Goal: Task Accomplishment & Management: Use online tool/utility

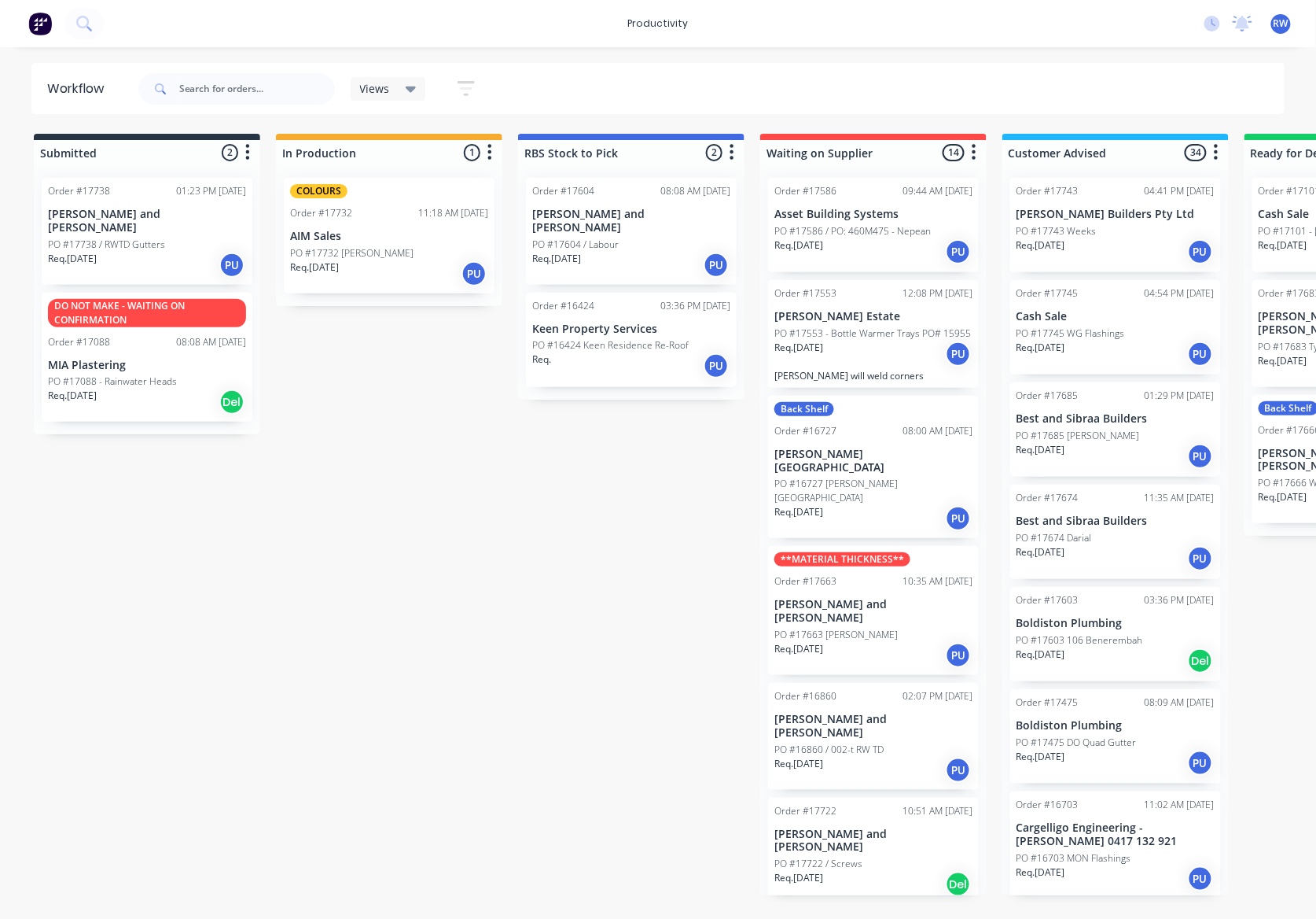
scroll to position [2958, 0]
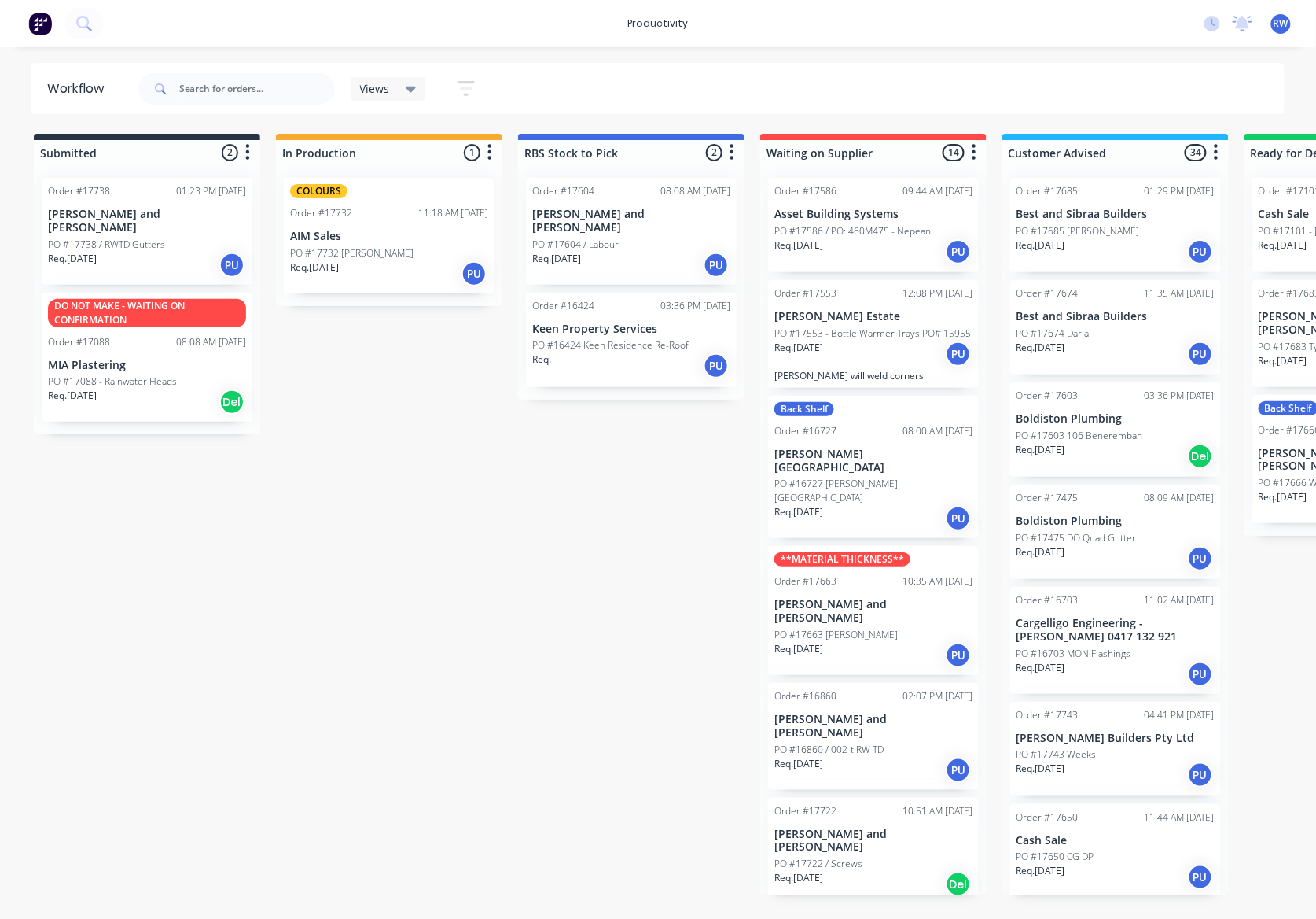
click at [83, 254] on div "Req. 08/10/25 PU" at bounding box center [147, 265] width 198 height 27
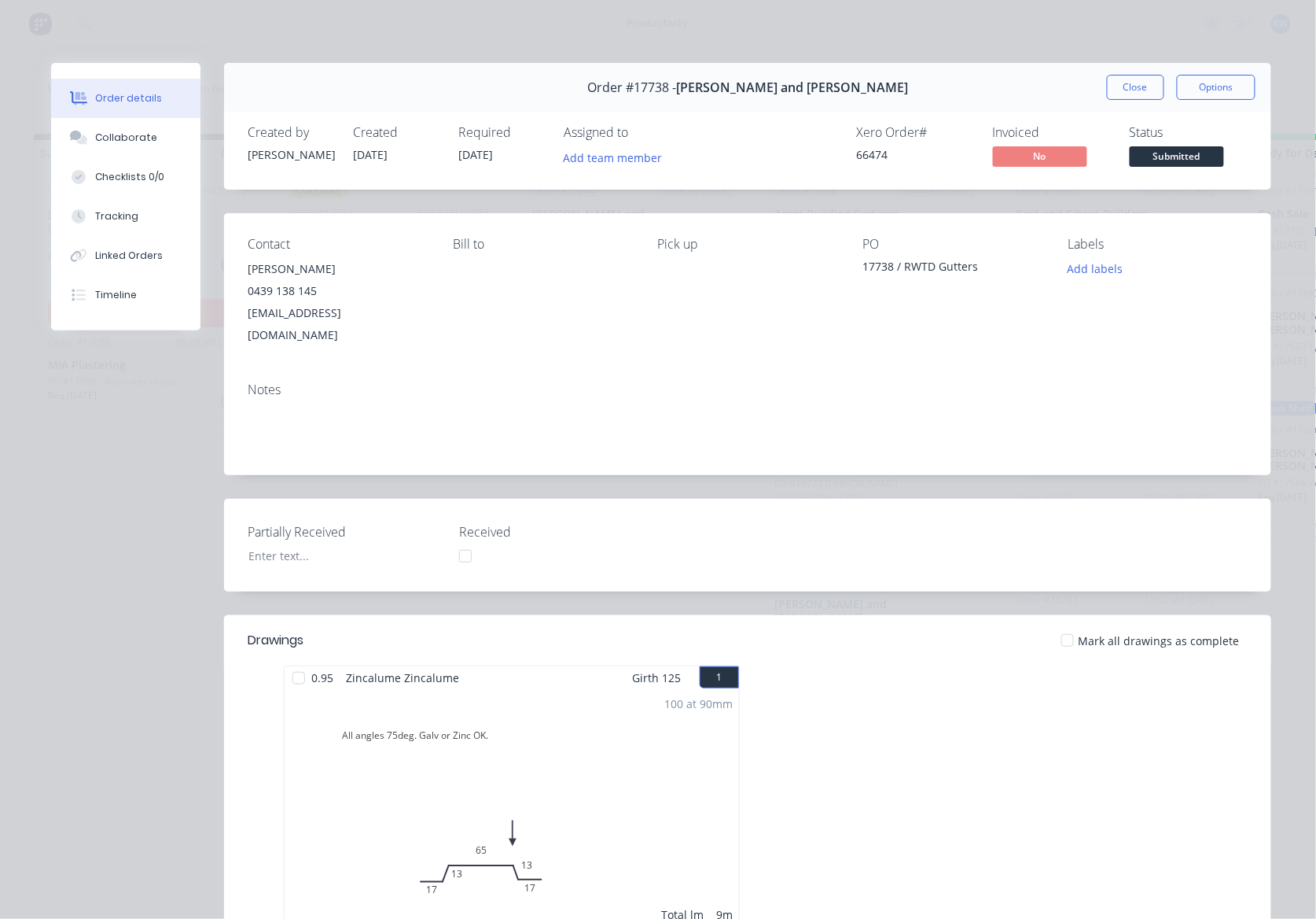
drag, startPoint x: 1137, startPoint y: 93, endPoint x: 1124, endPoint y: 101, distance: 15.3
click at [1137, 92] on button "Close" at bounding box center [1135, 87] width 57 height 25
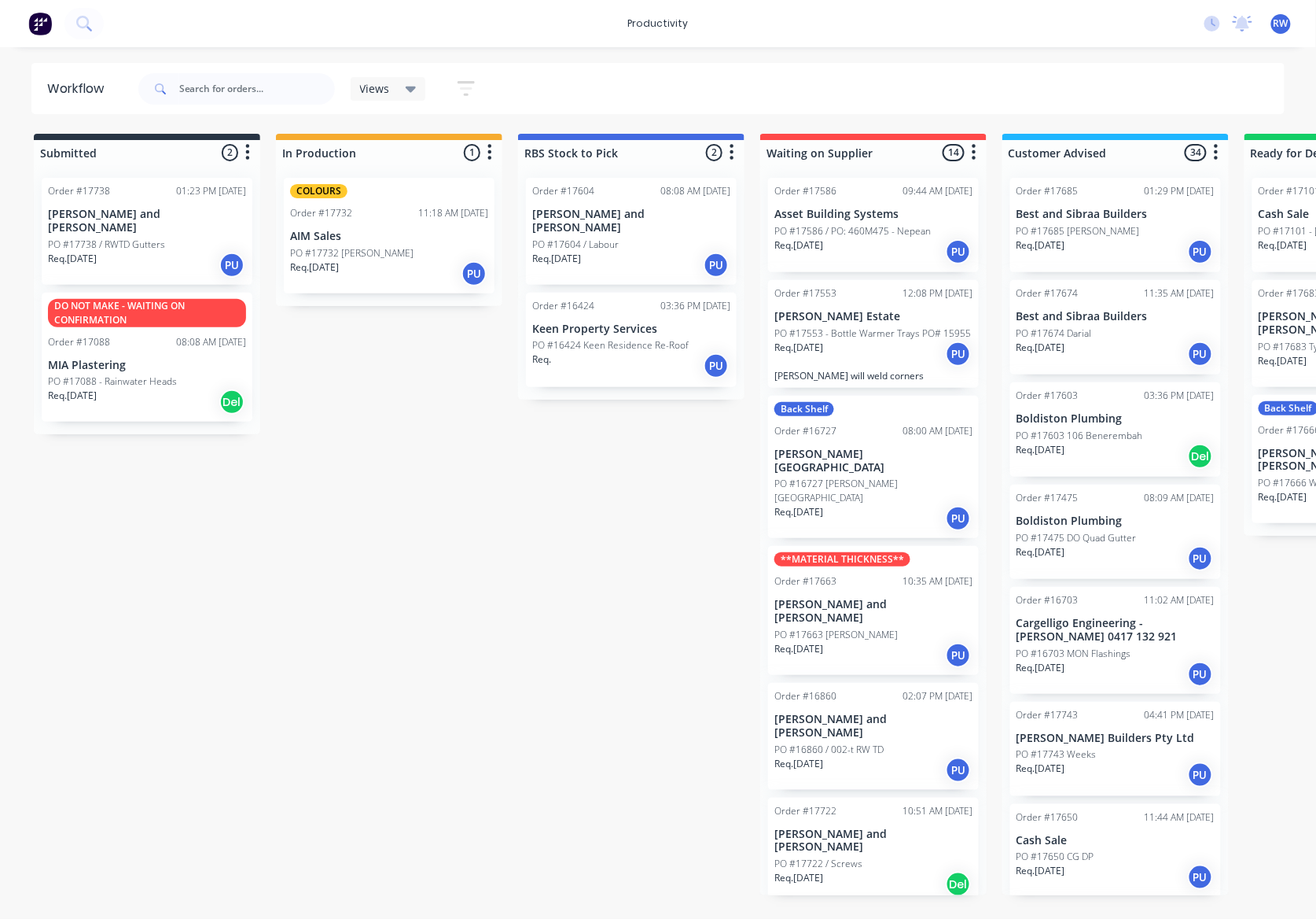
click at [1118, 235] on div "PO #17685 Wesley" at bounding box center [1115, 231] width 198 height 14
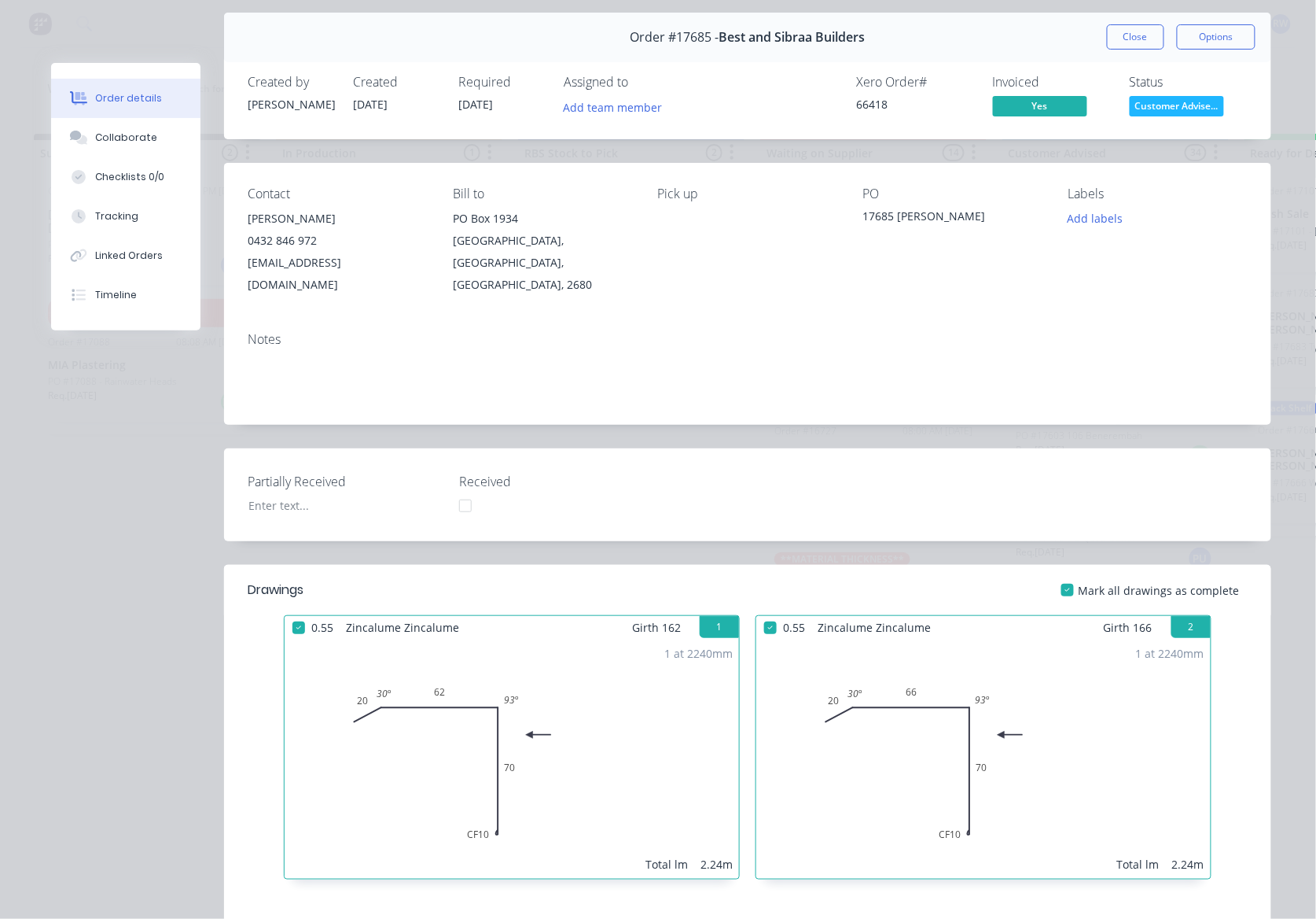
scroll to position [20, 0]
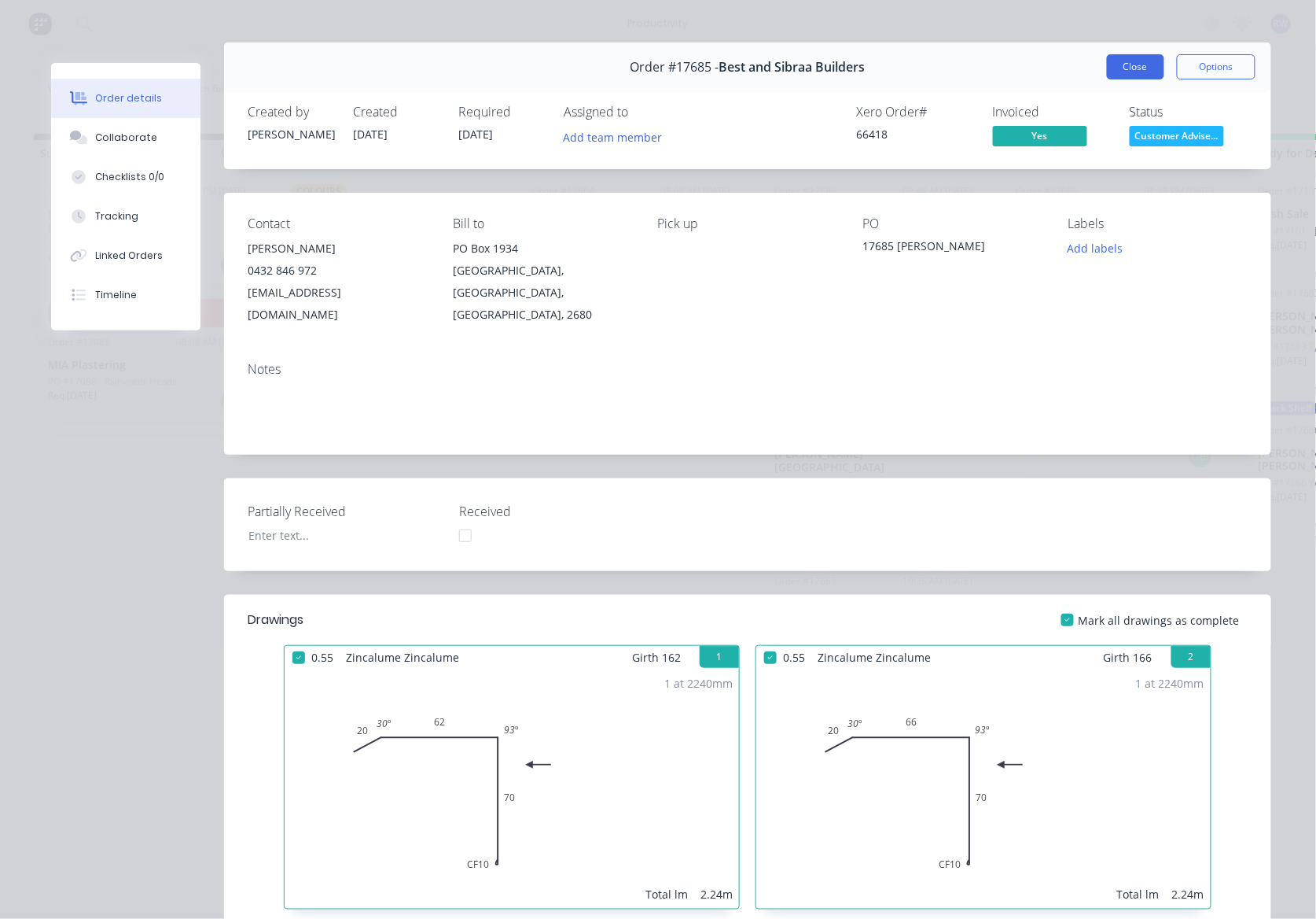
click at [1138, 61] on button "Close" at bounding box center [1135, 66] width 57 height 25
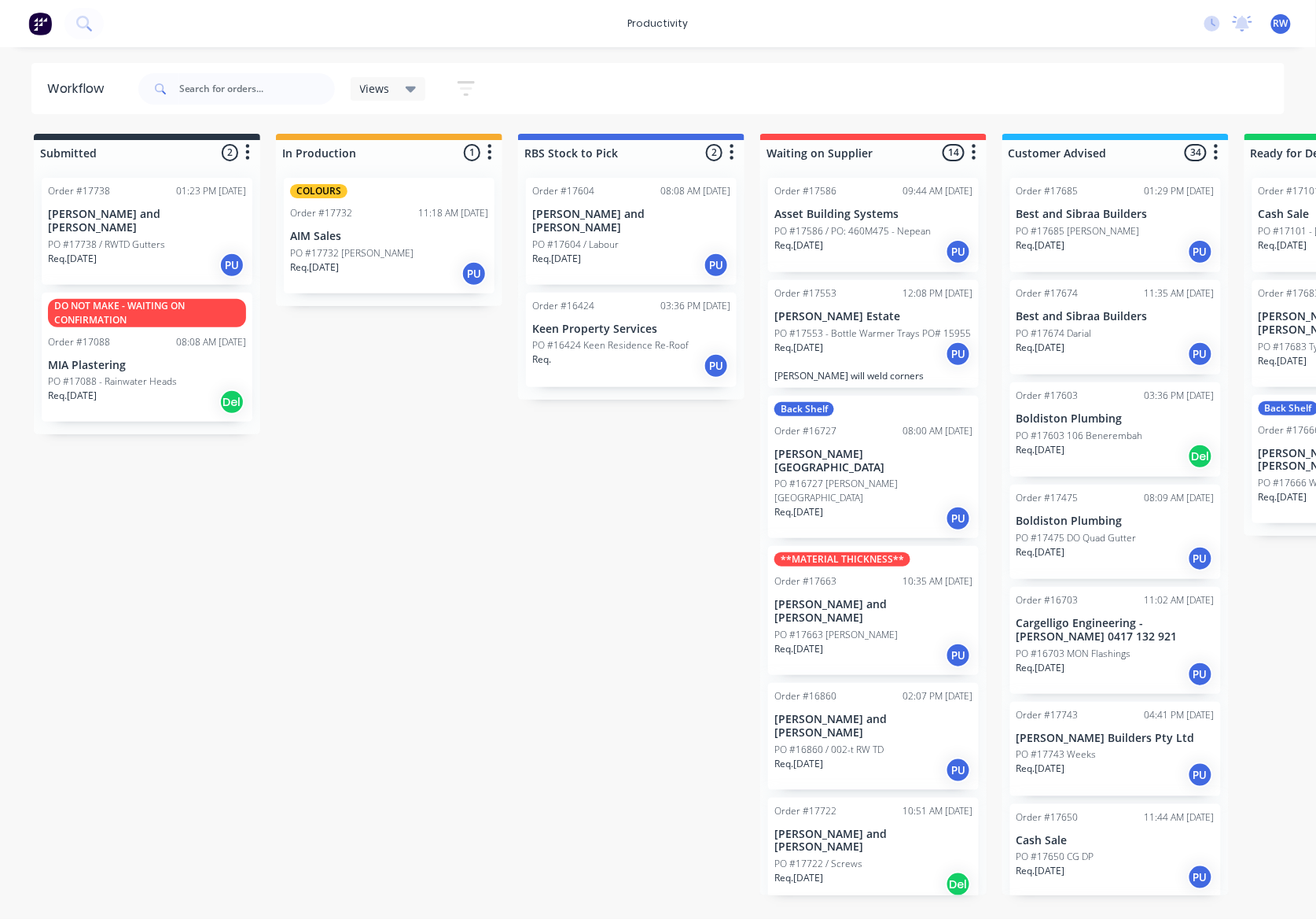
click at [1117, 257] on div "Req. 30/09/25 PU" at bounding box center [1115, 252] width 198 height 27
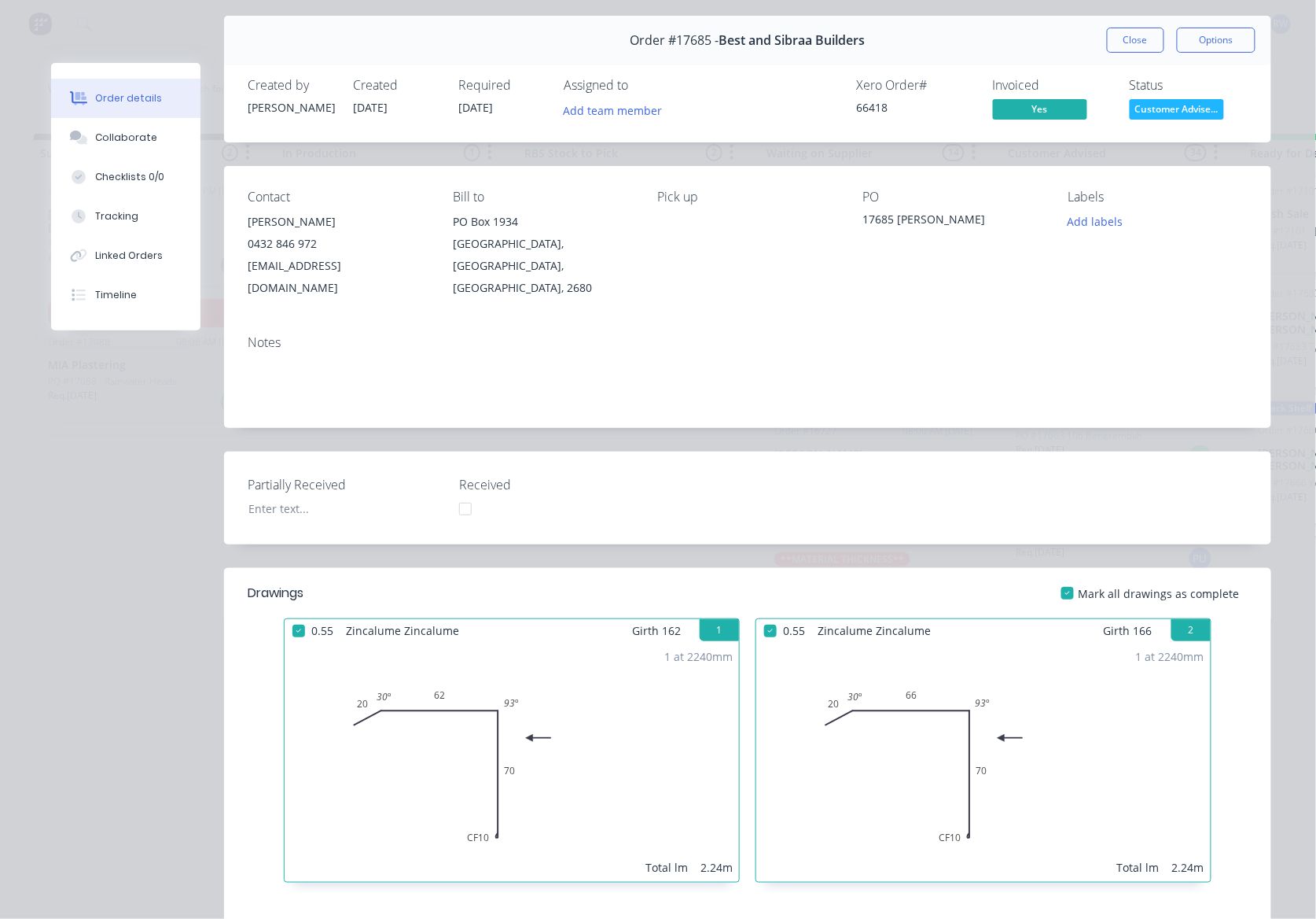
scroll to position [0, 0]
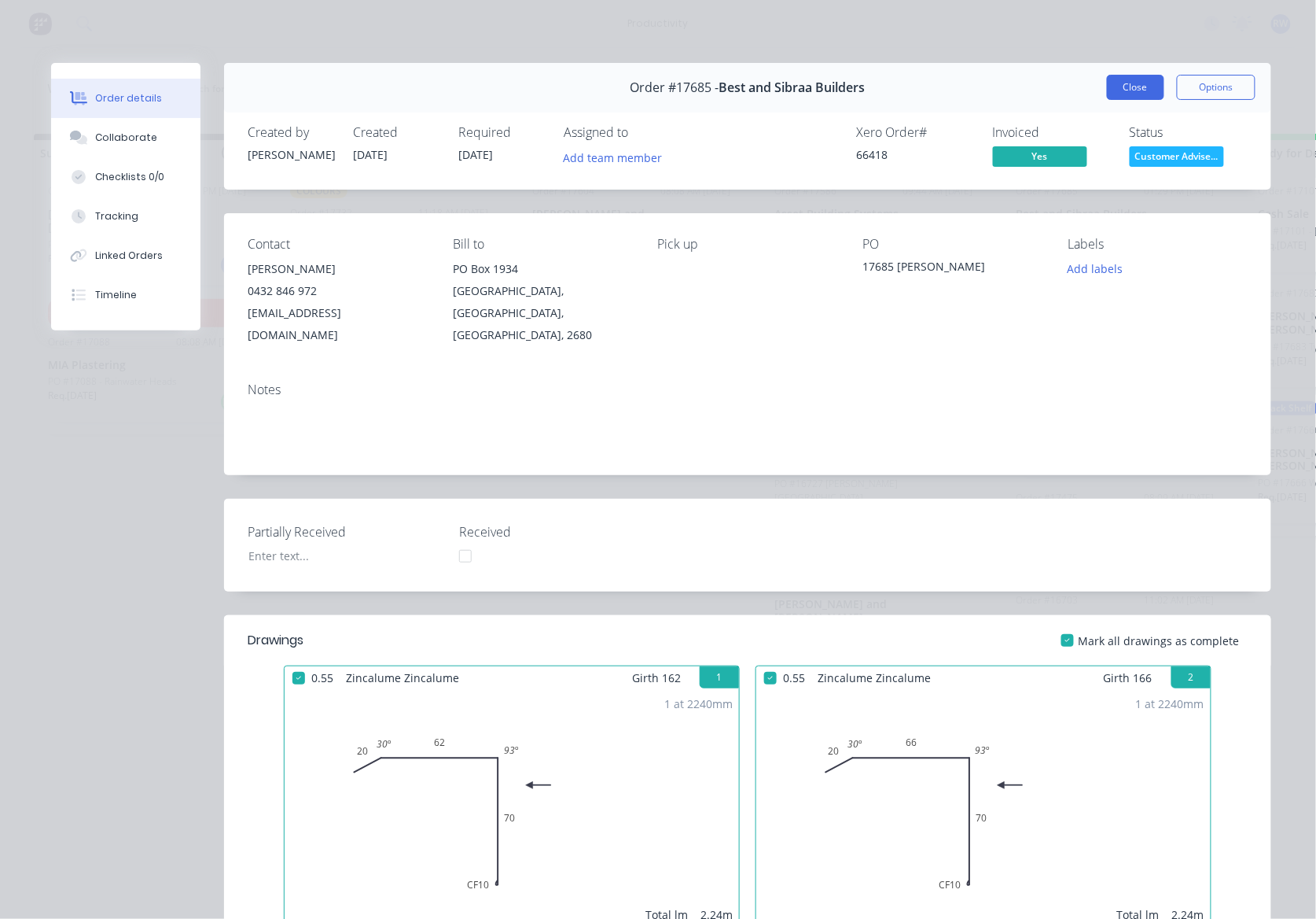
click at [1140, 91] on button "Close" at bounding box center [1135, 87] width 57 height 25
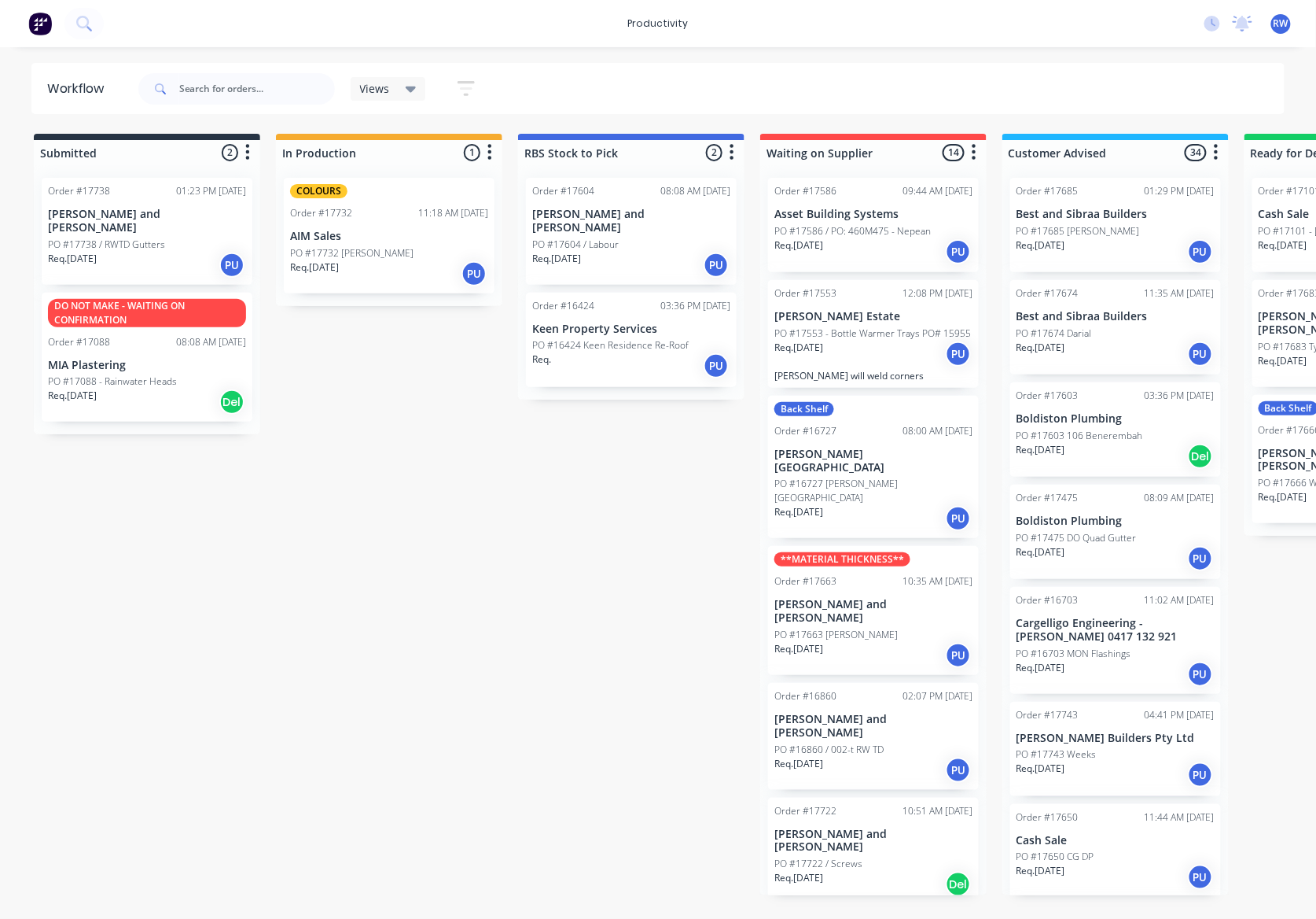
click at [1117, 360] on div "Req. [DATE] PU" at bounding box center [1115, 354] width 198 height 27
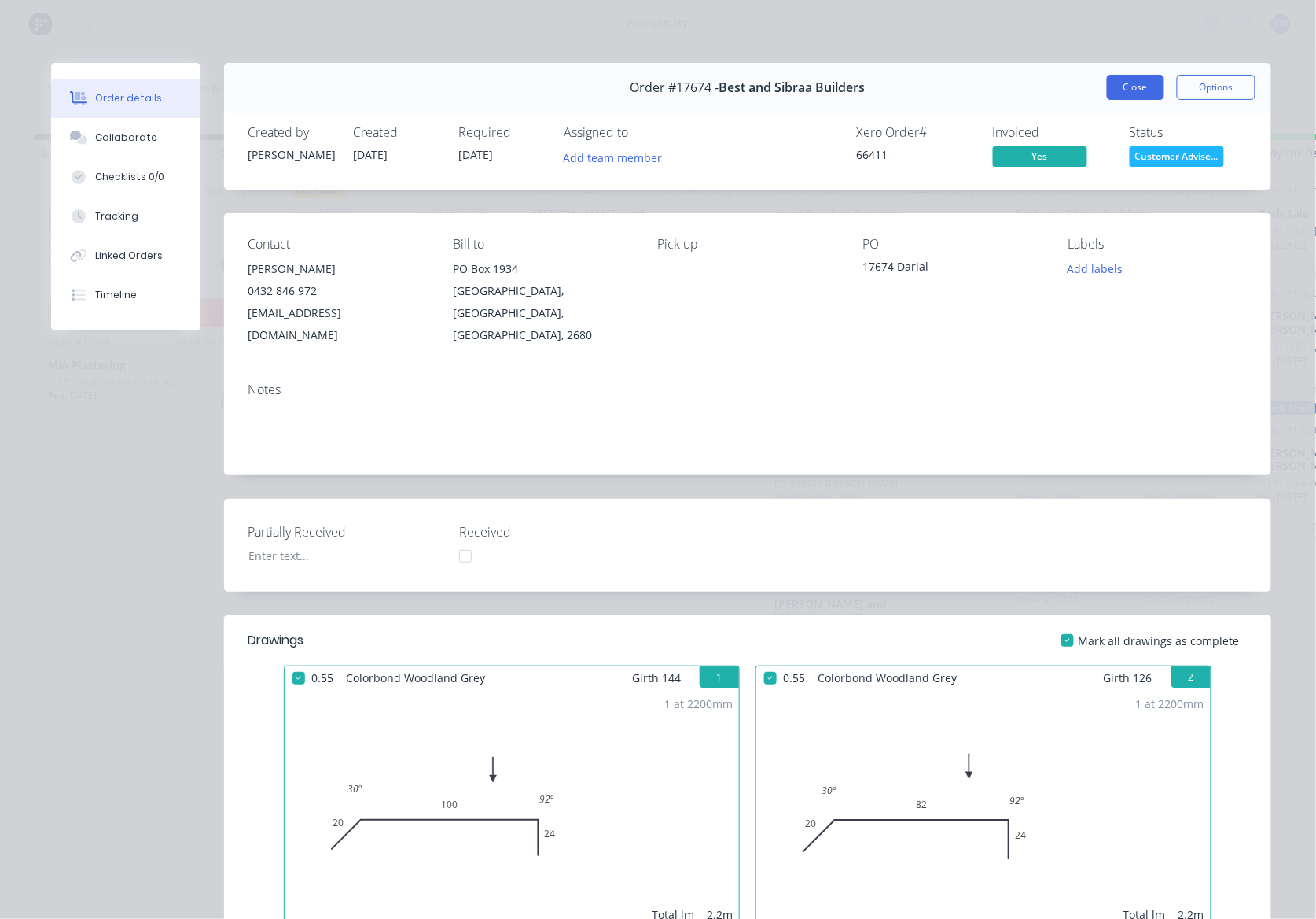
click at [1127, 77] on button "Close" at bounding box center [1135, 87] width 57 height 25
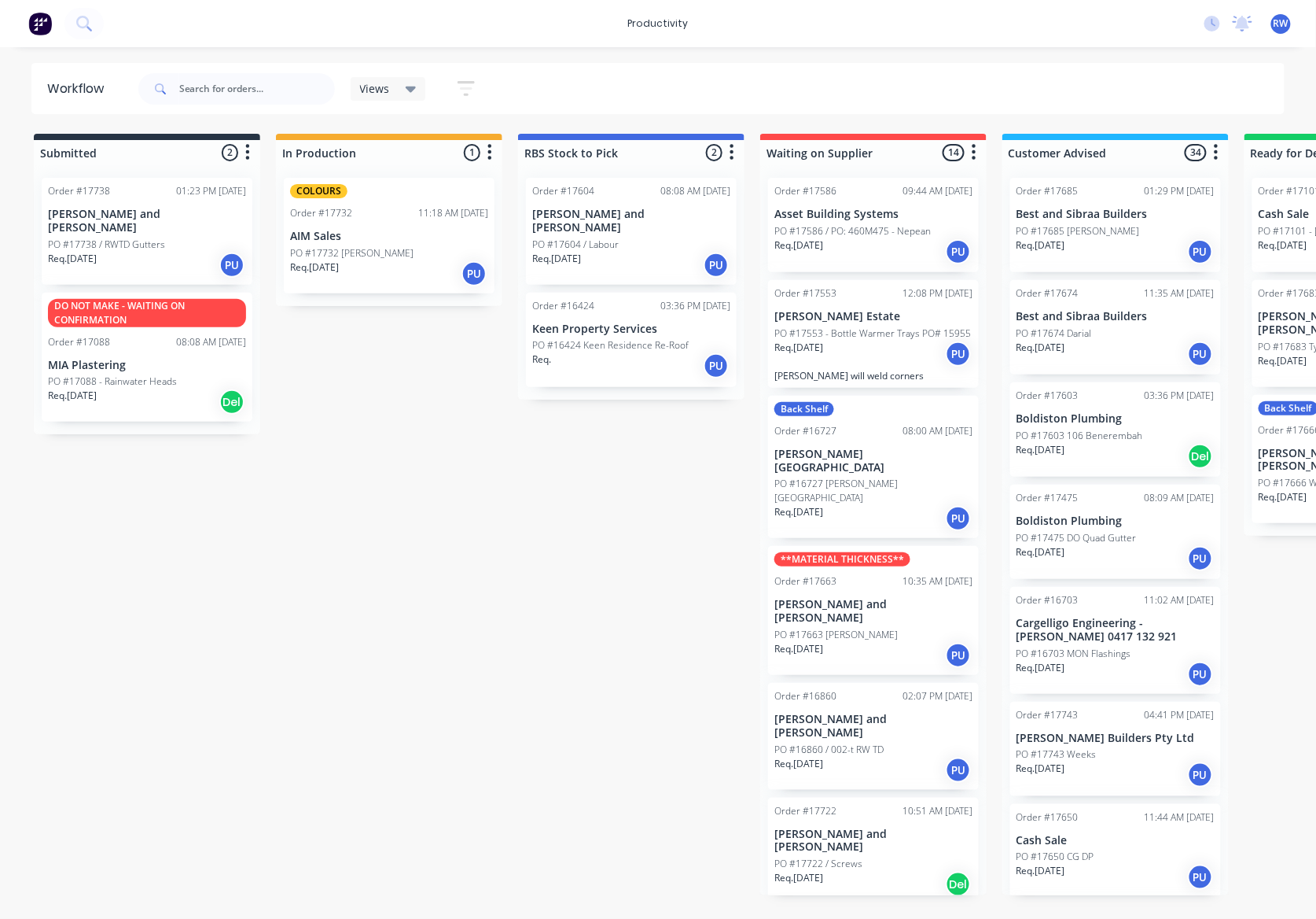
click at [1096, 253] on div "Req. 30/09/25 PU" at bounding box center [1115, 252] width 198 height 27
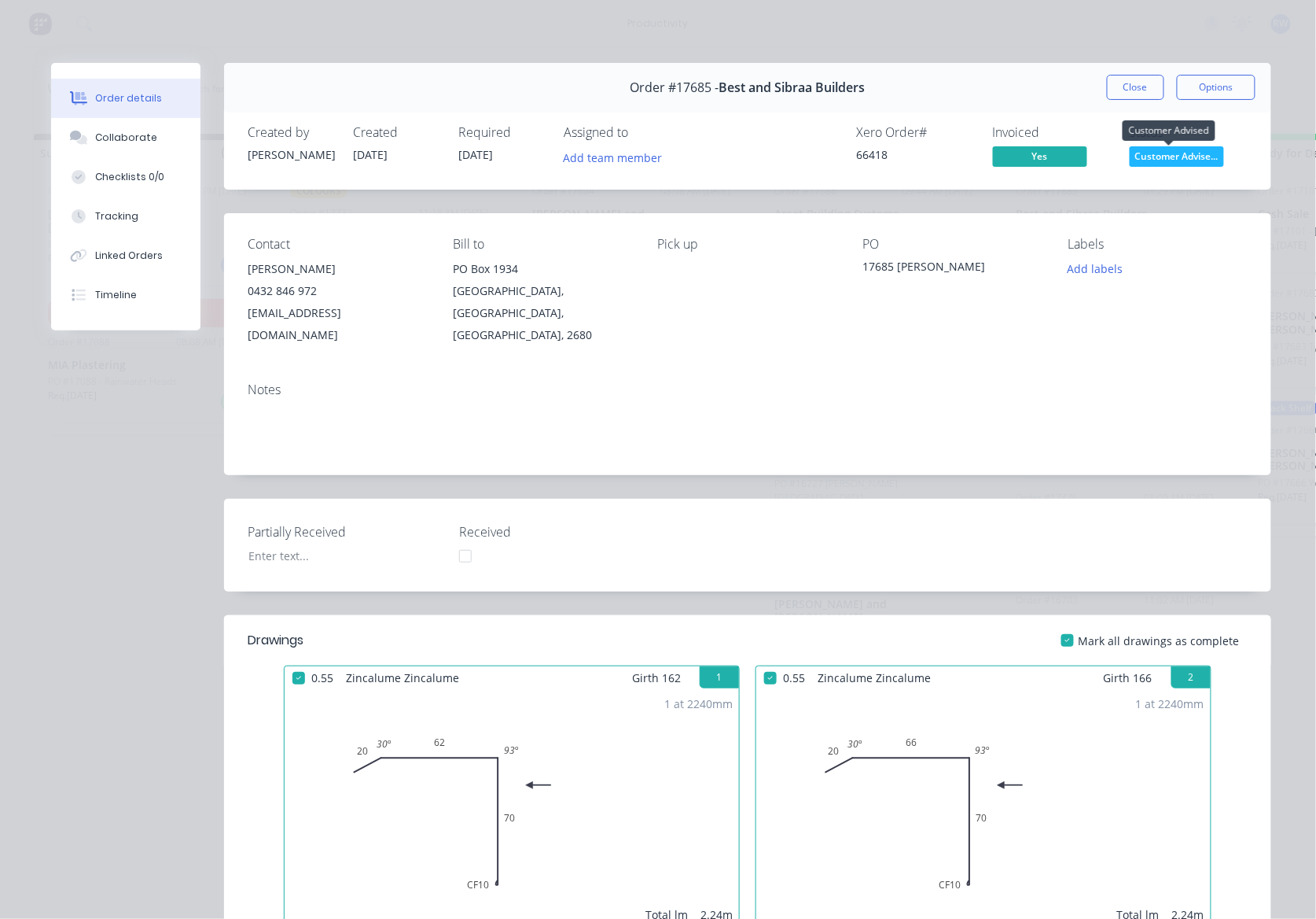
click at [1167, 158] on span "Customer Advise..." at bounding box center [1177, 156] width 95 height 20
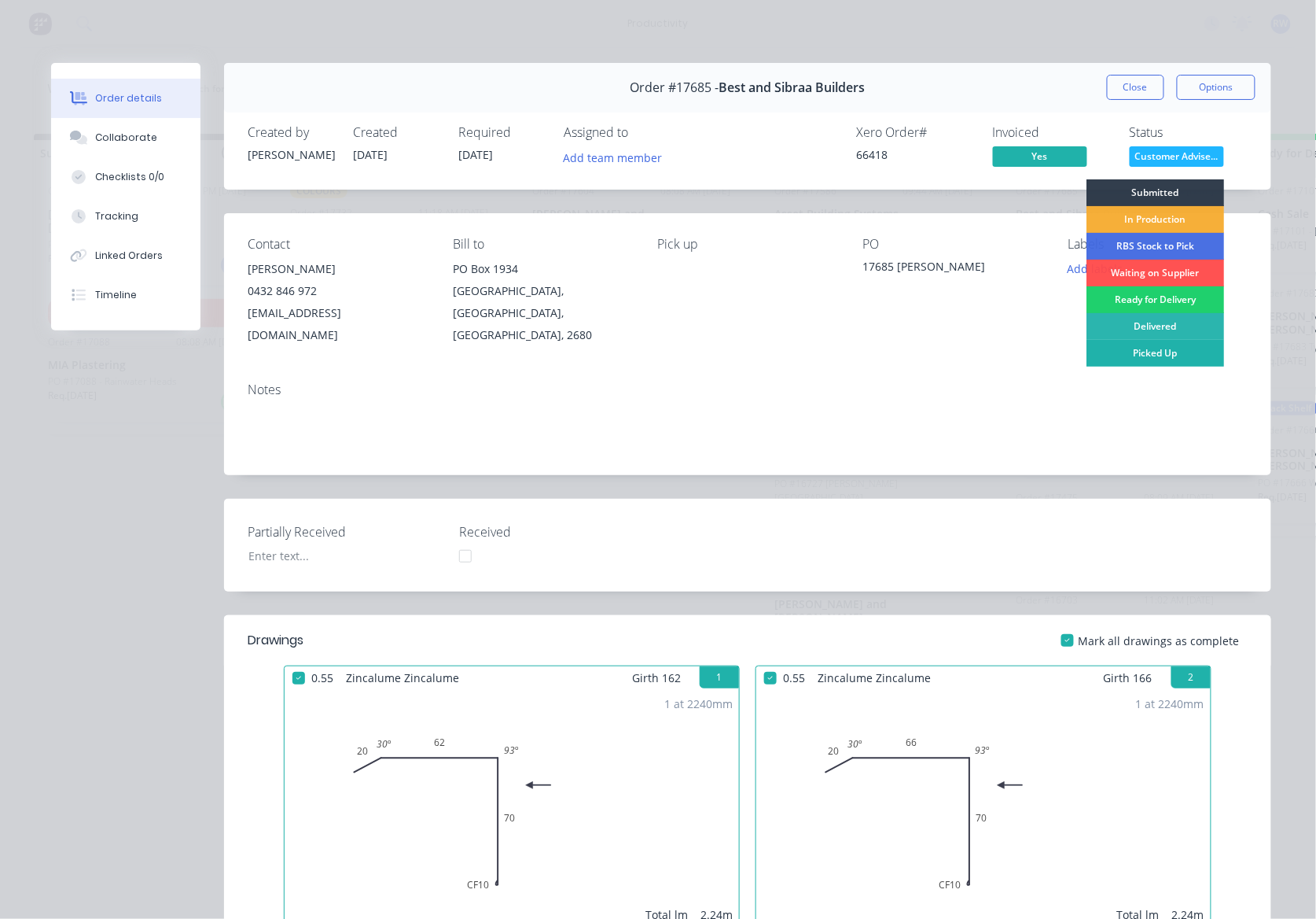
click at [1146, 348] on div "Picked Up" at bounding box center [1155, 353] width 138 height 27
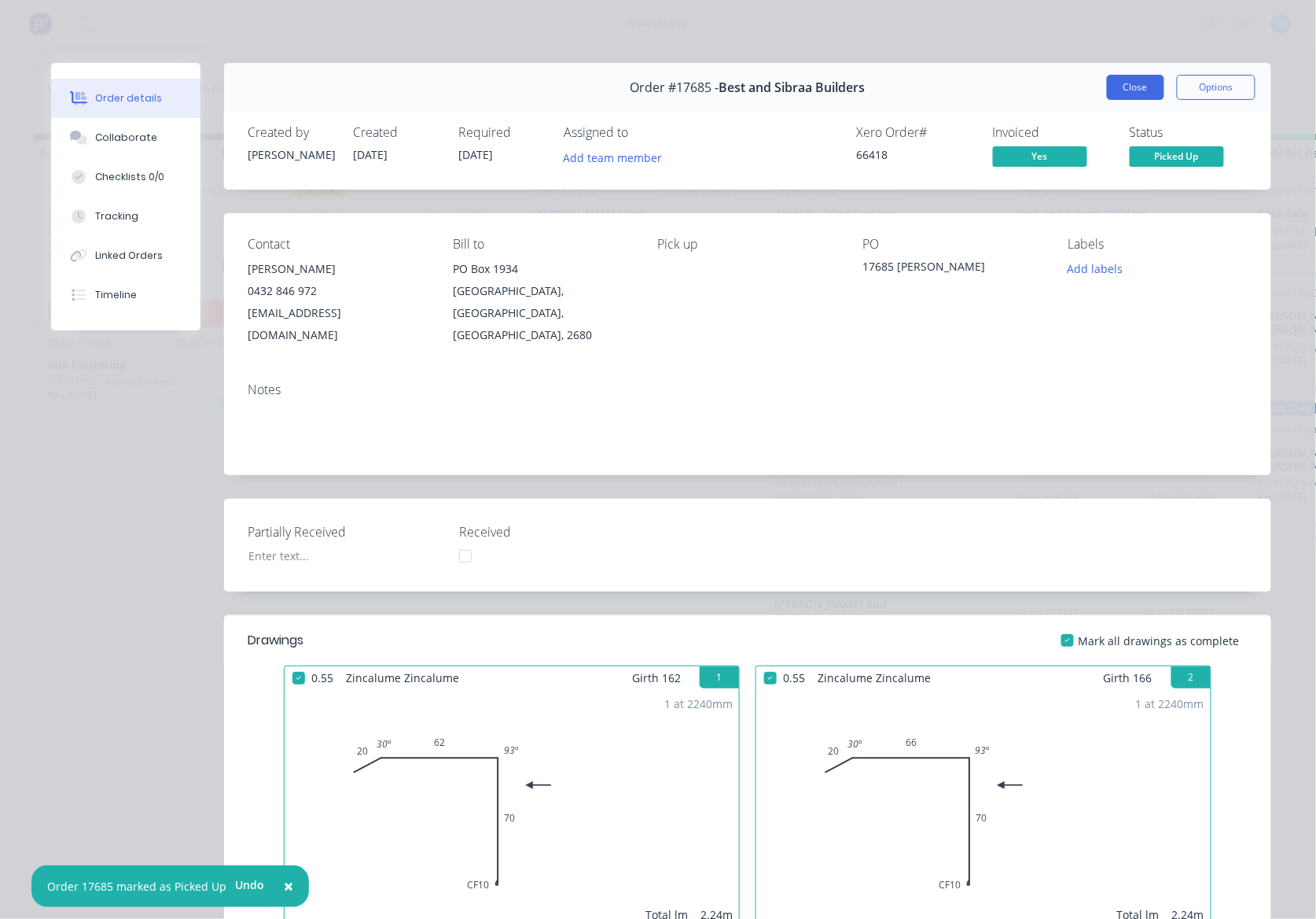
click at [1139, 85] on button "Close" at bounding box center [1135, 87] width 57 height 25
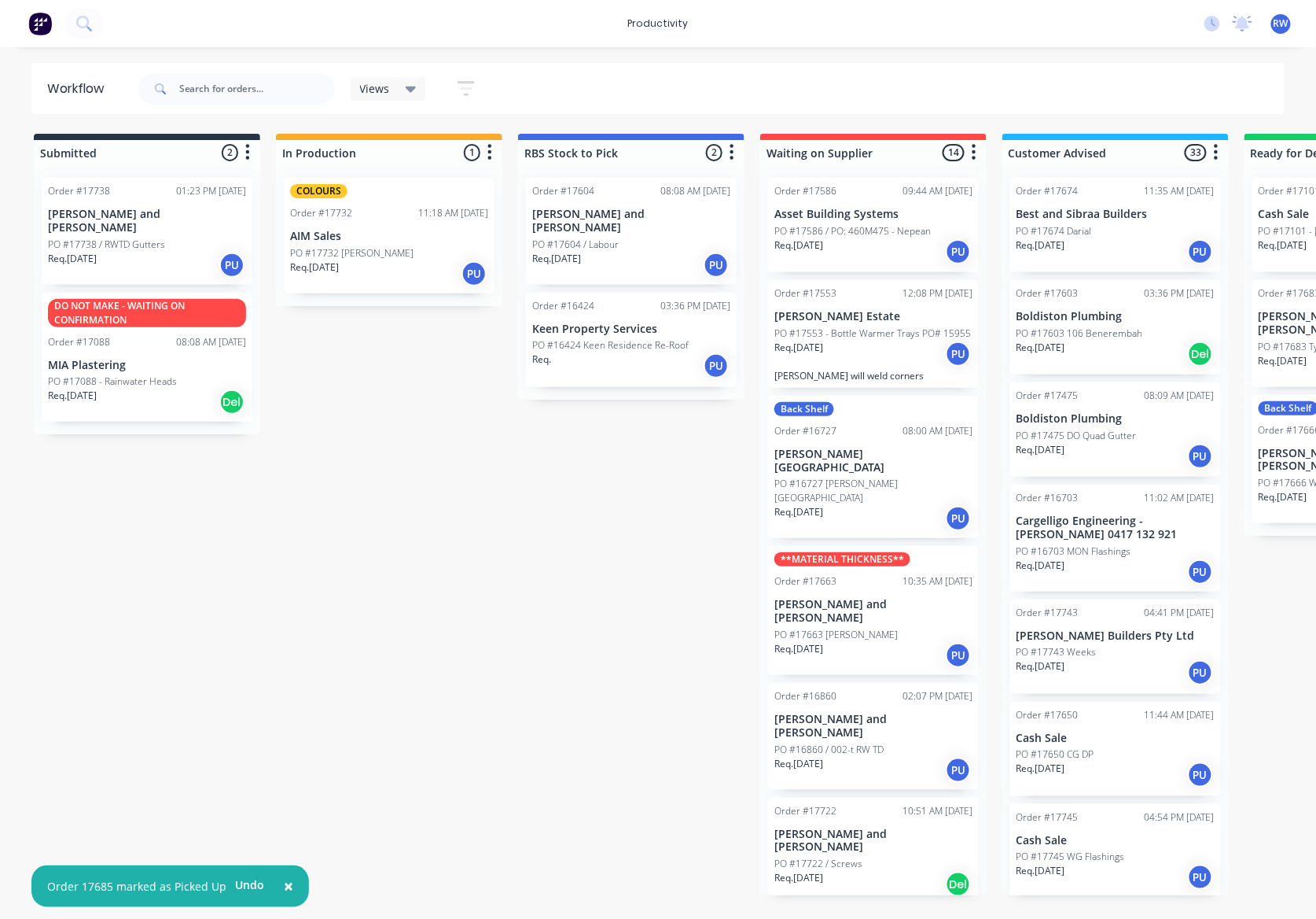
click at [1089, 236] on p "PO #17674 Darial" at bounding box center [1054, 231] width 76 height 14
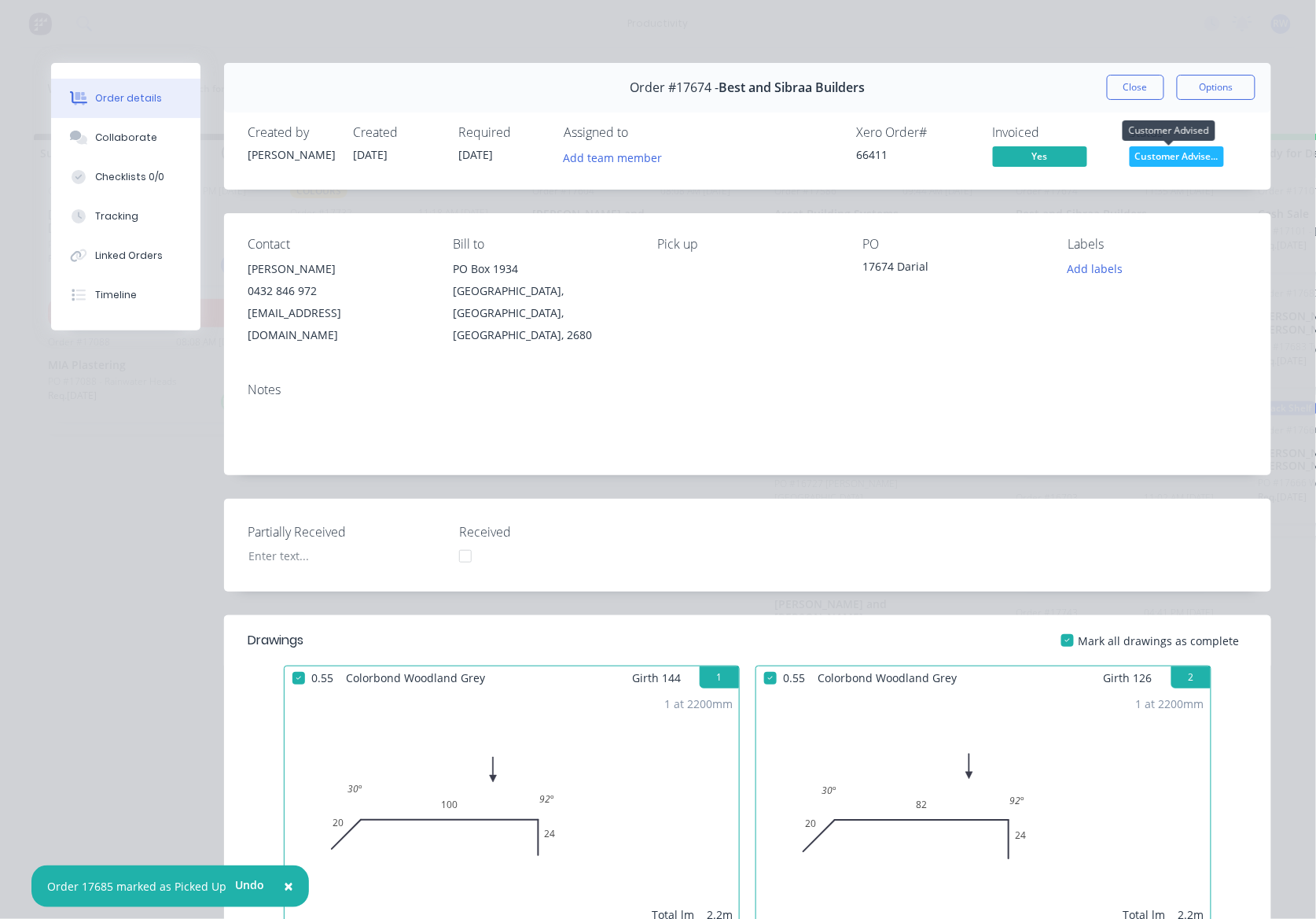
click at [1145, 158] on span "Customer Advise..." at bounding box center [1177, 156] width 95 height 20
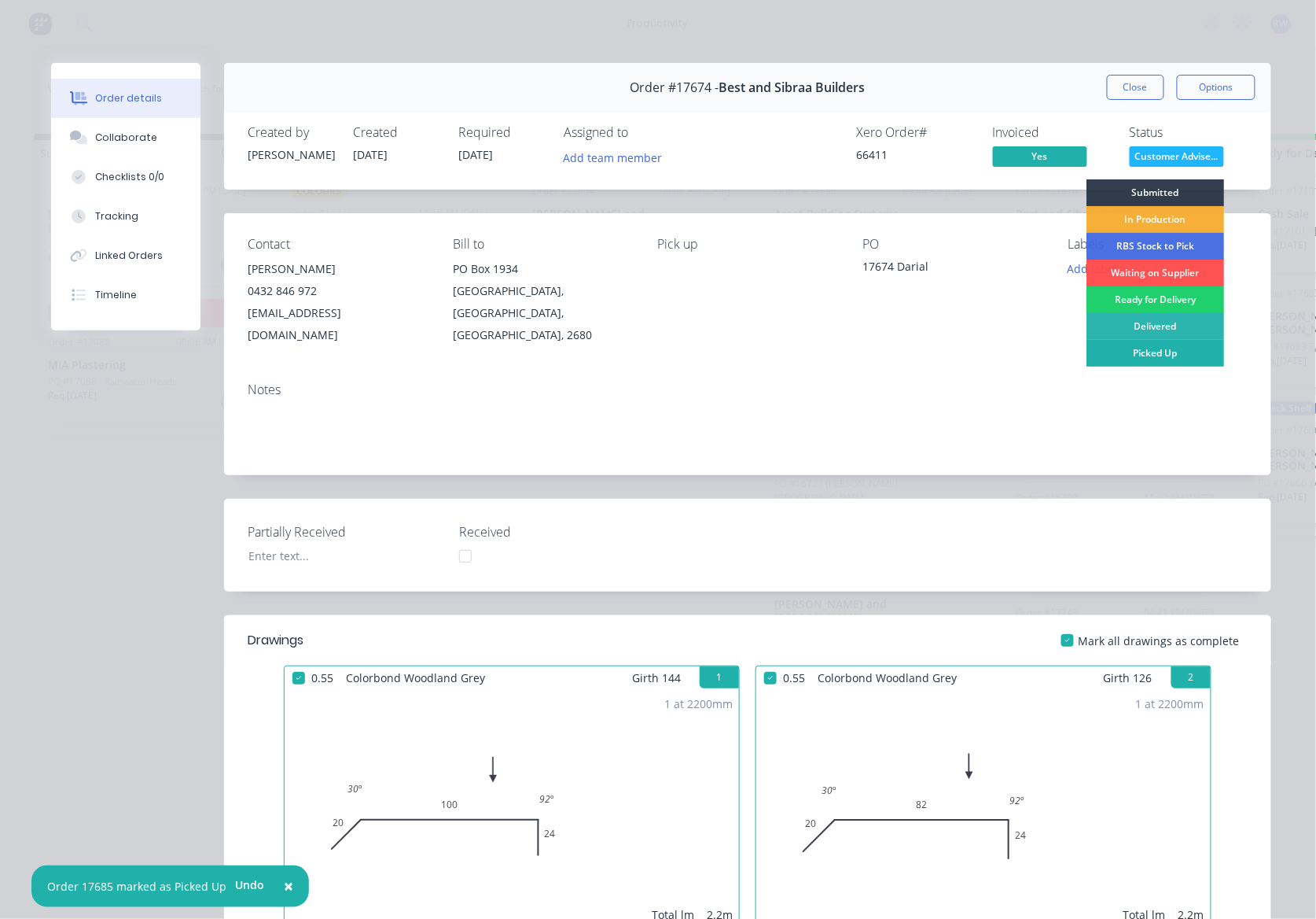
click at [1143, 353] on div "Picked Up" at bounding box center [1155, 353] width 138 height 27
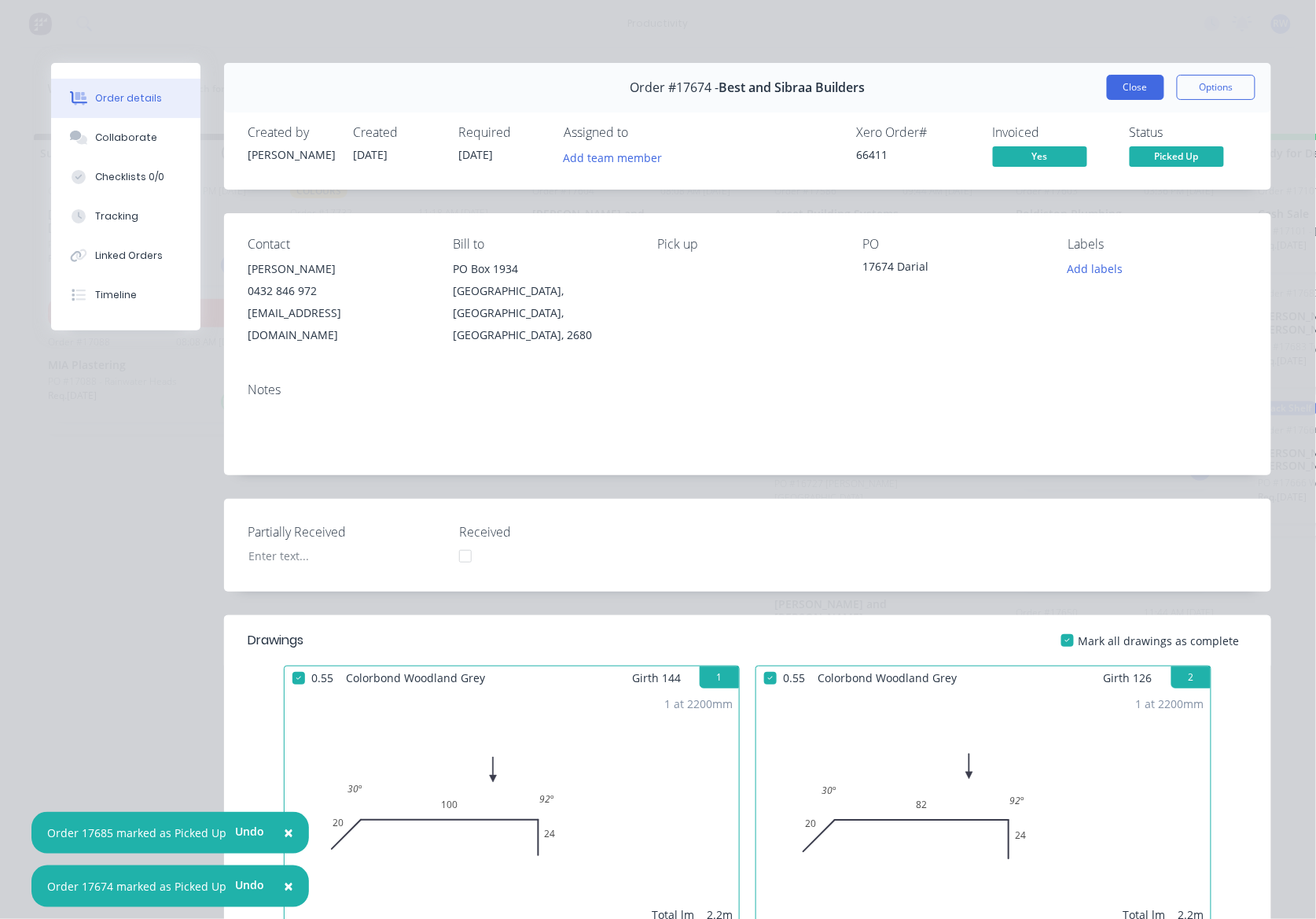
click at [1114, 87] on button "Close" at bounding box center [1135, 87] width 57 height 25
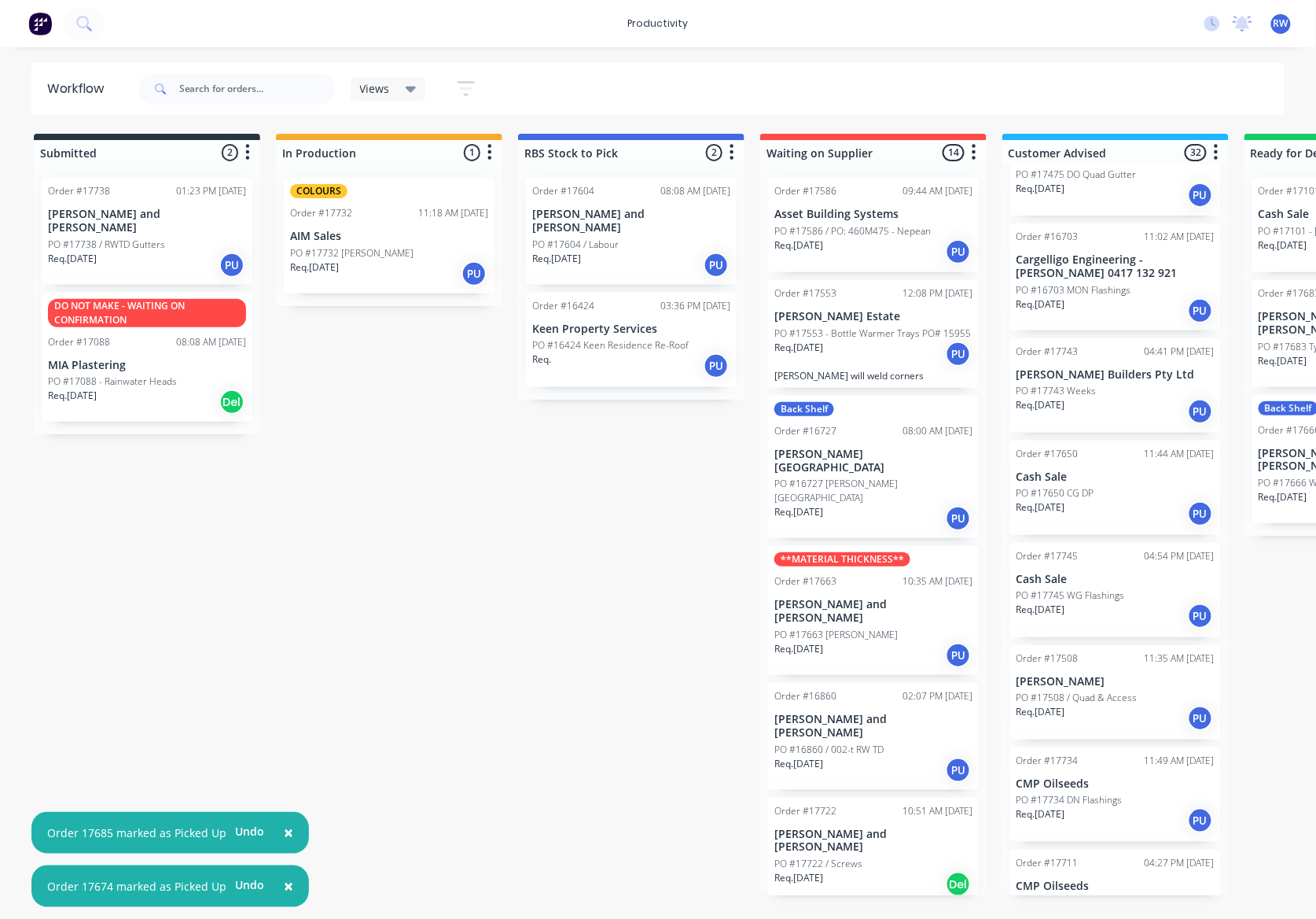
scroll to position [209, 0]
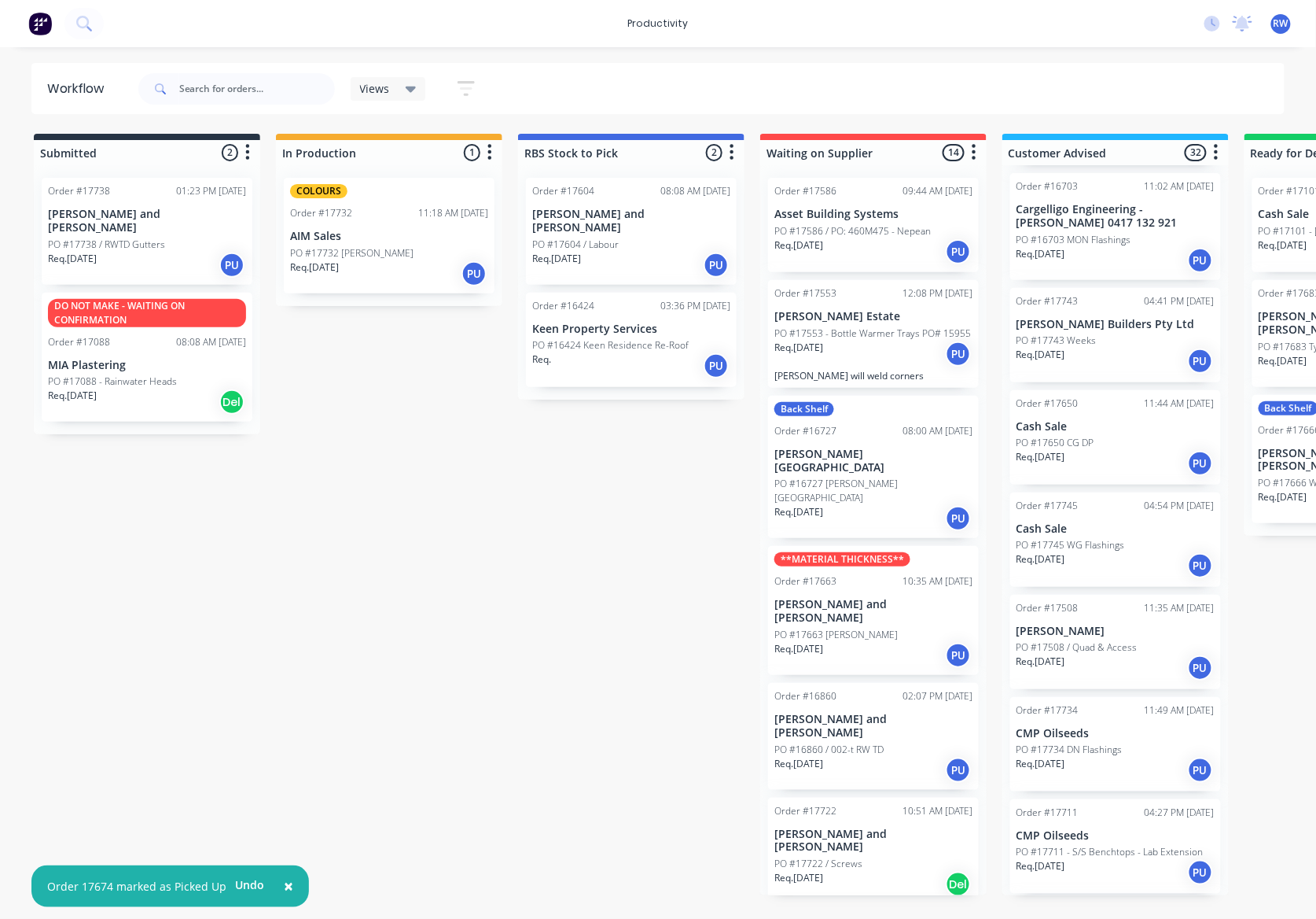
click at [1149, 460] on div "Req. [DATE] PU" at bounding box center [1115, 462] width 198 height 27
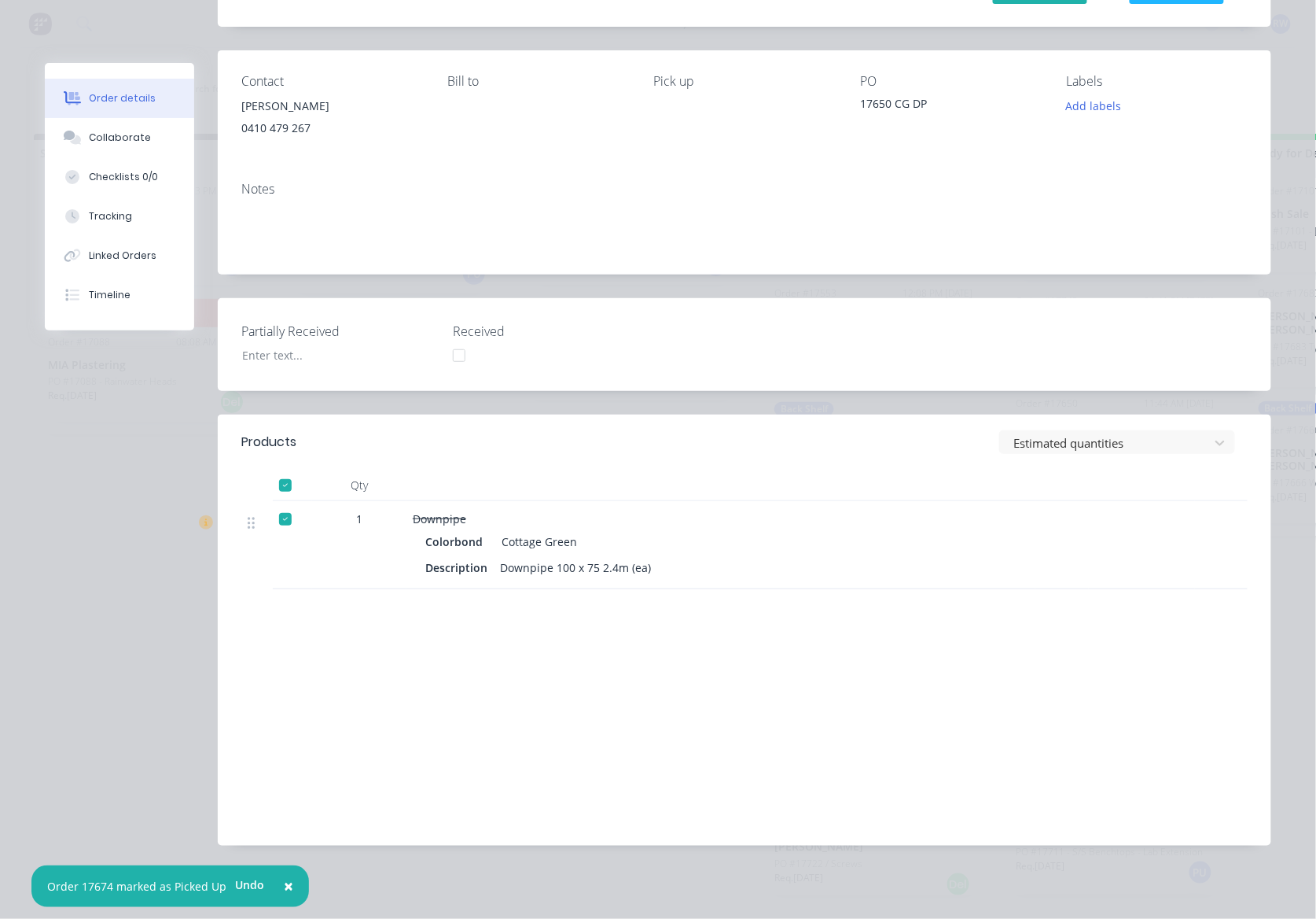
scroll to position [0, 0]
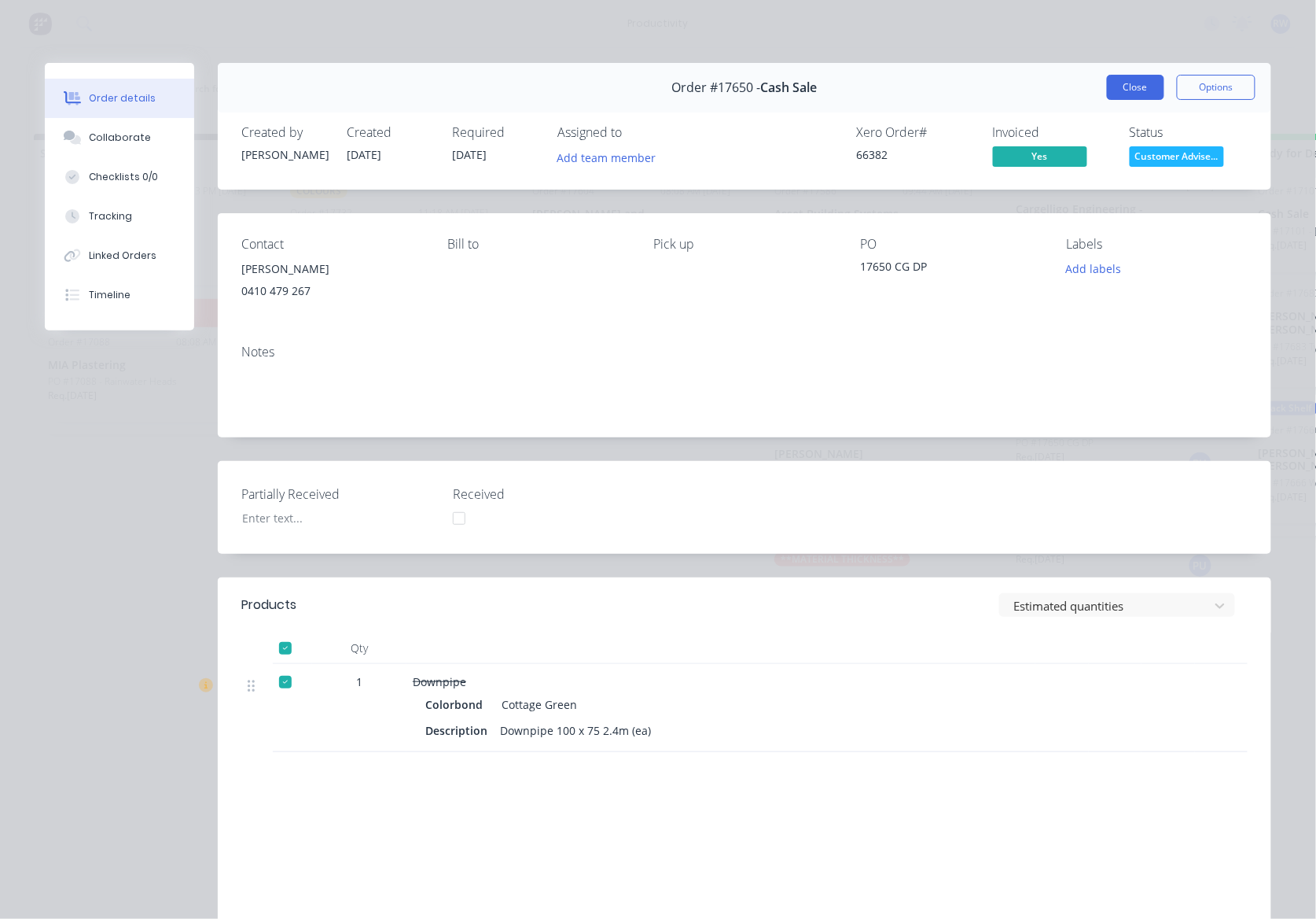
click at [1136, 95] on button "Close" at bounding box center [1135, 87] width 57 height 25
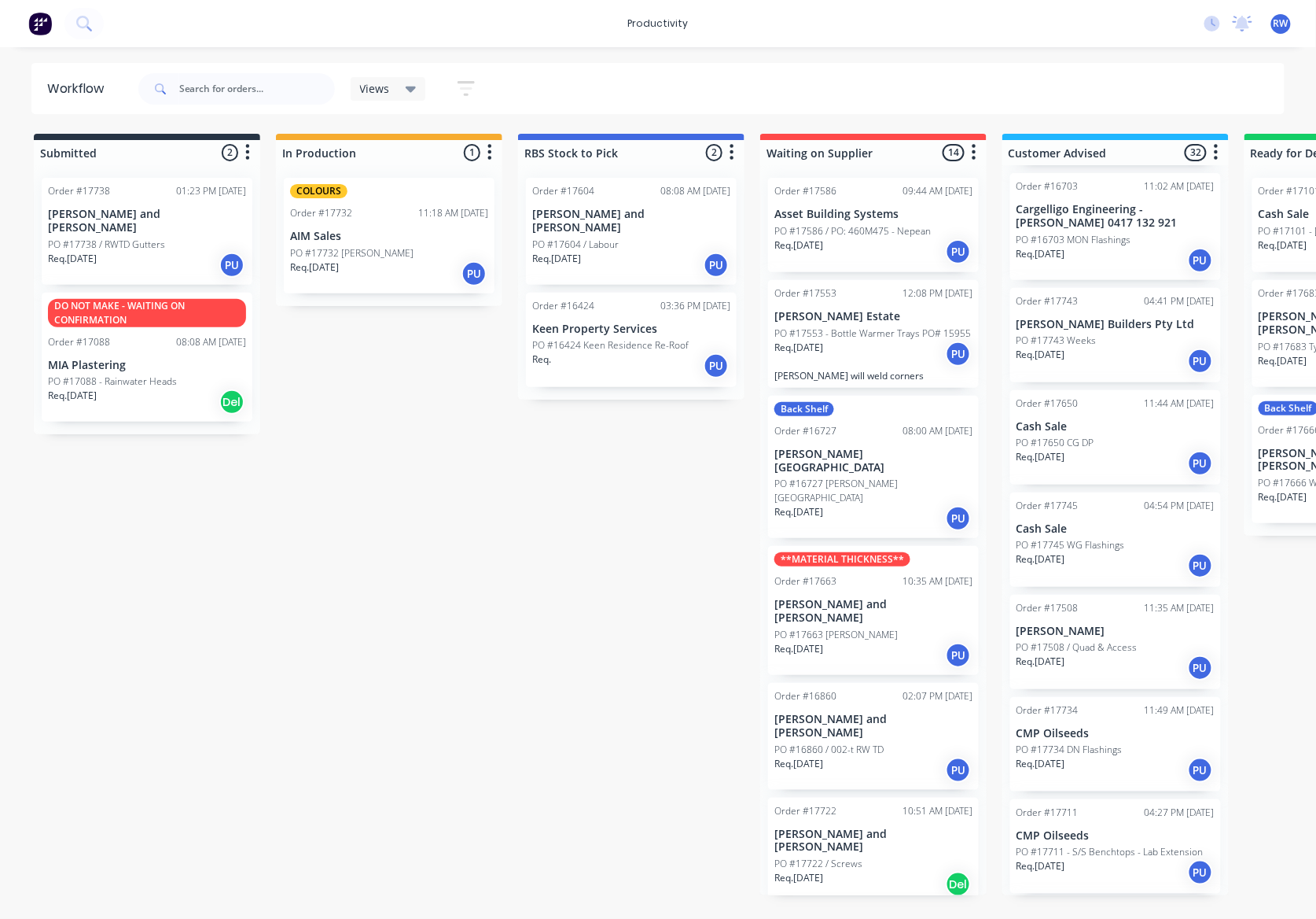
click at [1113, 671] on div "Req. 05/09/25 PU" at bounding box center [1115, 667] width 198 height 27
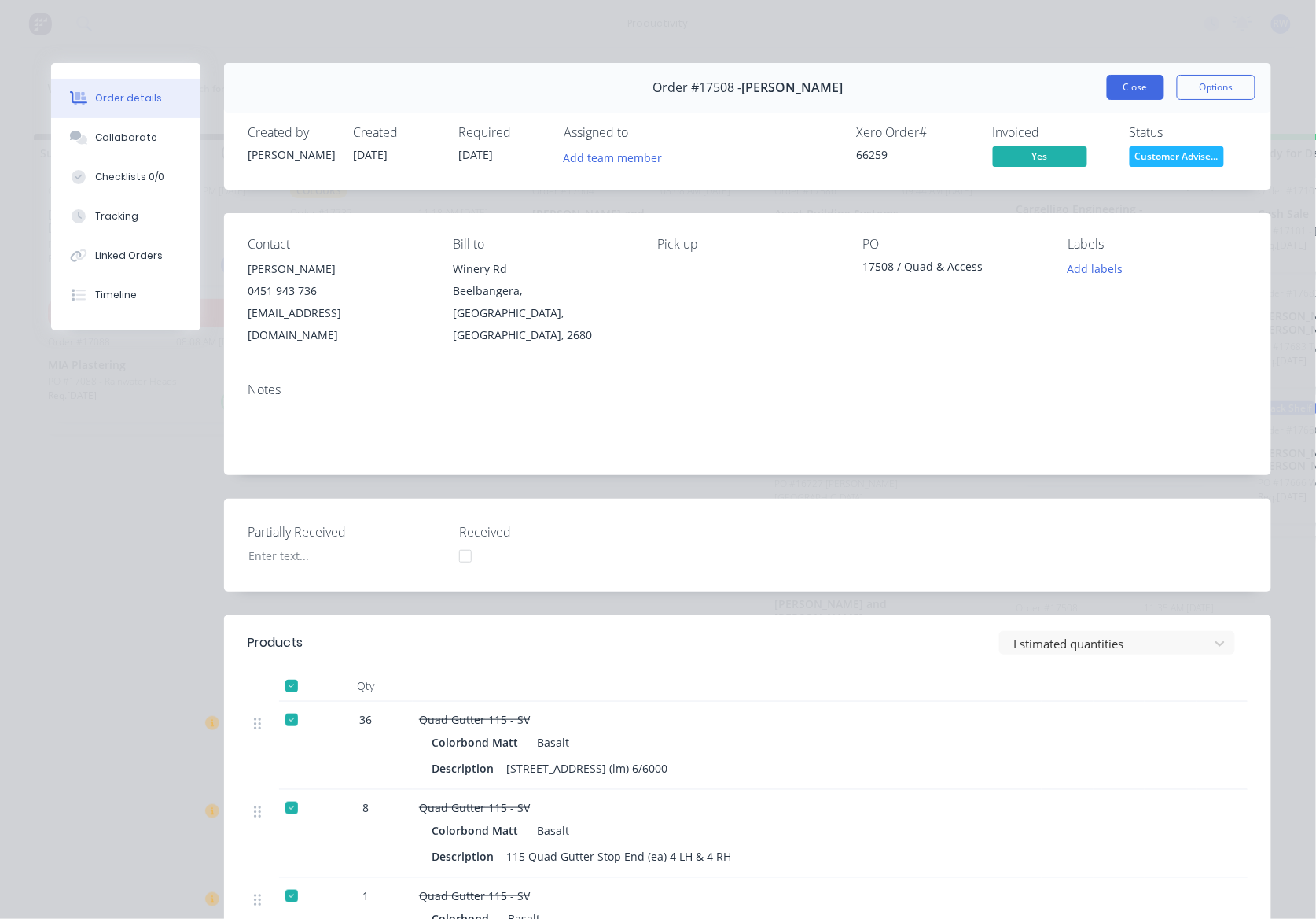
click at [1130, 93] on button "Close" at bounding box center [1135, 87] width 57 height 25
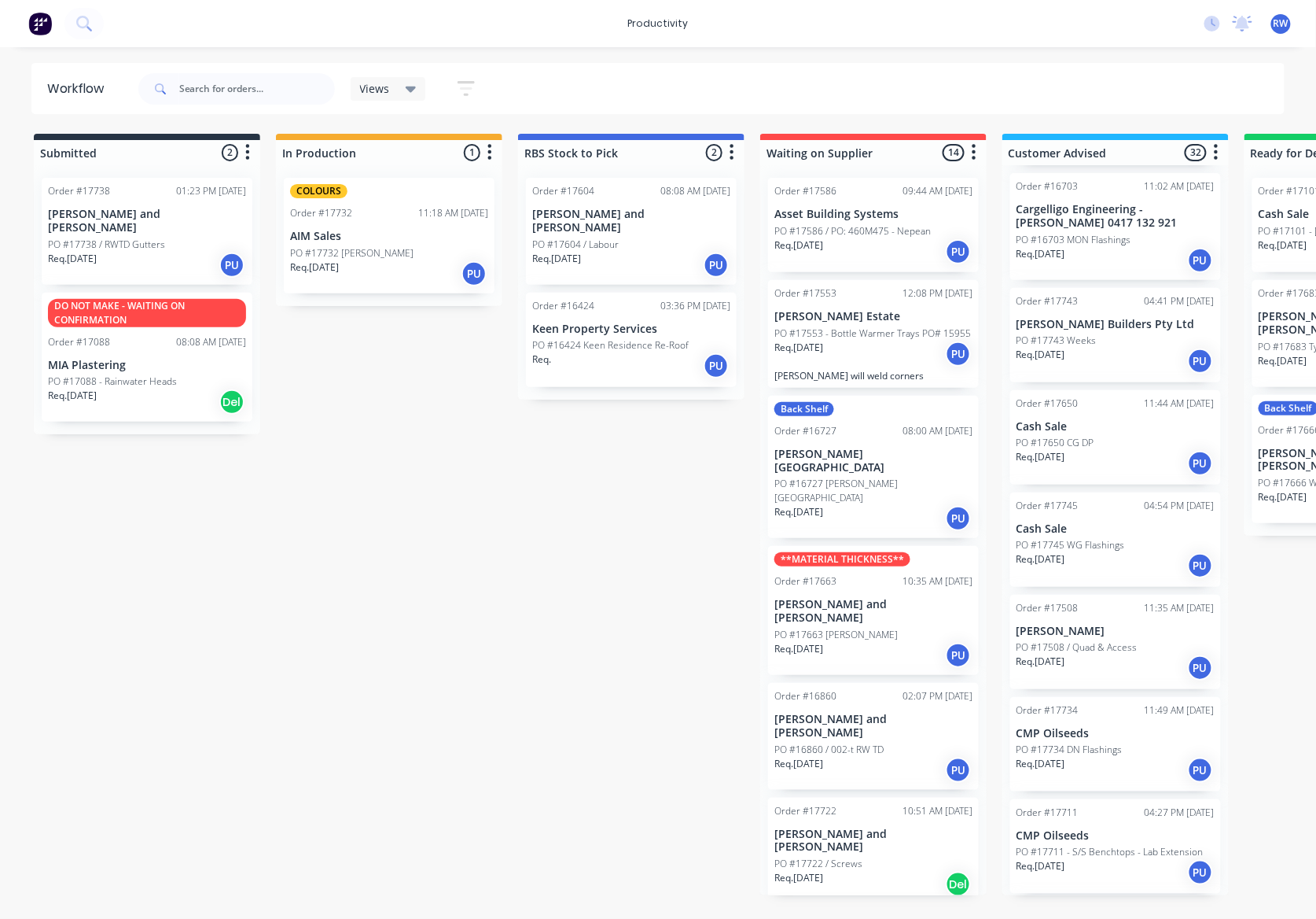
click at [1095, 749] on p "PO #17734 DN Flashings" at bounding box center [1069, 749] width 106 height 14
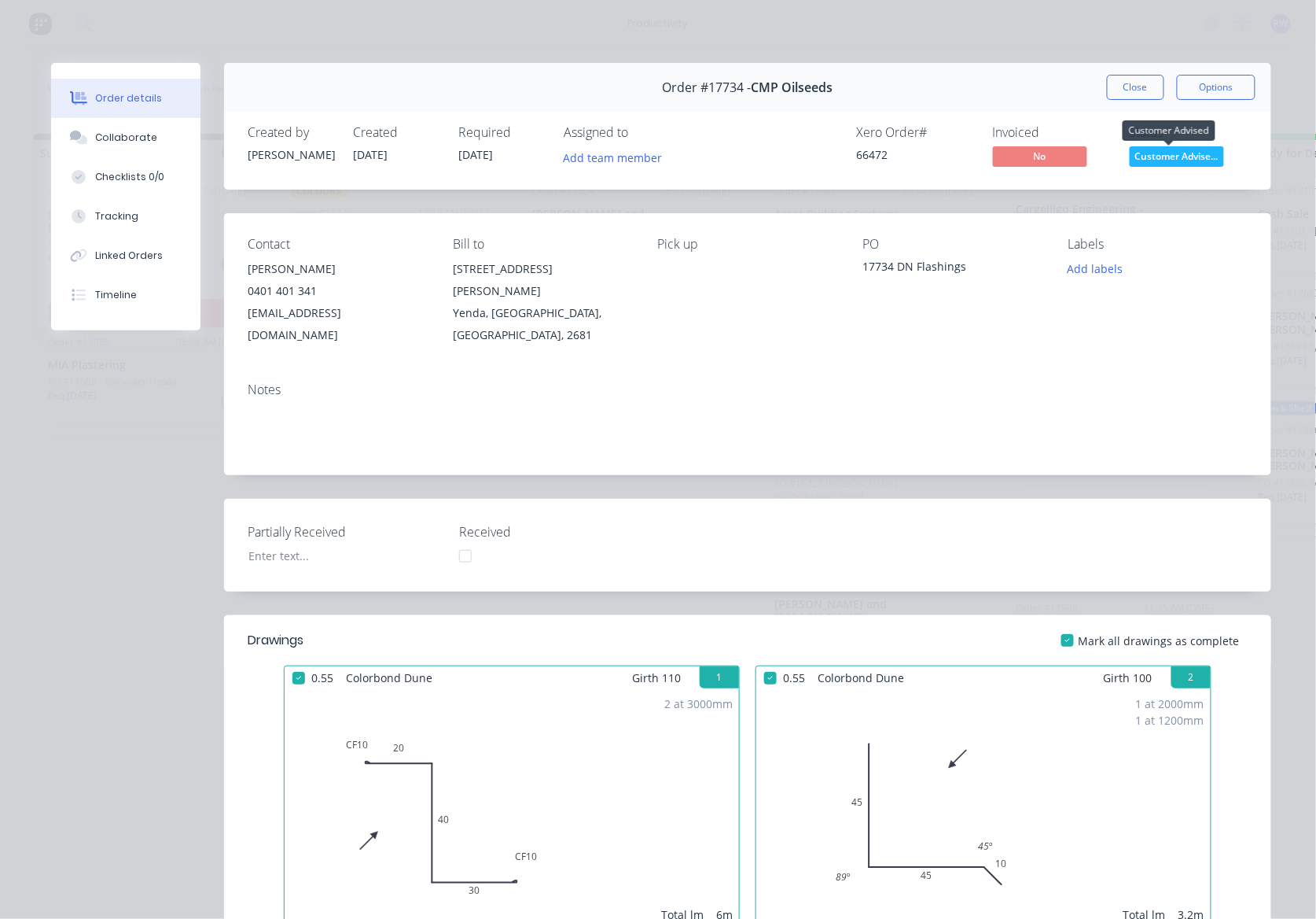
click at [1152, 153] on span "Customer Advise..." at bounding box center [1177, 156] width 95 height 20
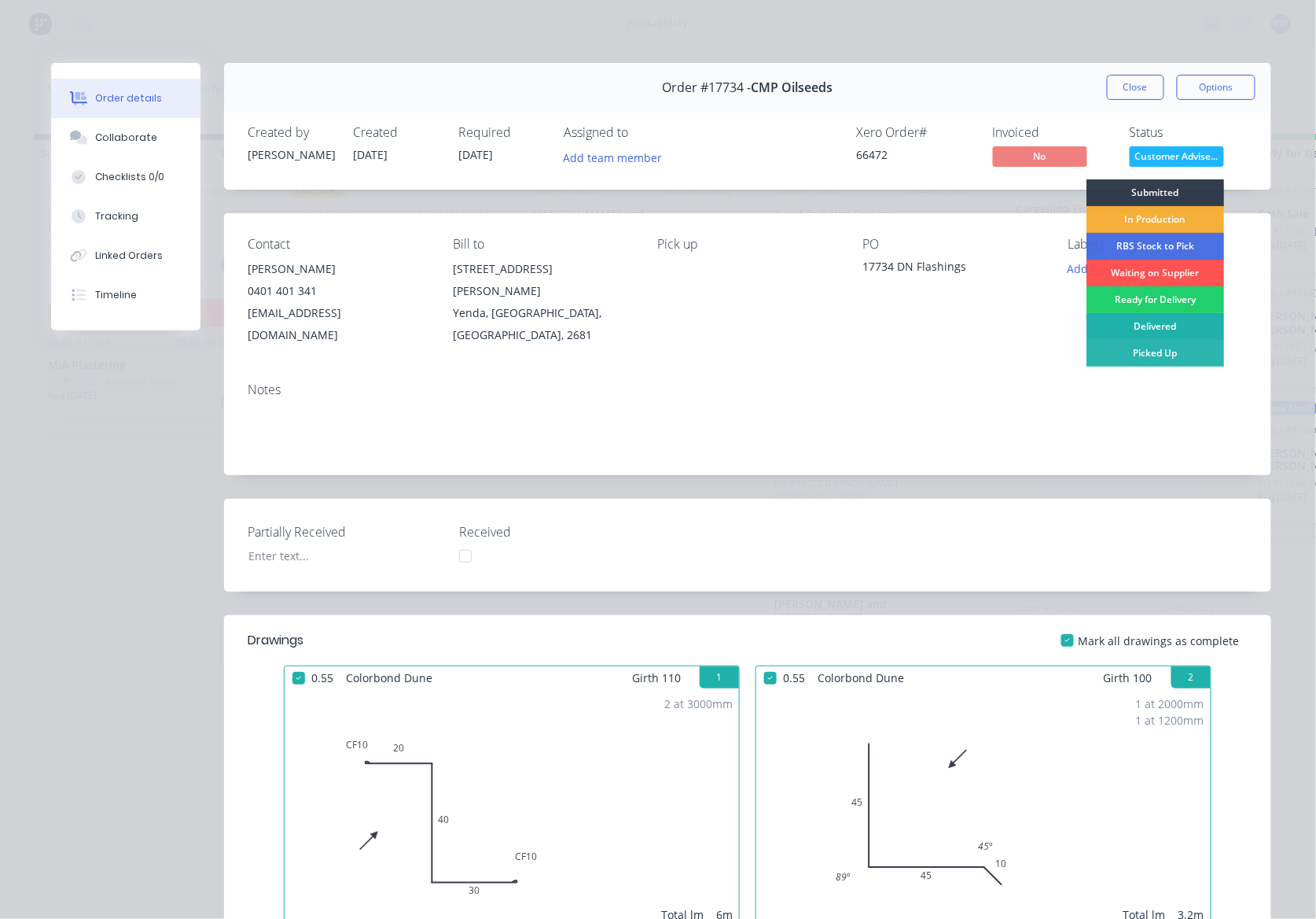
click at [1127, 326] on div "Delivered" at bounding box center [1155, 326] width 138 height 27
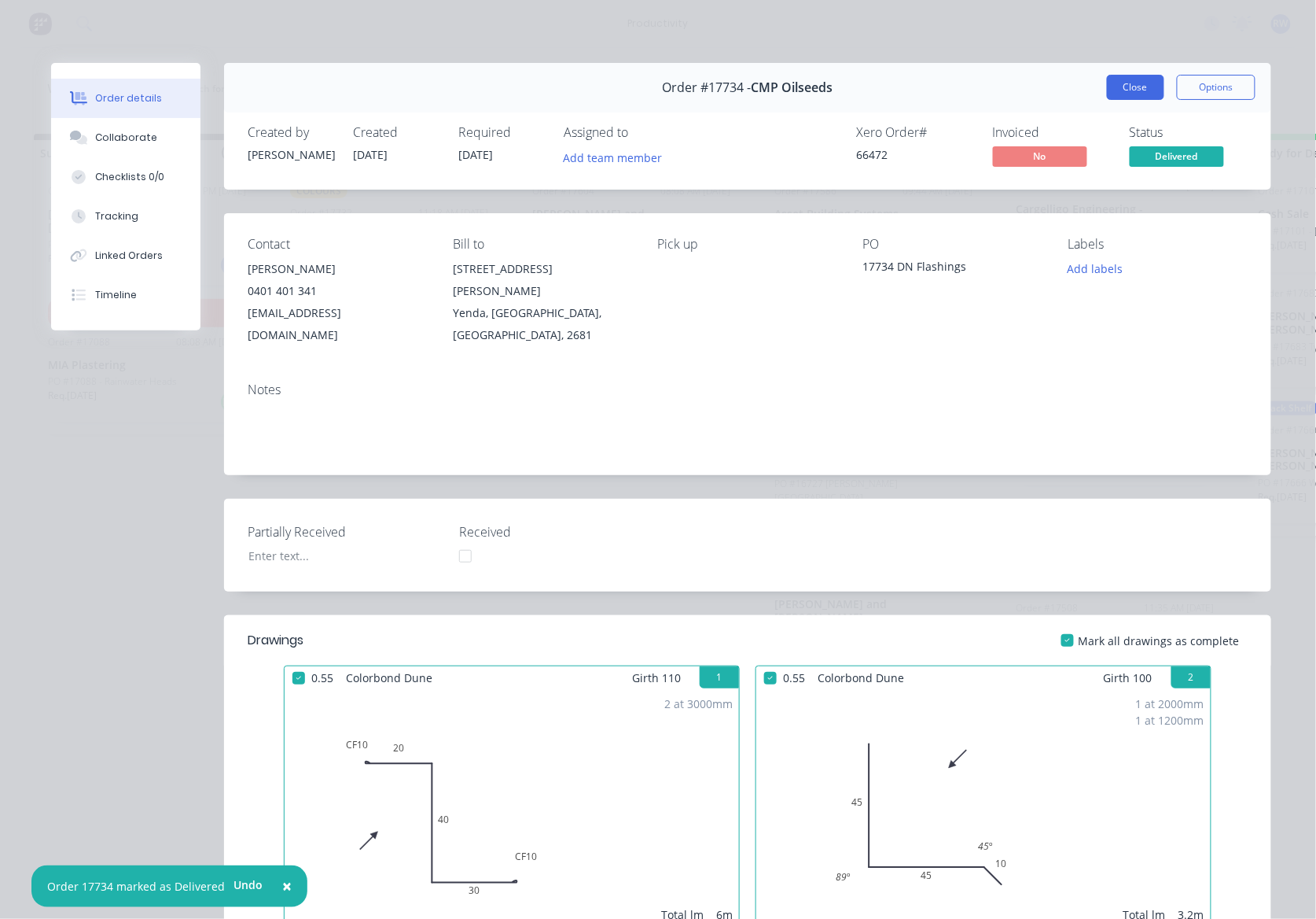
click at [1133, 90] on button "Close" at bounding box center [1135, 87] width 57 height 25
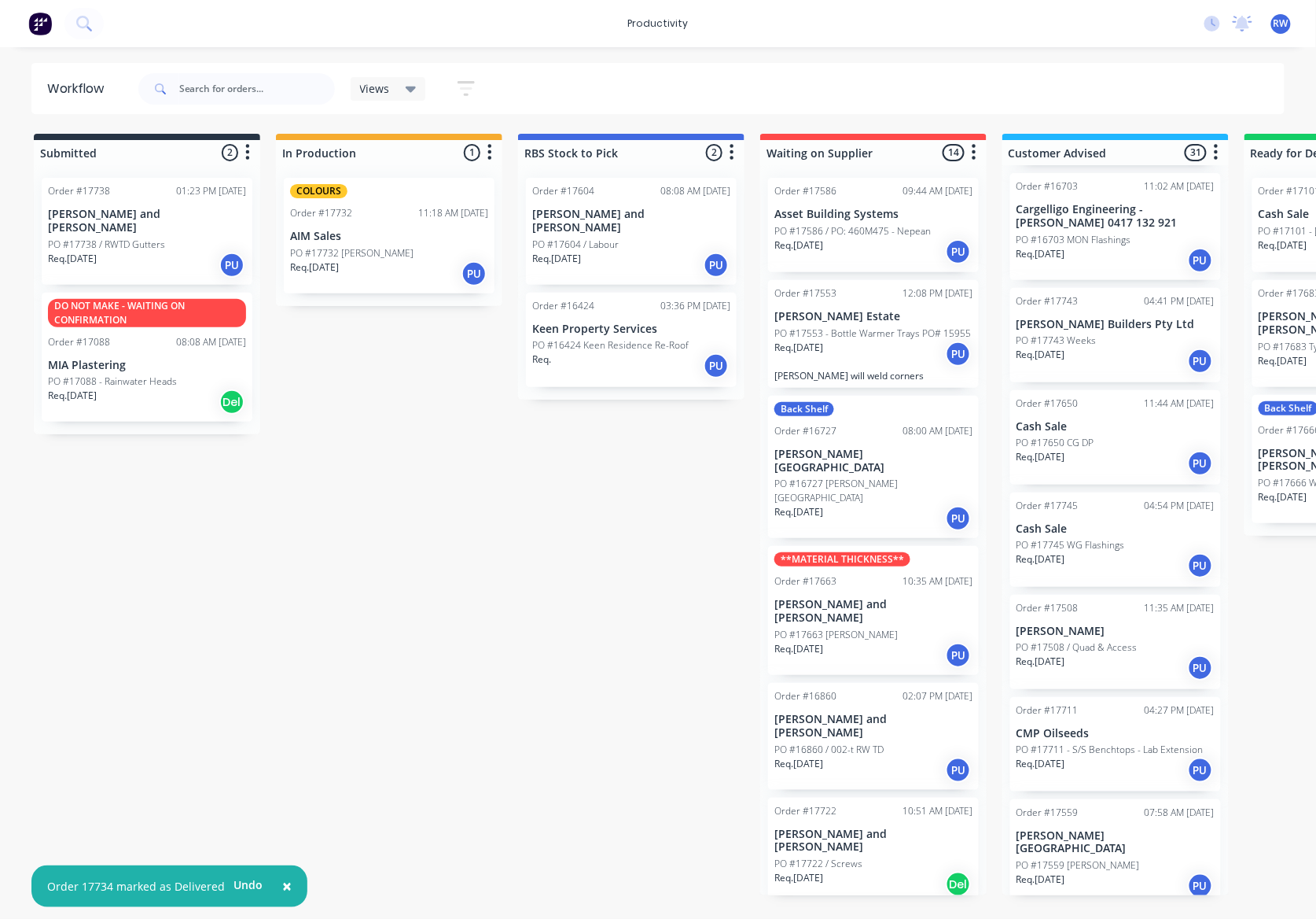
click at [1108, 768] on div "Req. 02/10/25 PU" at bounding box center [1115, 770] width 198 height 27
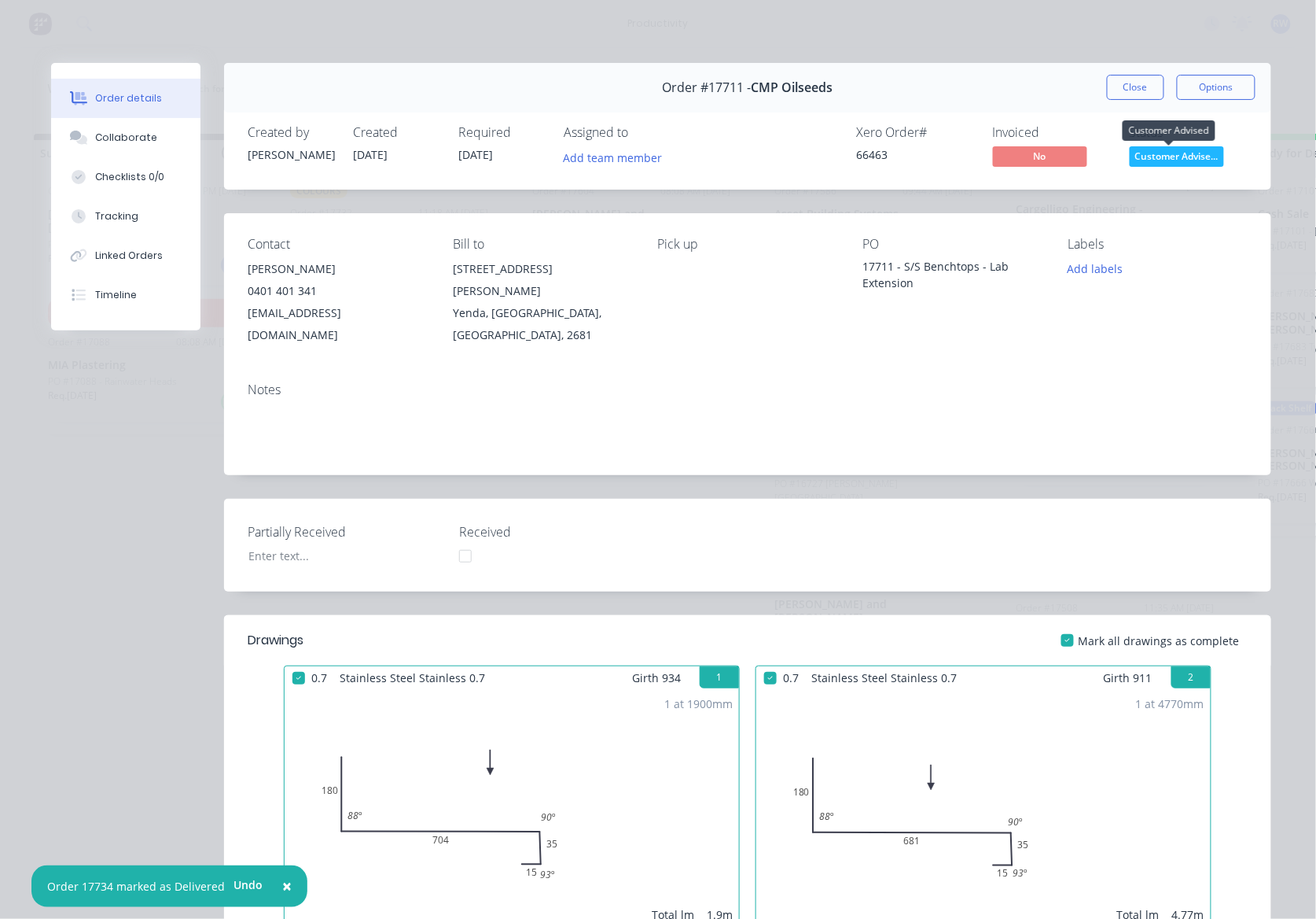
click at [1170, 158] on span "Customer Advise..." at bounding box center [1177, 156] width 95 height 20
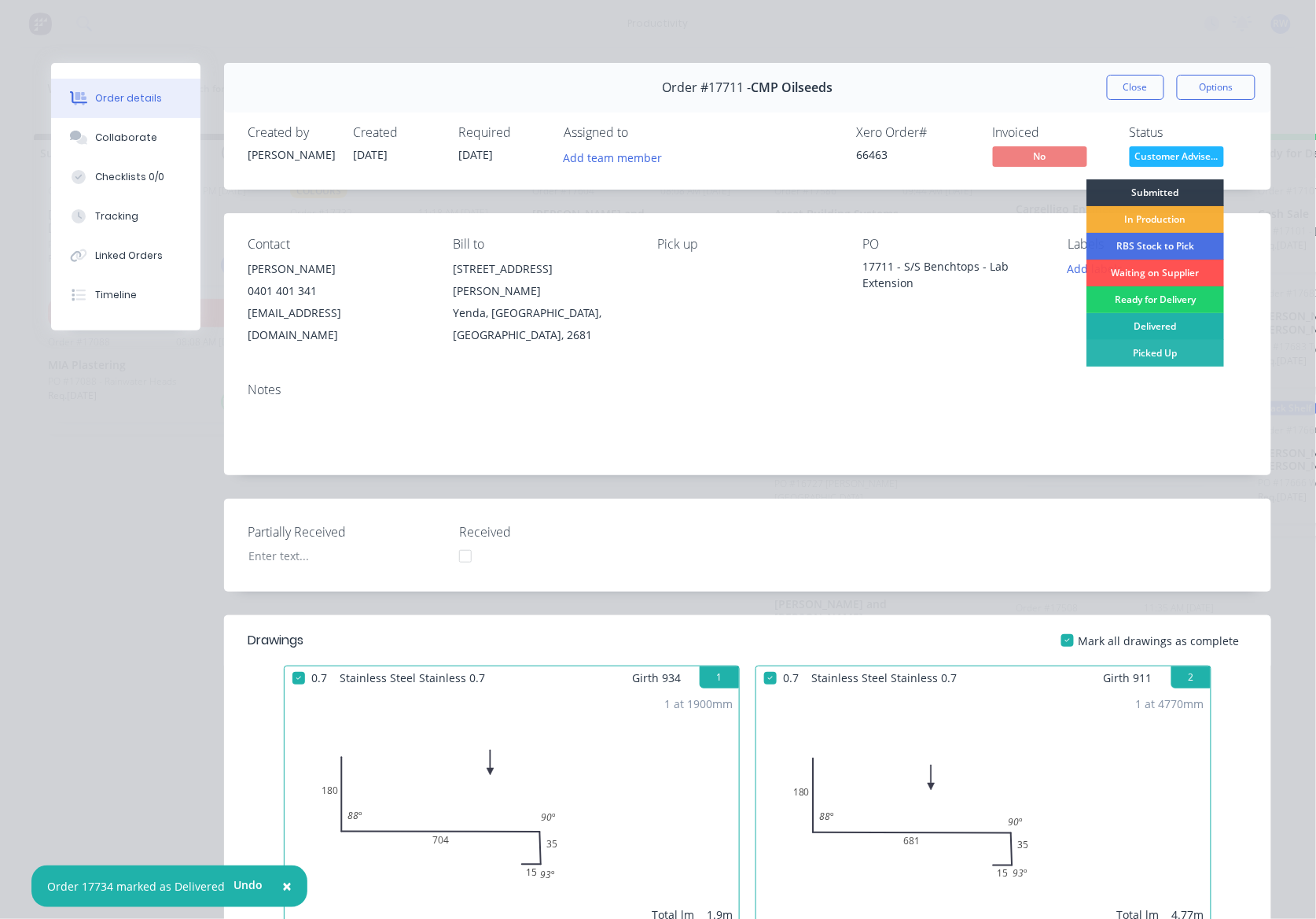
click at [1151, 331] on div "Delivered" at bounding box center [1155, 326] width 138 height 27
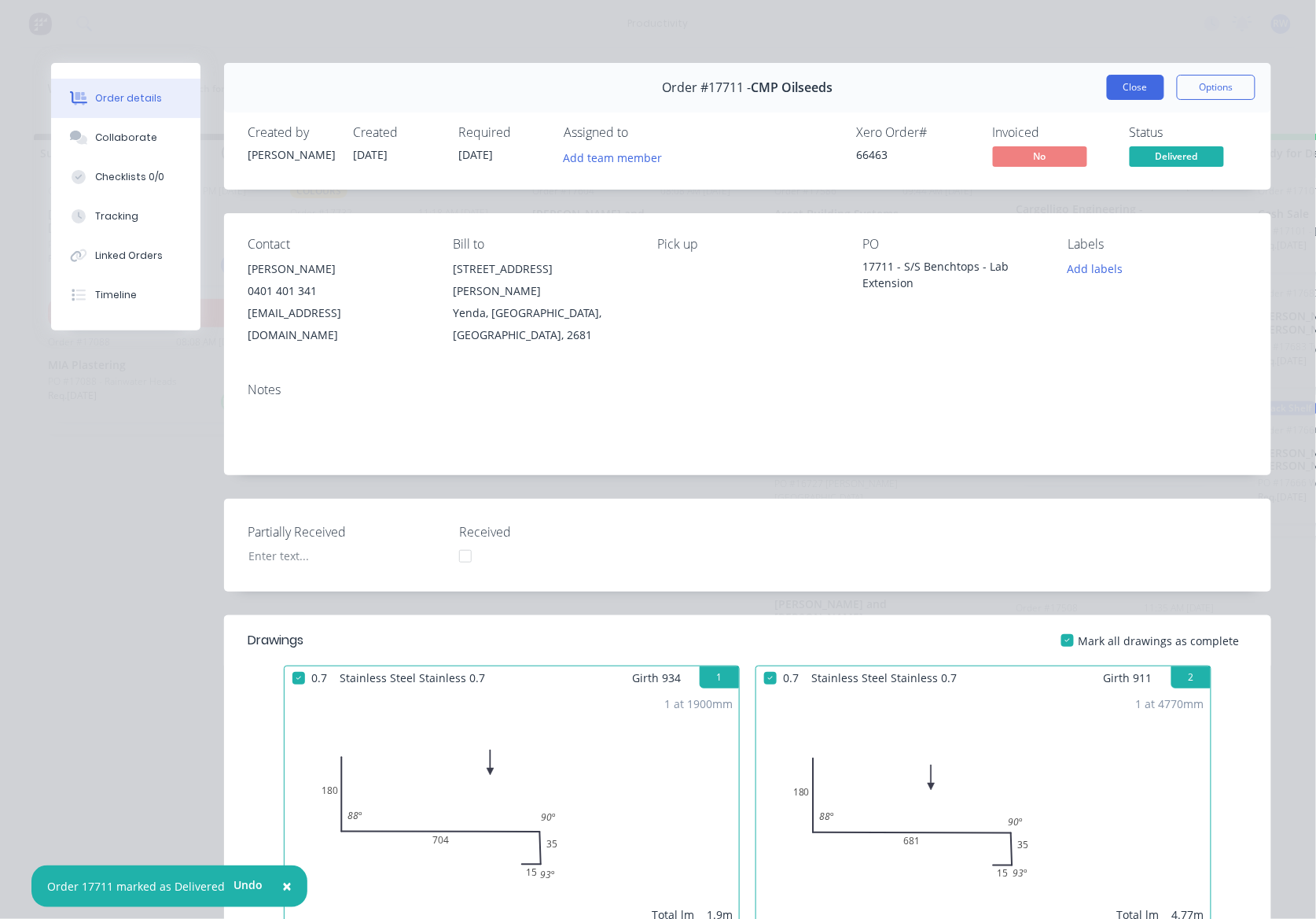
click at [1118, 92] on button "Close" at bounding box center [1135, 87] width 57 height 25
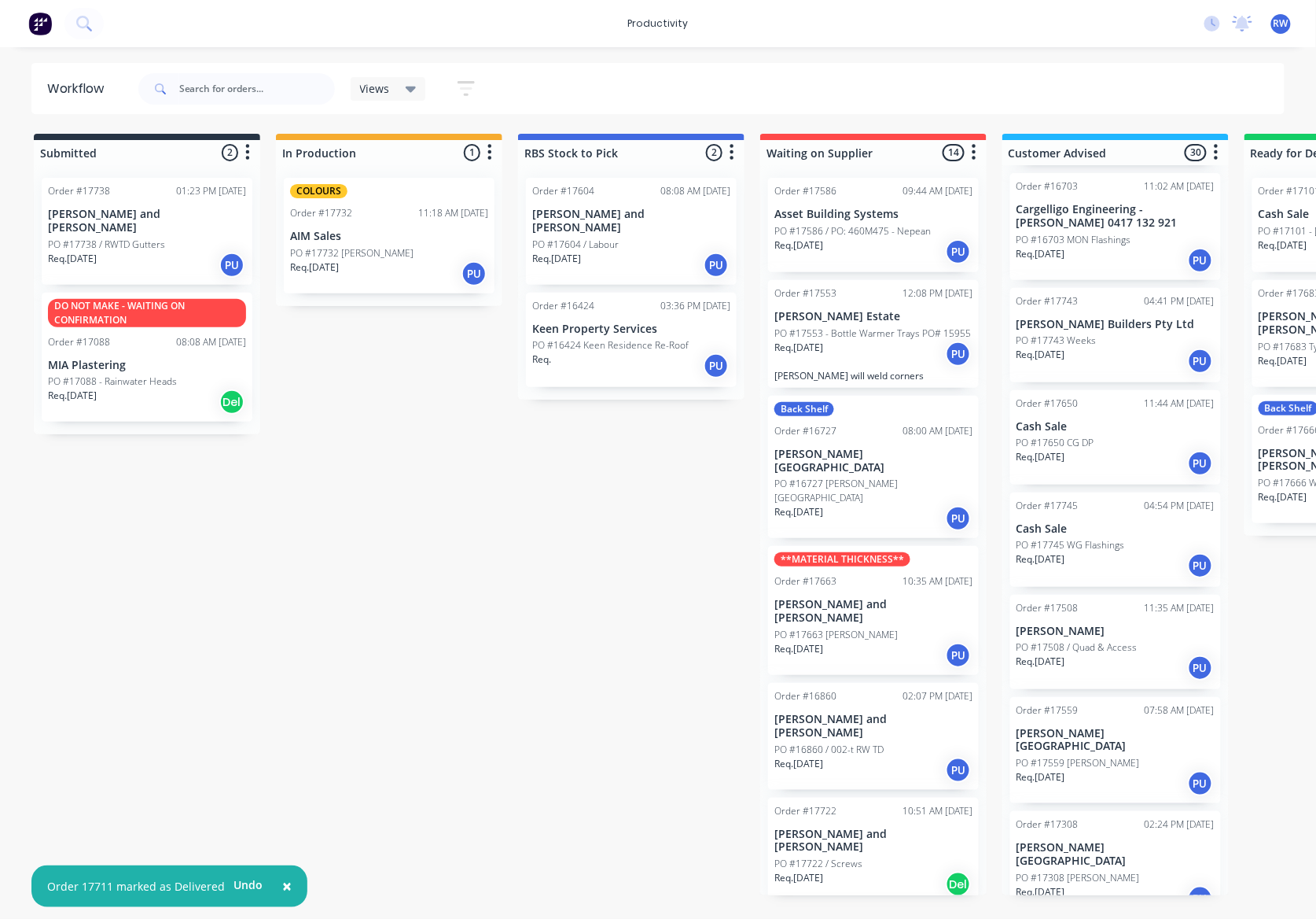
click at [1137, 756] on div "PO #17559 [PERSON_NAME]" at bounding box center [1115, 763] width 198 height 14
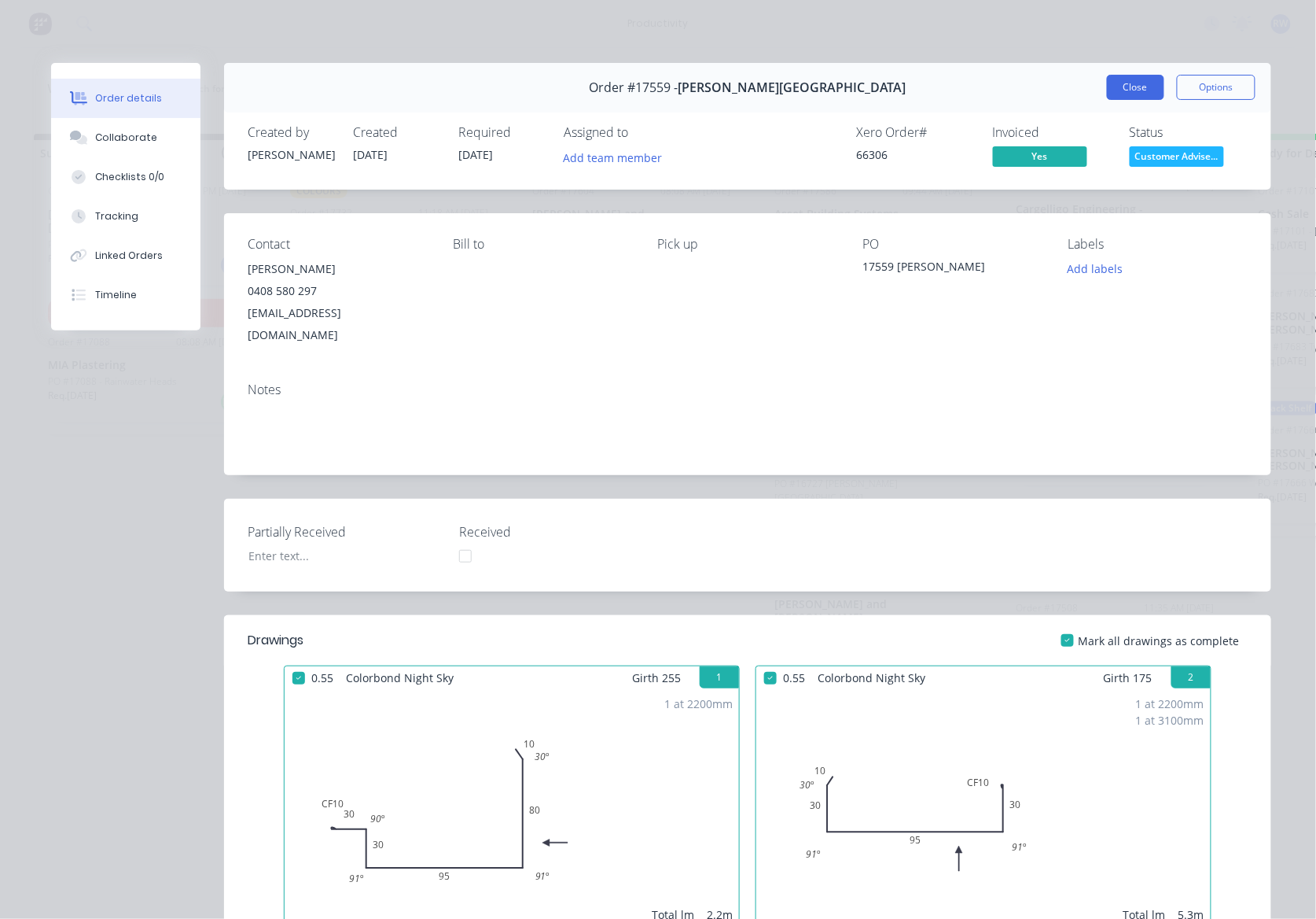
click at [1113, 82] on button "Close" at bounding box center [1135, 87] width 57 height 25
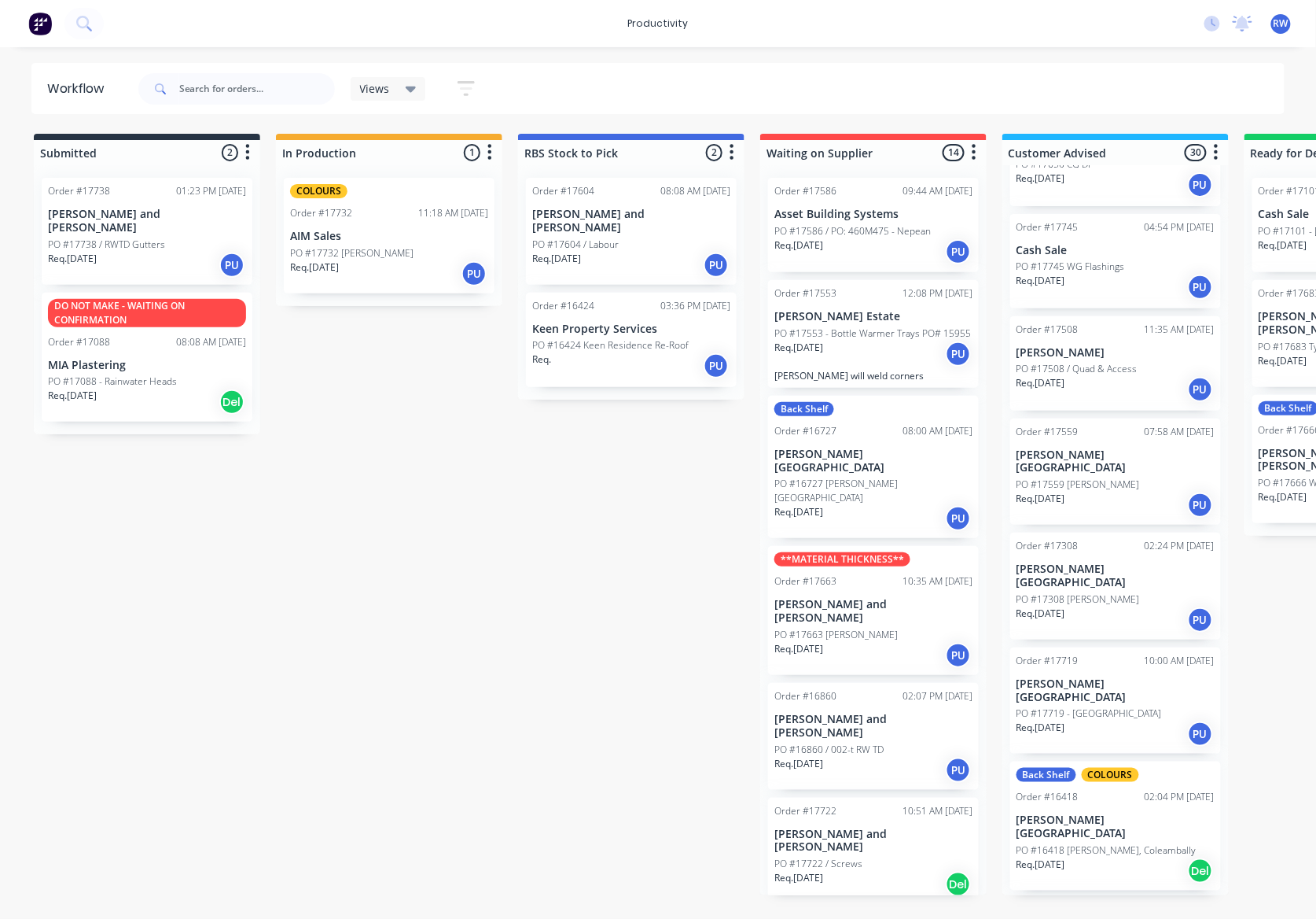
scroll to position [523, 0]
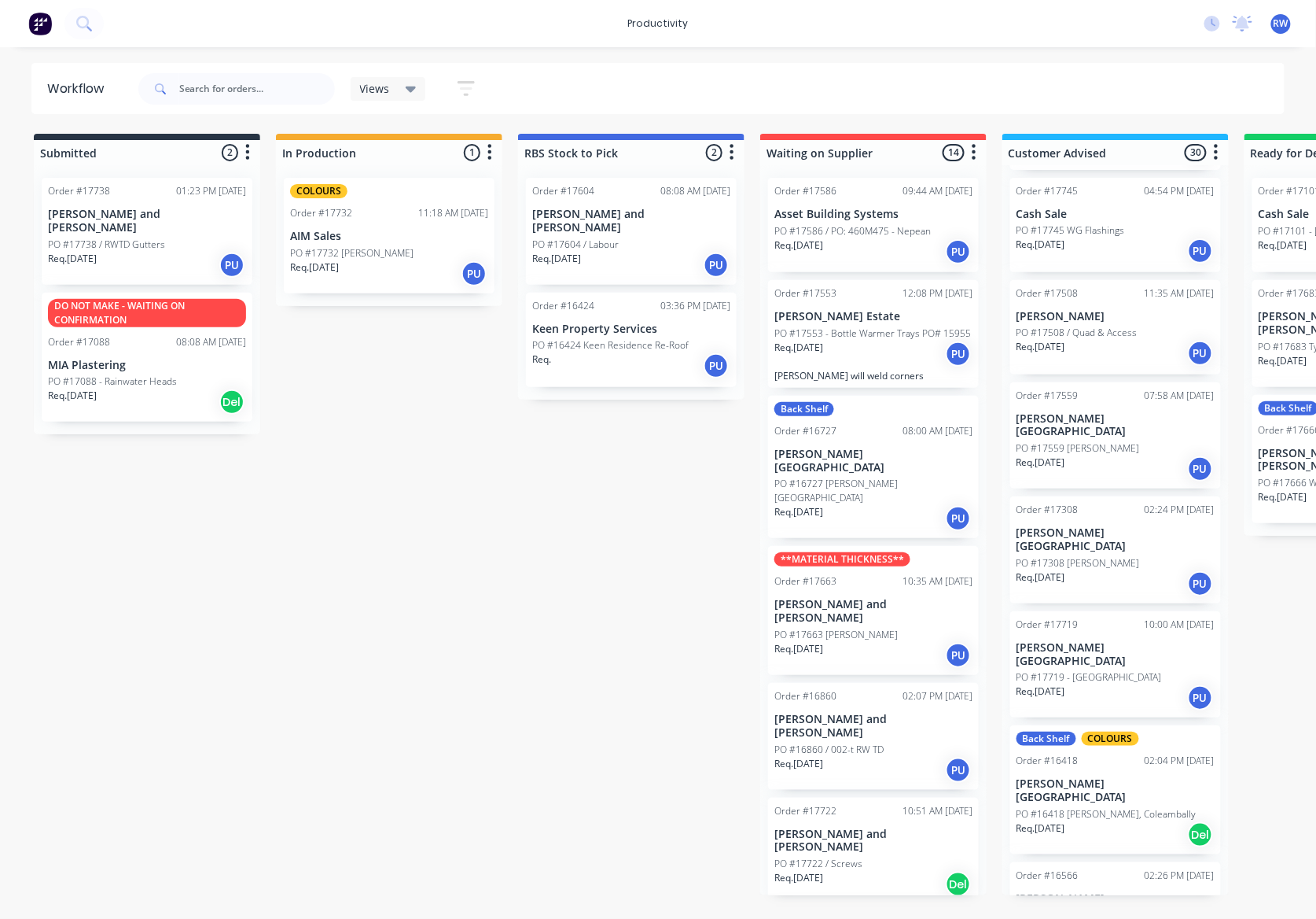
click at [1061, 670] on p "PO #17719 - [GEOGRAPHIC_DATA]" at bounding box center [1089, 677] width 146 height 14
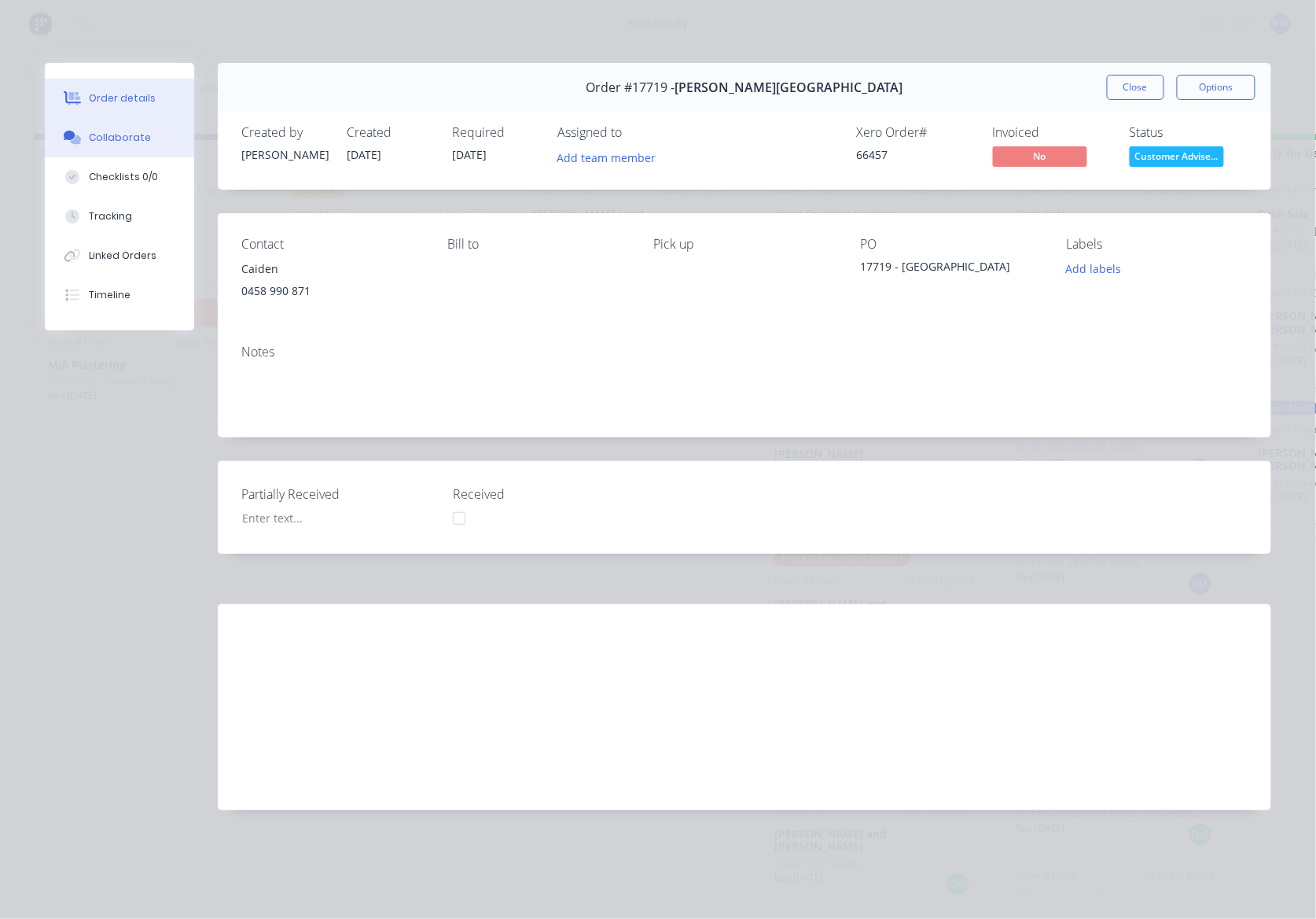
click at [158, 146] on button "Collaborate" at bounding box center [120, 137] width 150 height 39
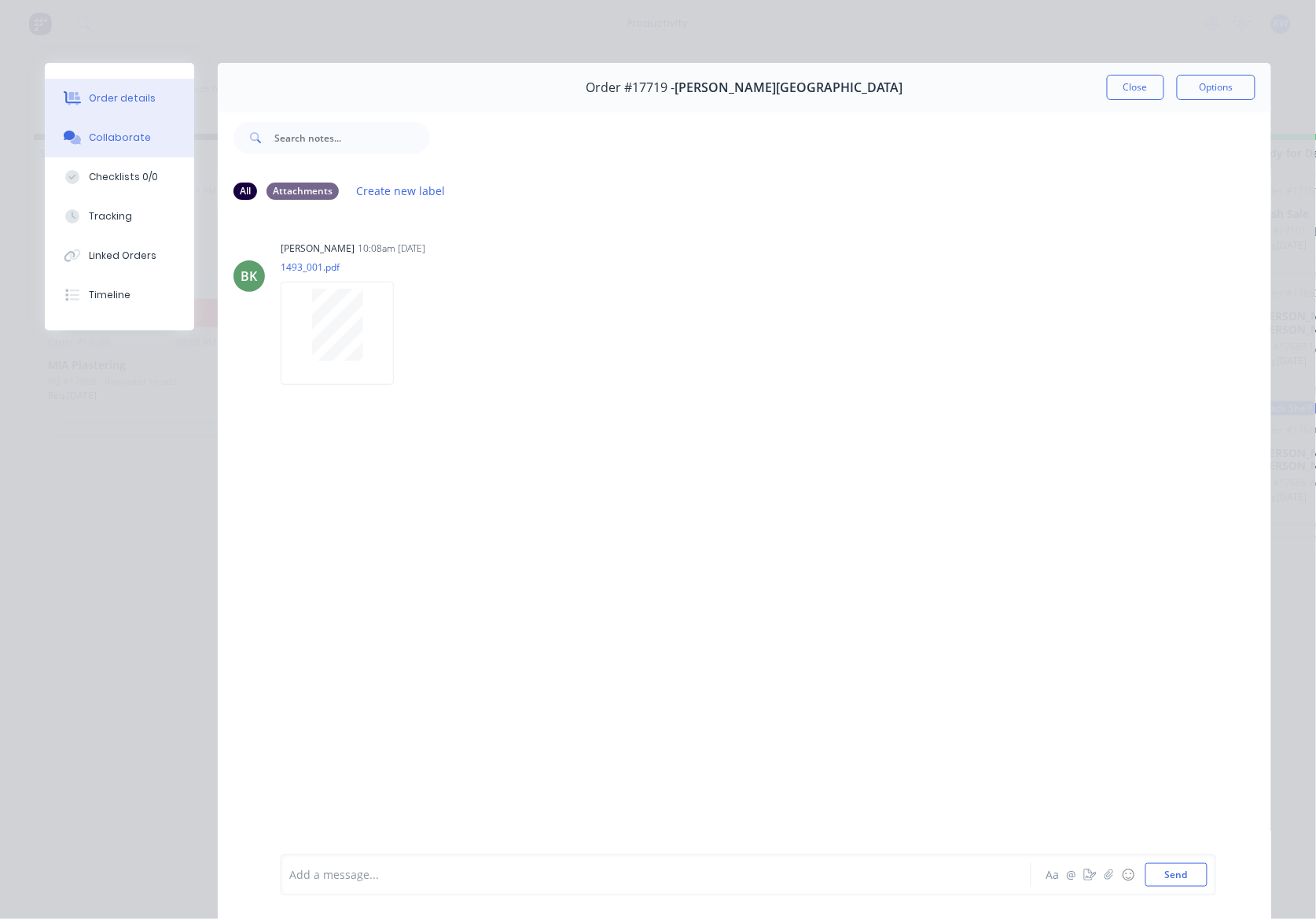
click at [146, 106] on button "Order details" at bounding box center [120, 98] width 150 height 39
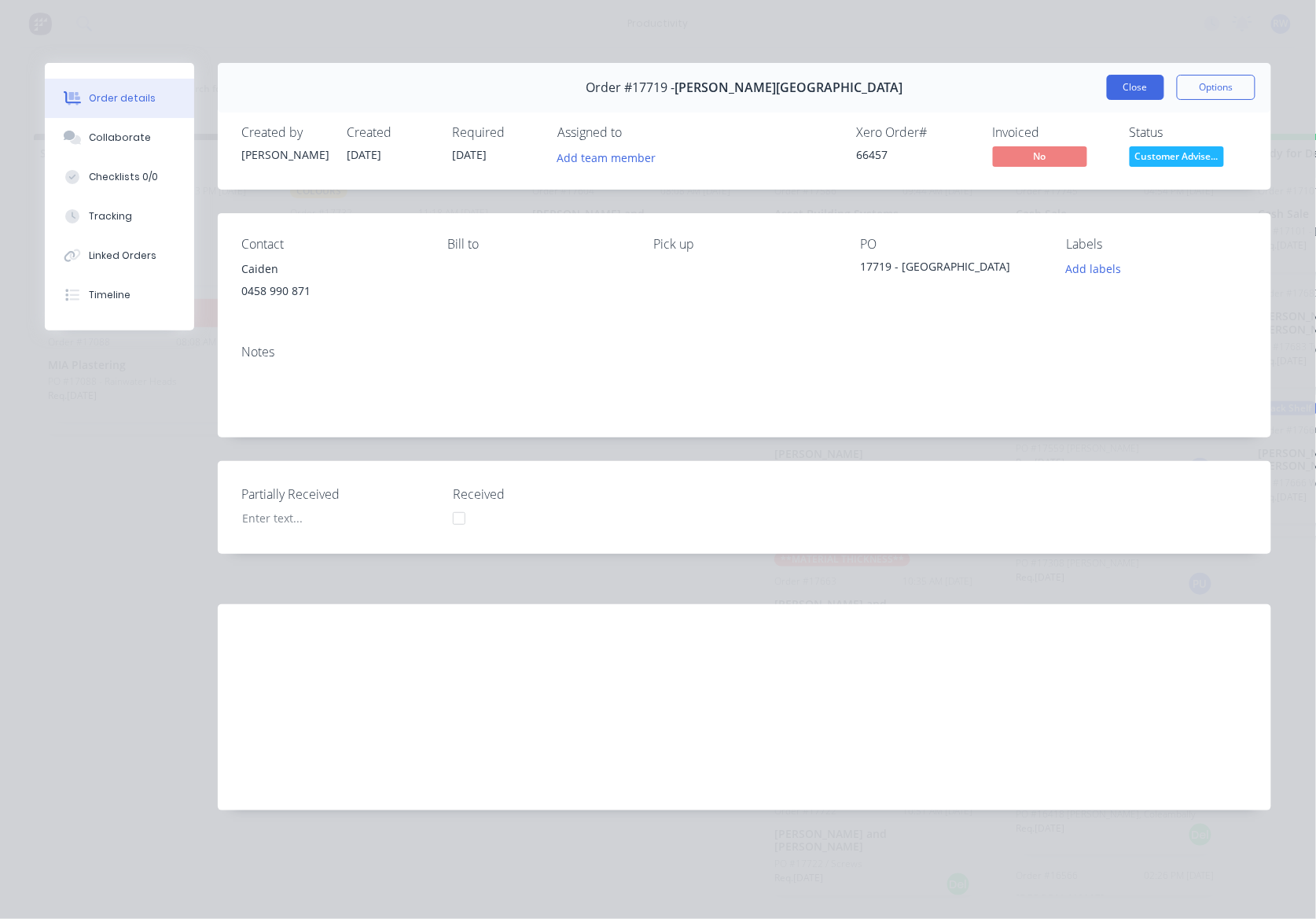
click at [1112, 85] on button "Close" at bounding box center [1135, 87] width 57 height 25
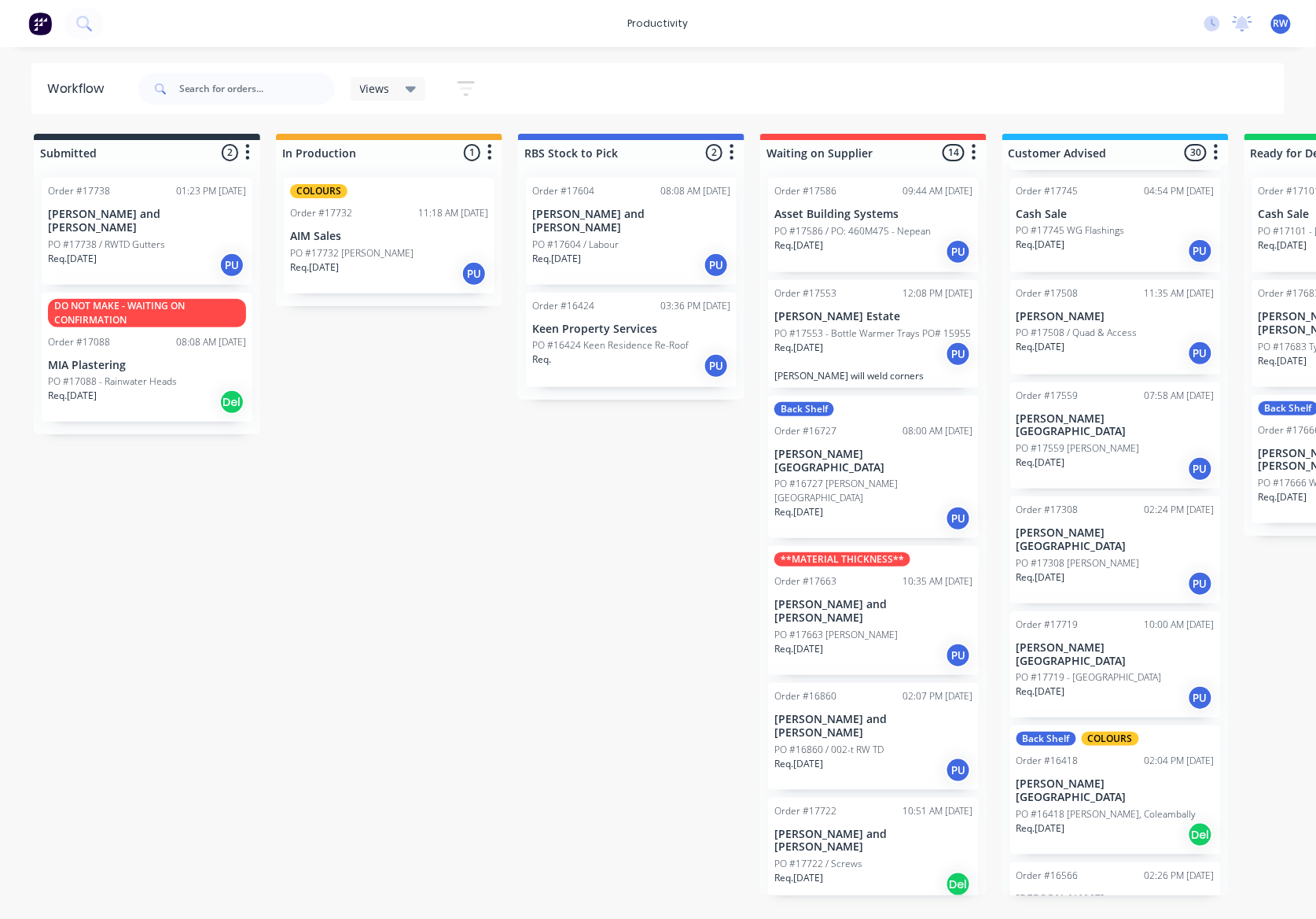
click at [1142, 670] on p "PO #17719 - [GEOGRAPHIC_DATA]" at bounding box center [1089, 677] width 146 height 14
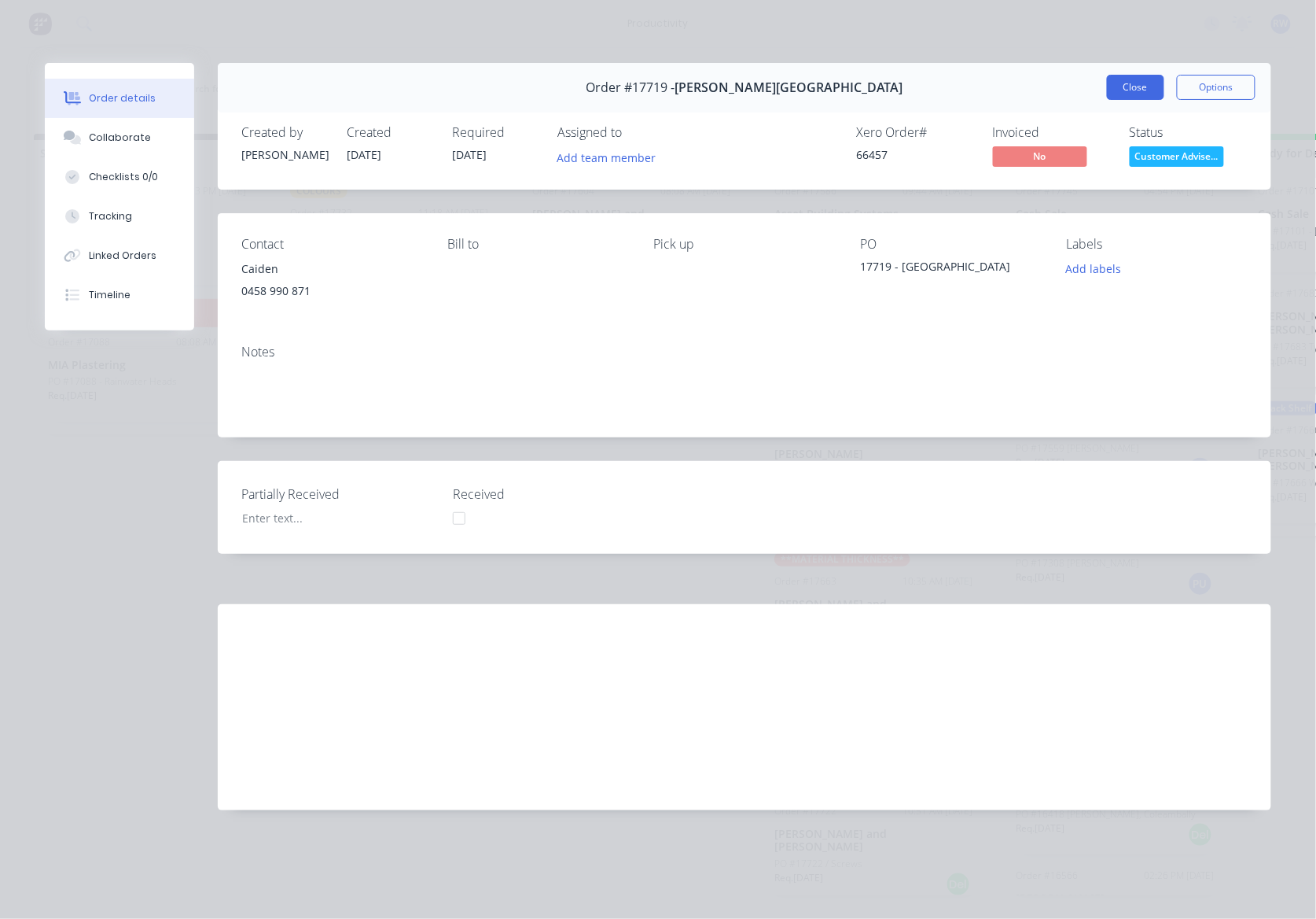
click at [1120, 93] on button "Close" at bounding box center [1135, 87] width 57 height 25
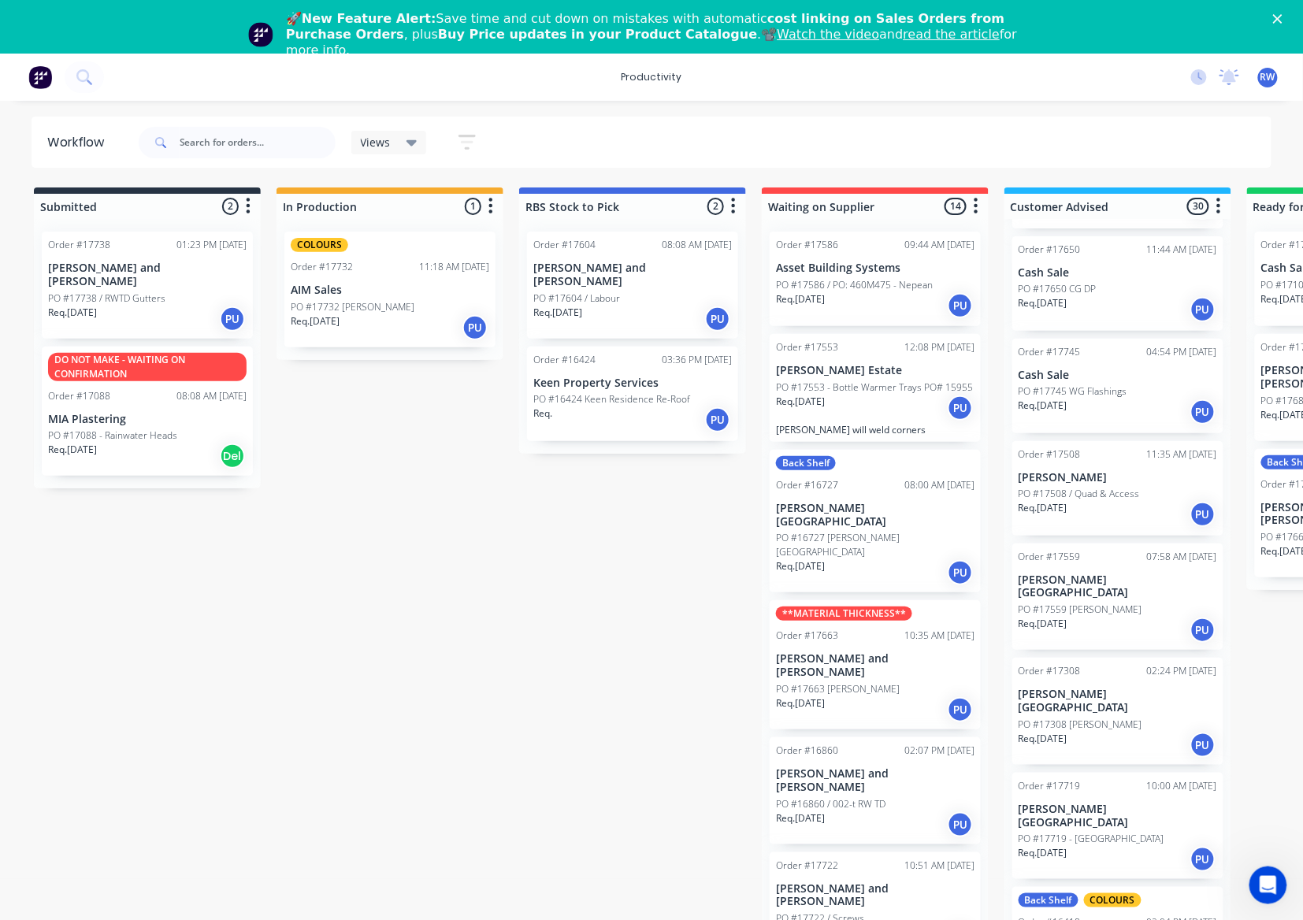
scroll to position [420, 0]
click at [1121, 829] on p "PO #17719 - [GEOGRAPHIC_DATA]" at bounding box center [1091, 836] width 146 height 14
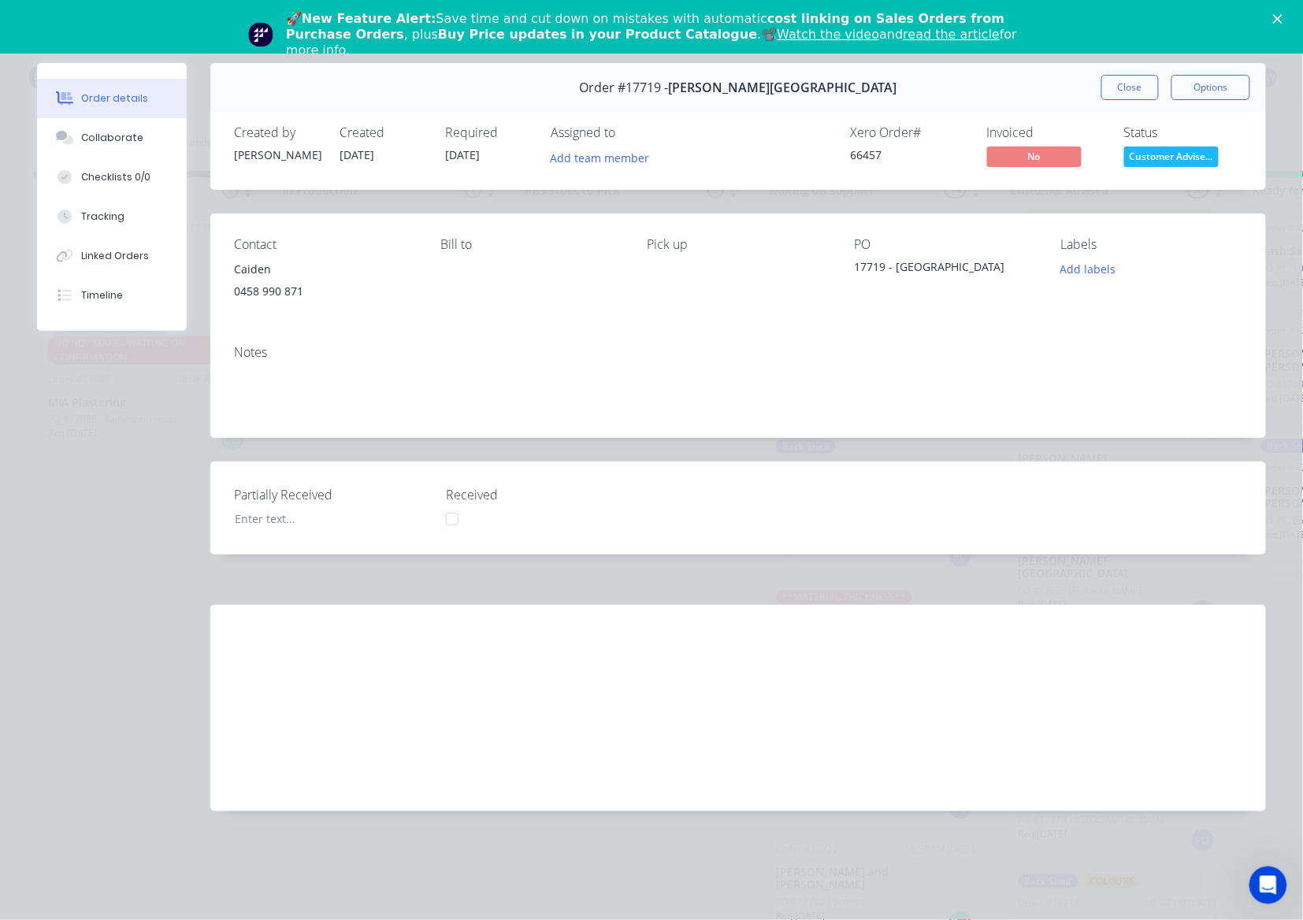
scroll to position [0, 0]
click at [1141, 92] on button "Close" at bounding box center [1129, 87] width 57 height 25
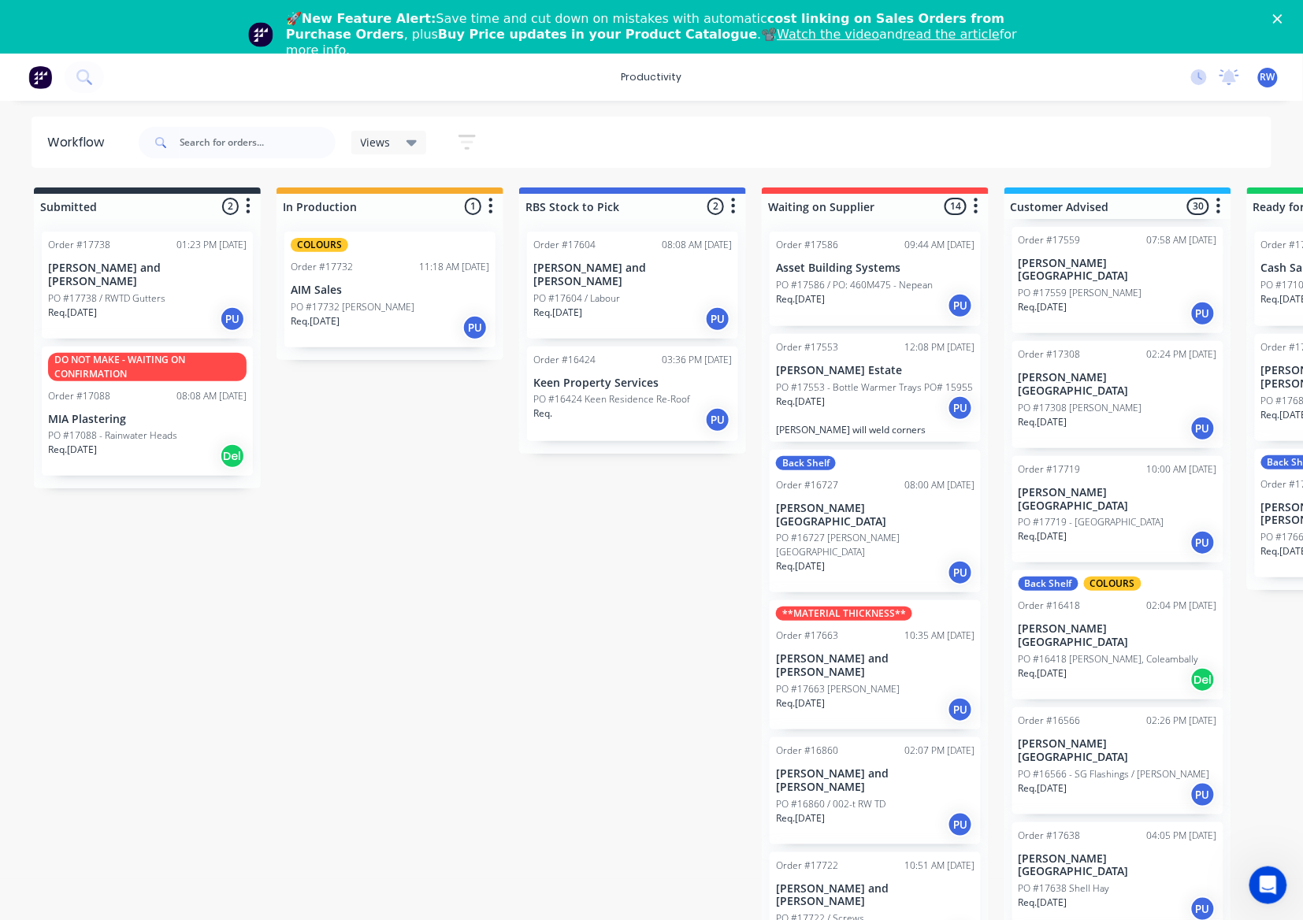
scroll to position [735, 0]
click at [1081, 895] on div "Req. [DATE] PU" at bounding box center [1117, 908] width 198 height 27
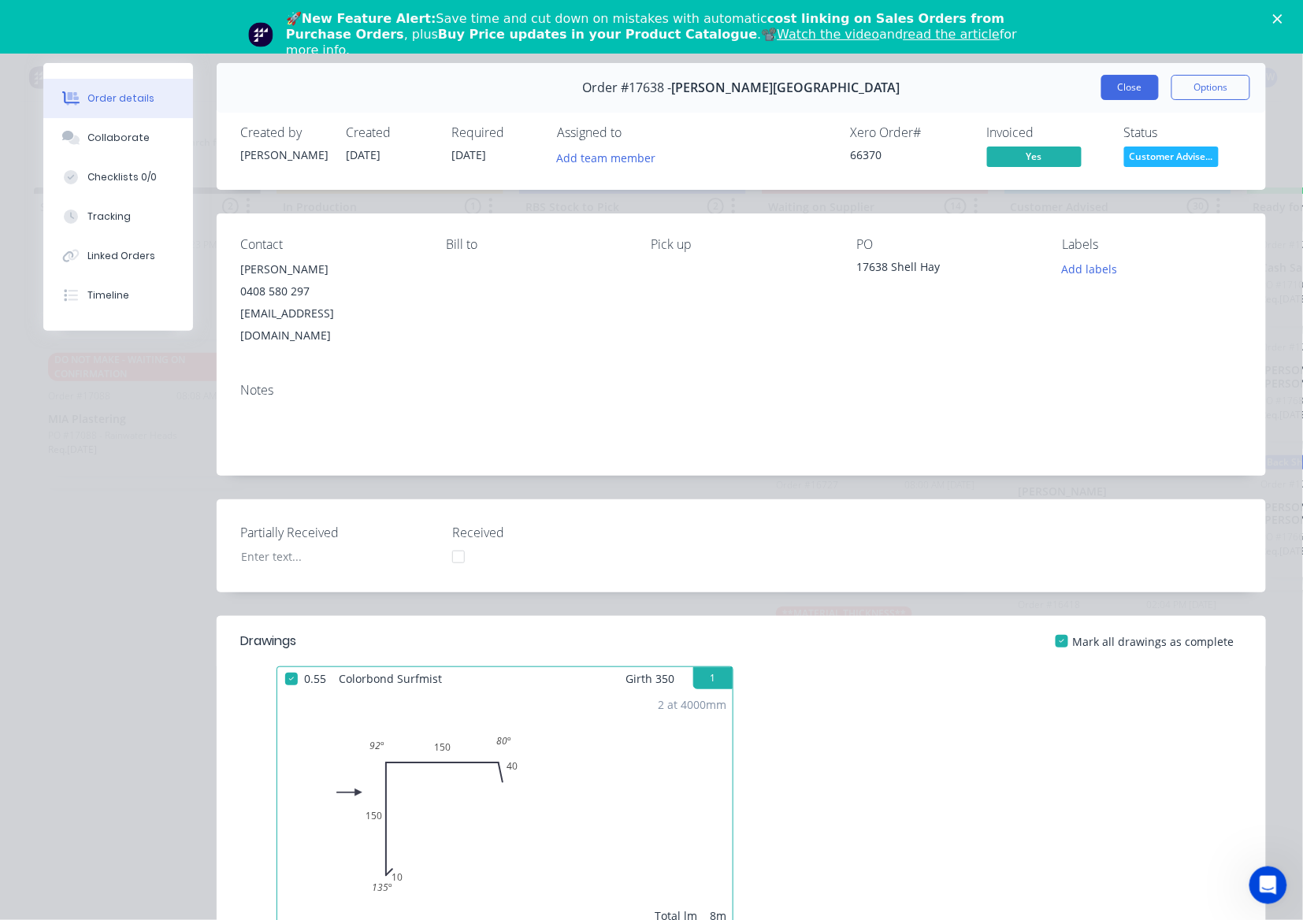
click at [1119, 95] on button "Close" at bounding box center [1129, 87] width 57 height 25
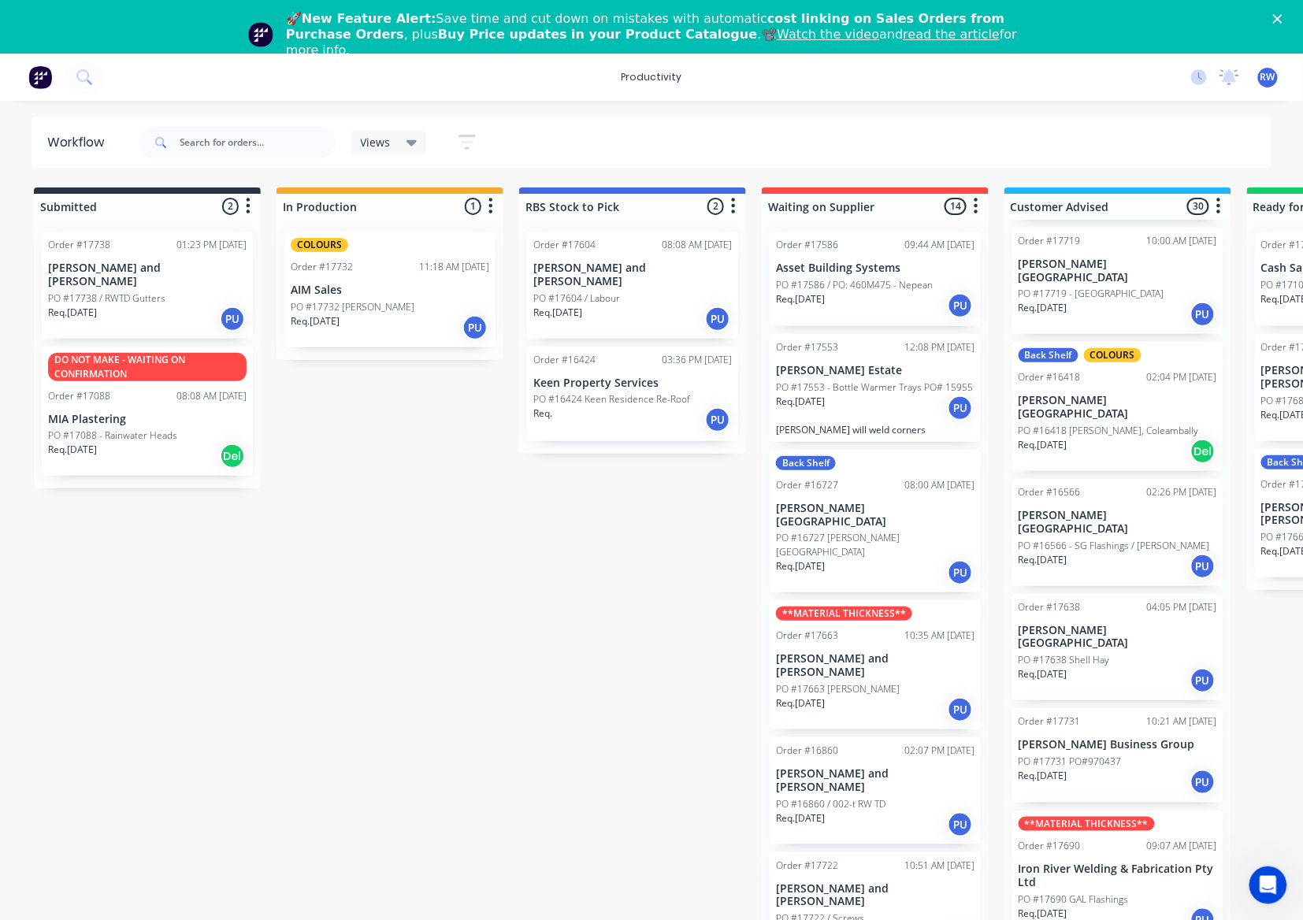
scroll to position [1050, 0]
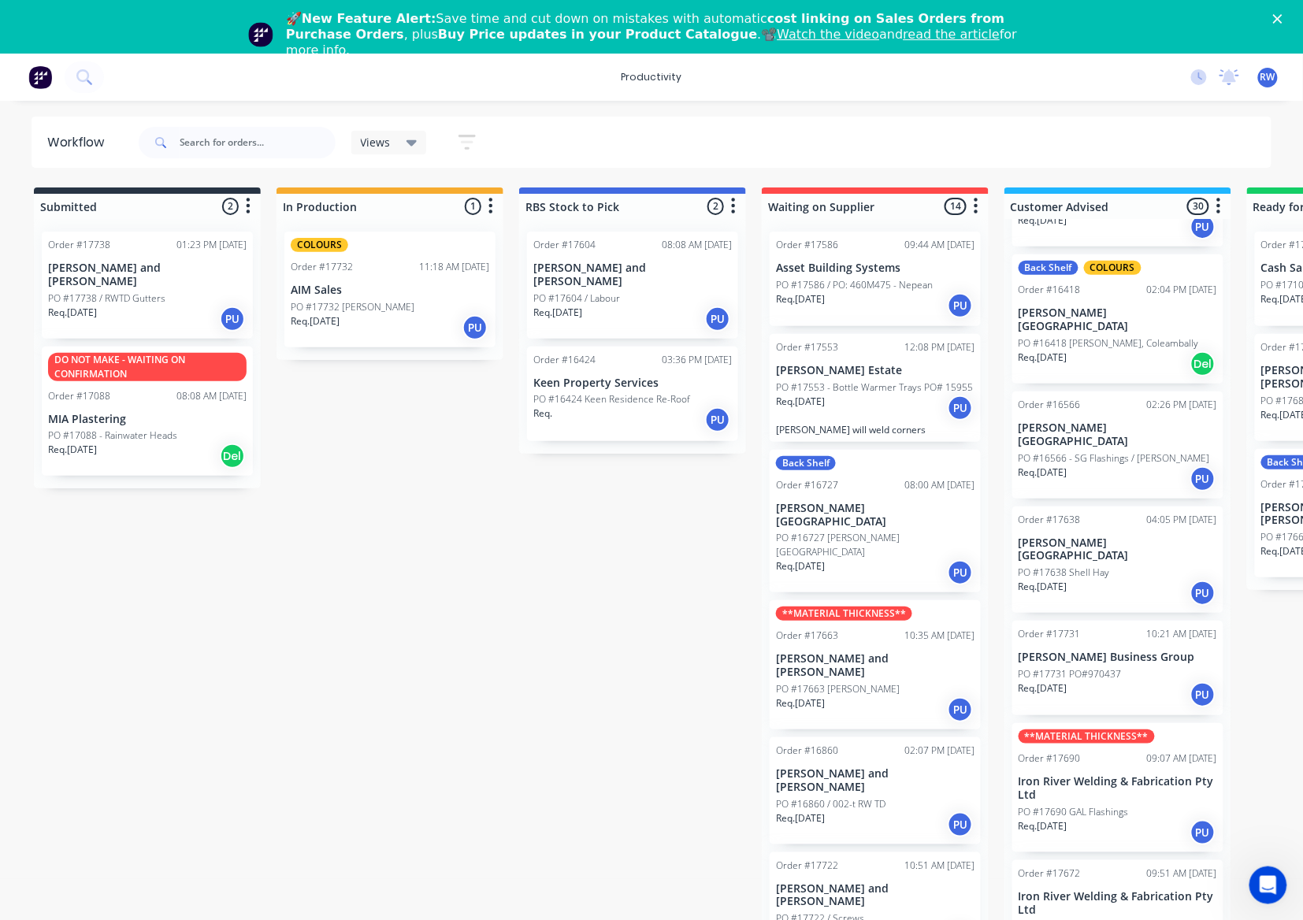
click at [1137, 681] on div "Req. [DATE] PU" at bounding box center [1117, 694] width 198 height 27
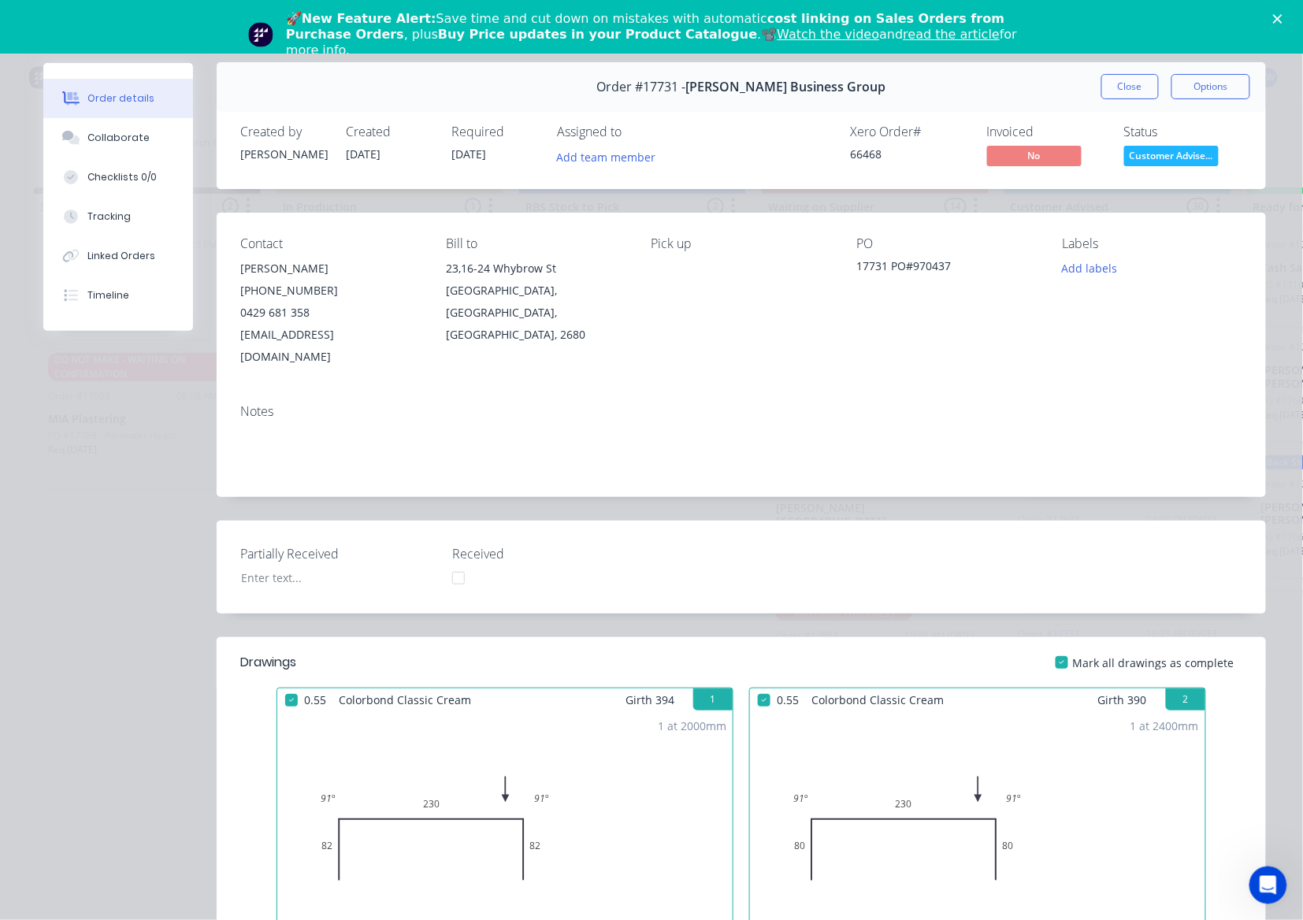
scroll to position [0, 0]
click at [1129, 83] on button "Close" at bounding box center [1129, 87] width 57 height 25
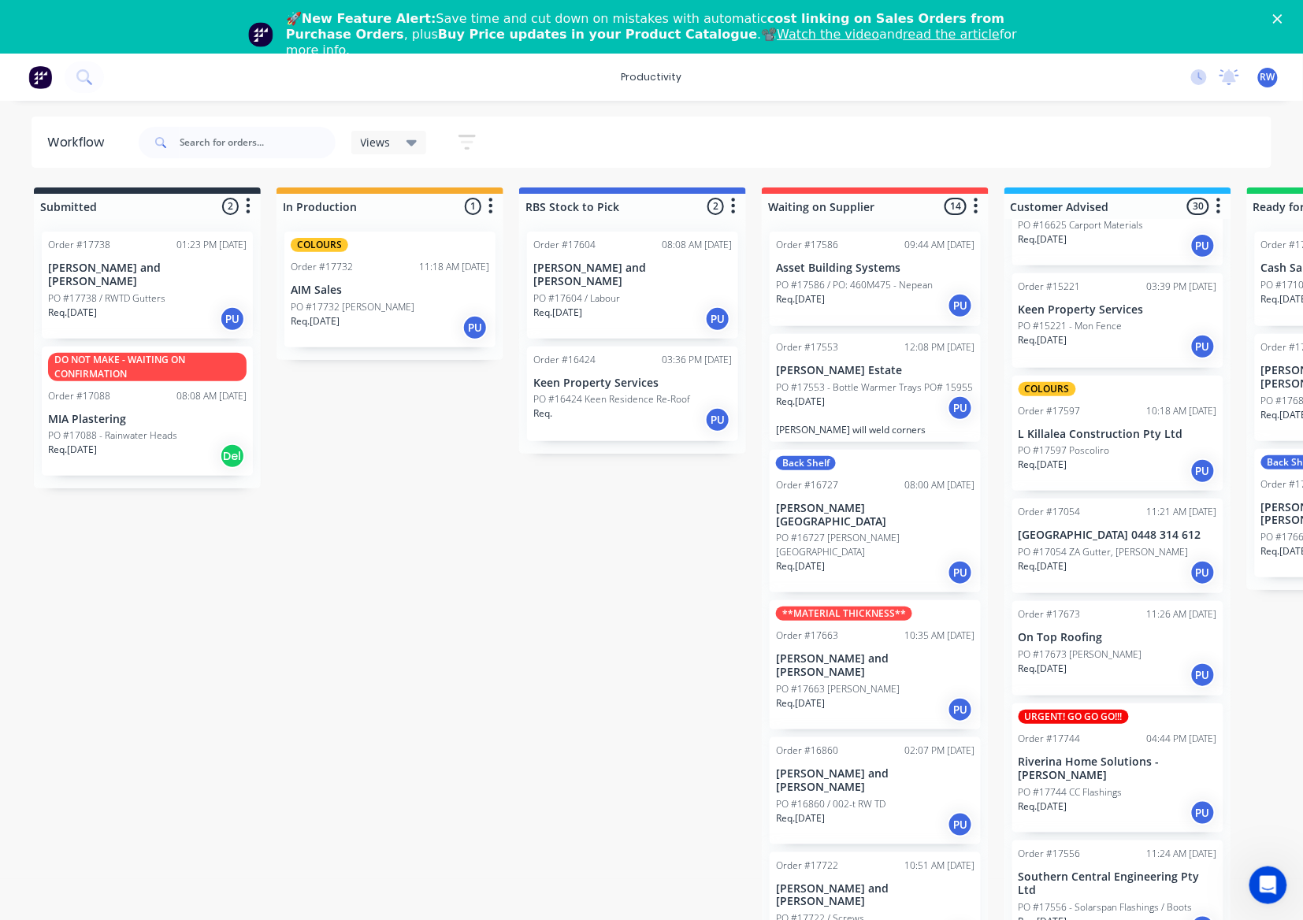
scroll to position [2520, 0]
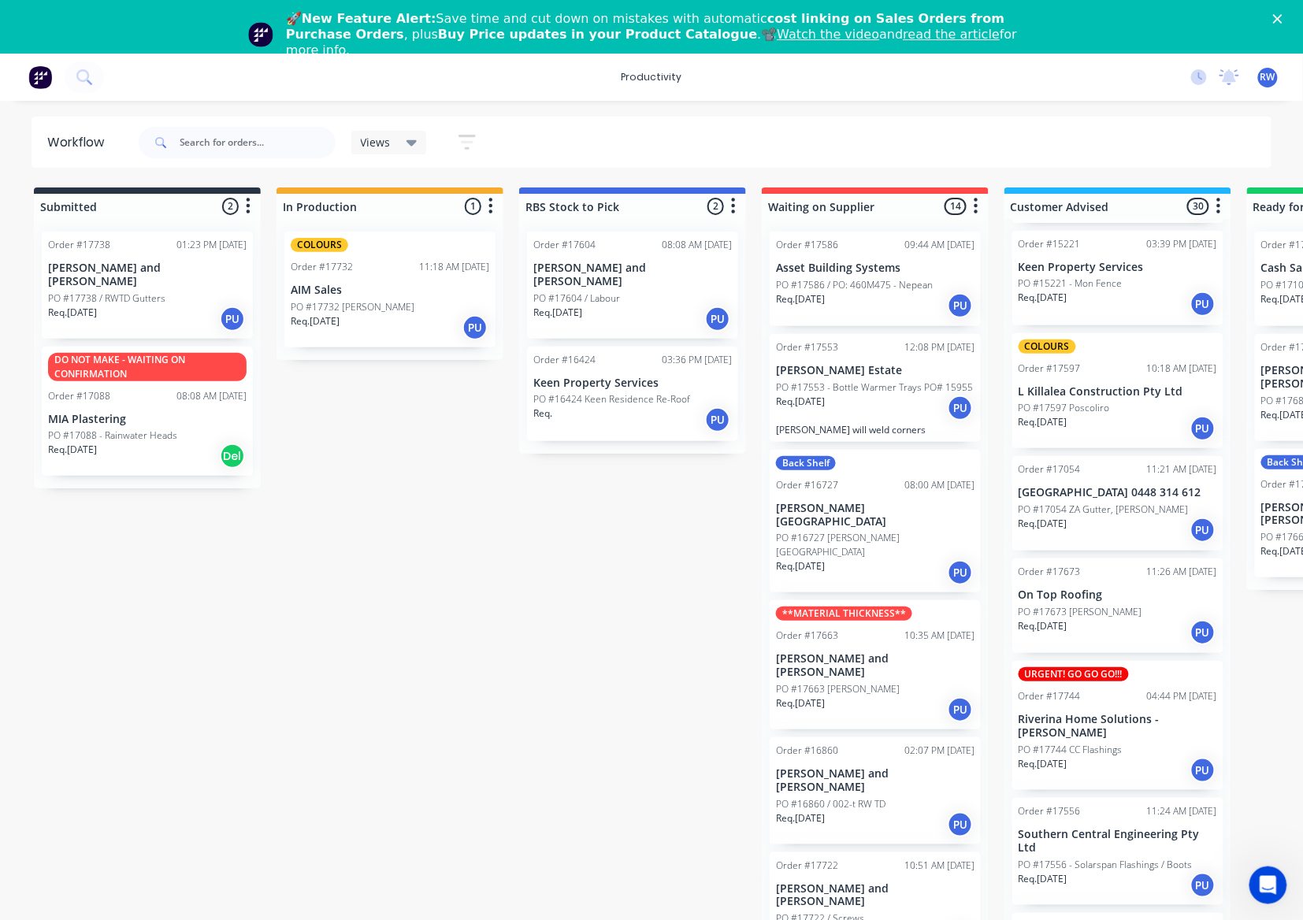
click at [1132, 619] on div "Req. [DATE] PU" at bounding box center [1117, 632] width 198 height 27
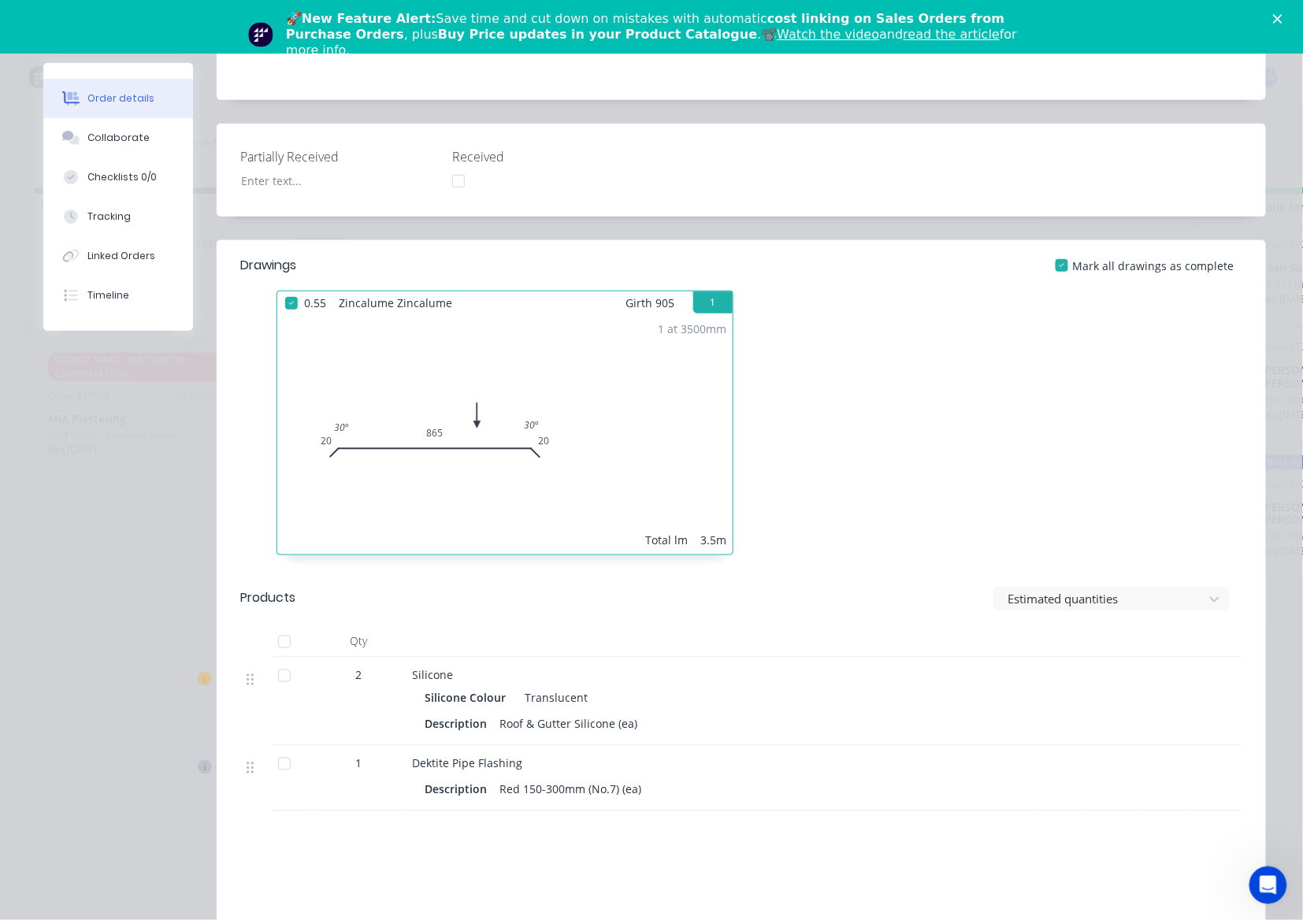
scroll to position [420, 0]
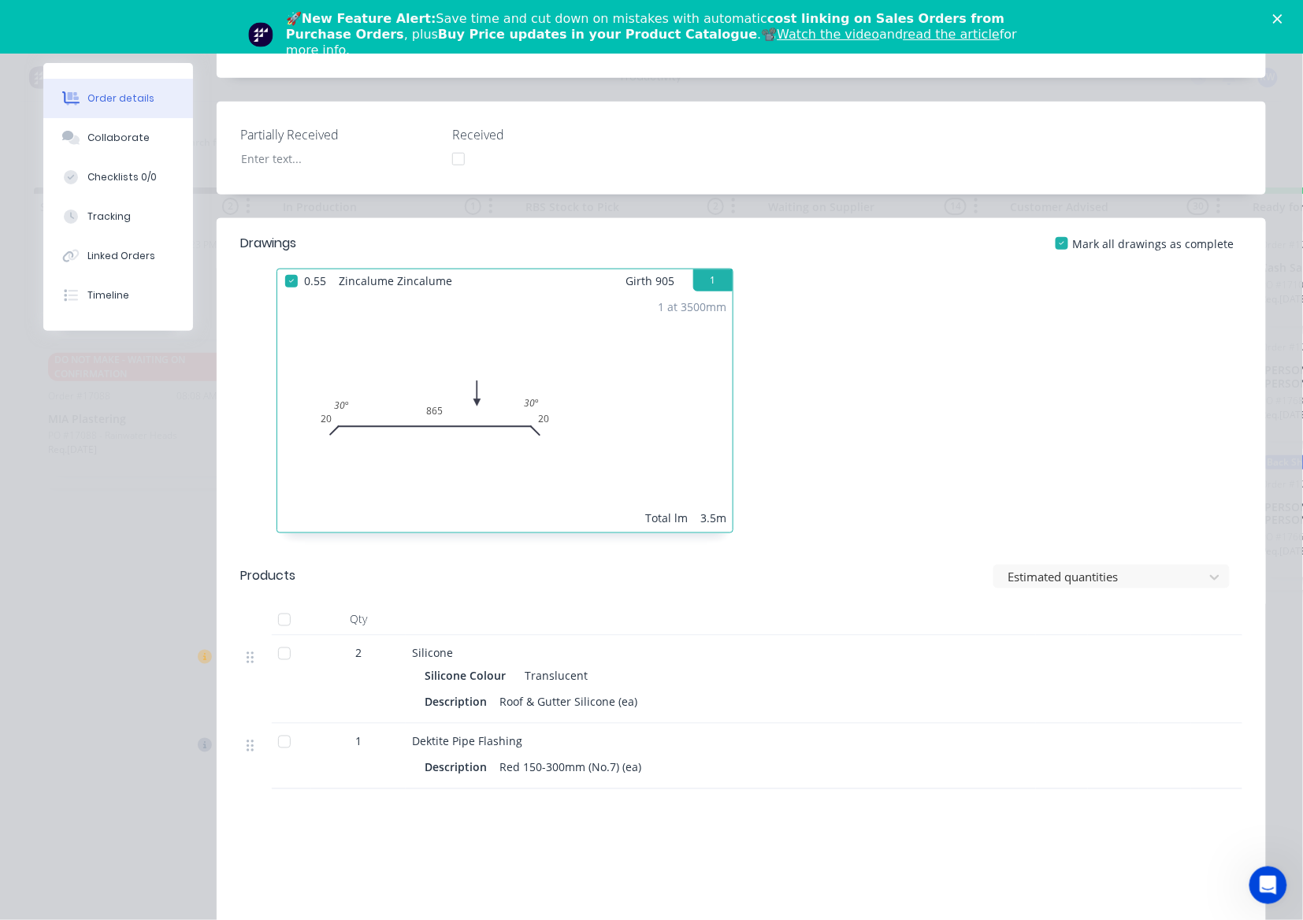
click at [287, 604] on div at bounding box center [285, 620] width 32 height 32
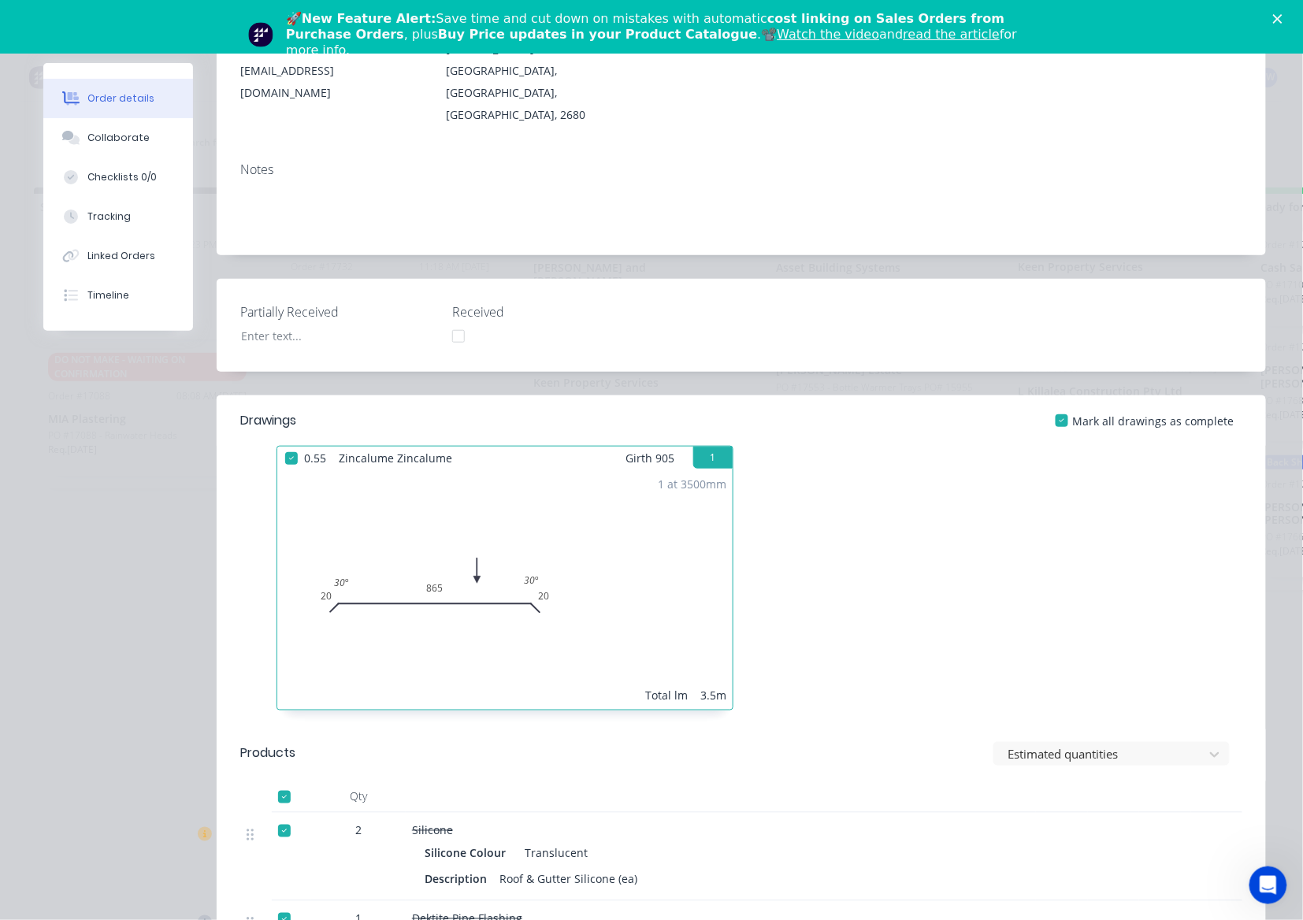
scroll to position [0, 0]
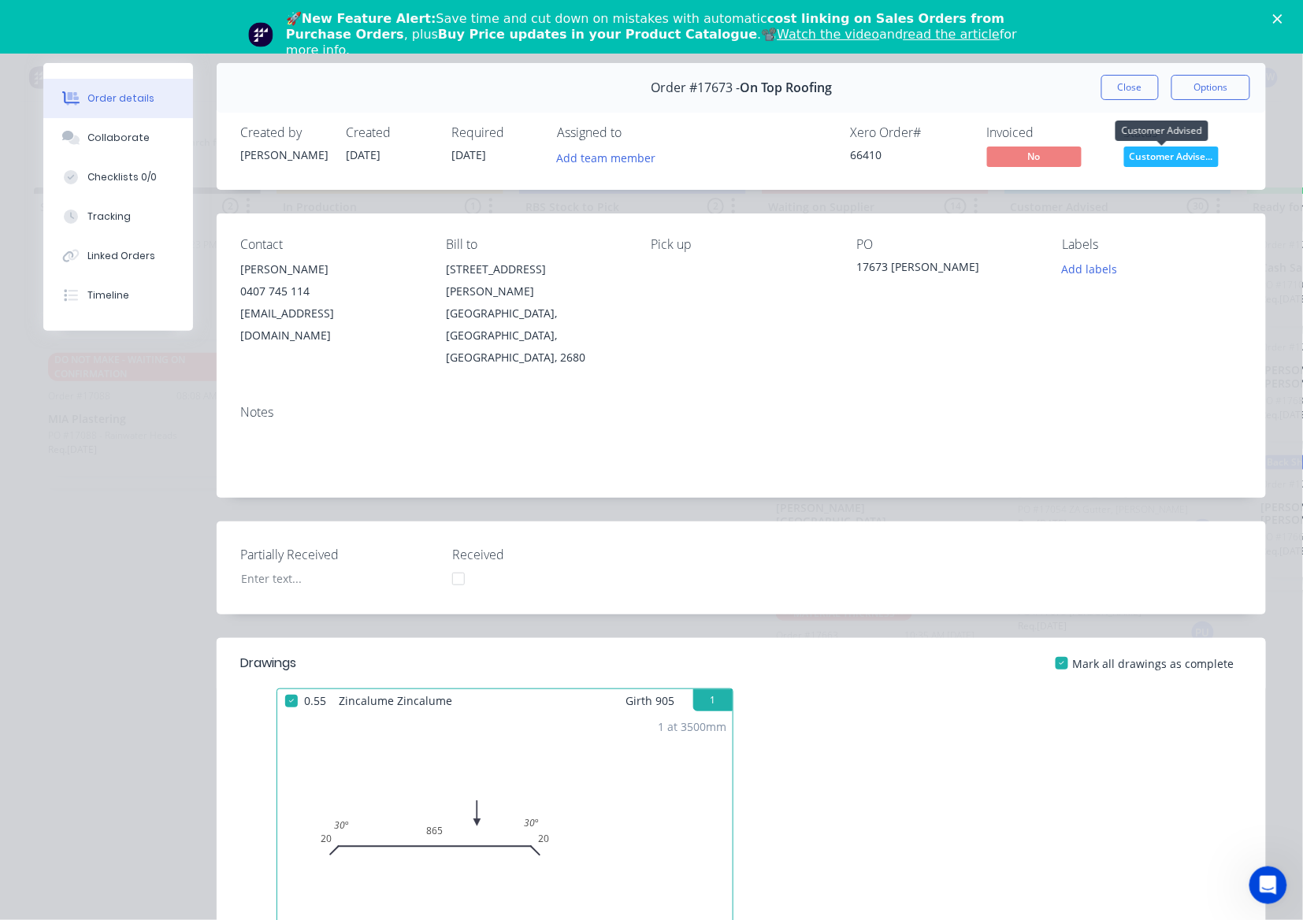
click at [1158, 161] on span "Customer Advise..." at bounding box center [1171, 156] width 95 height 20
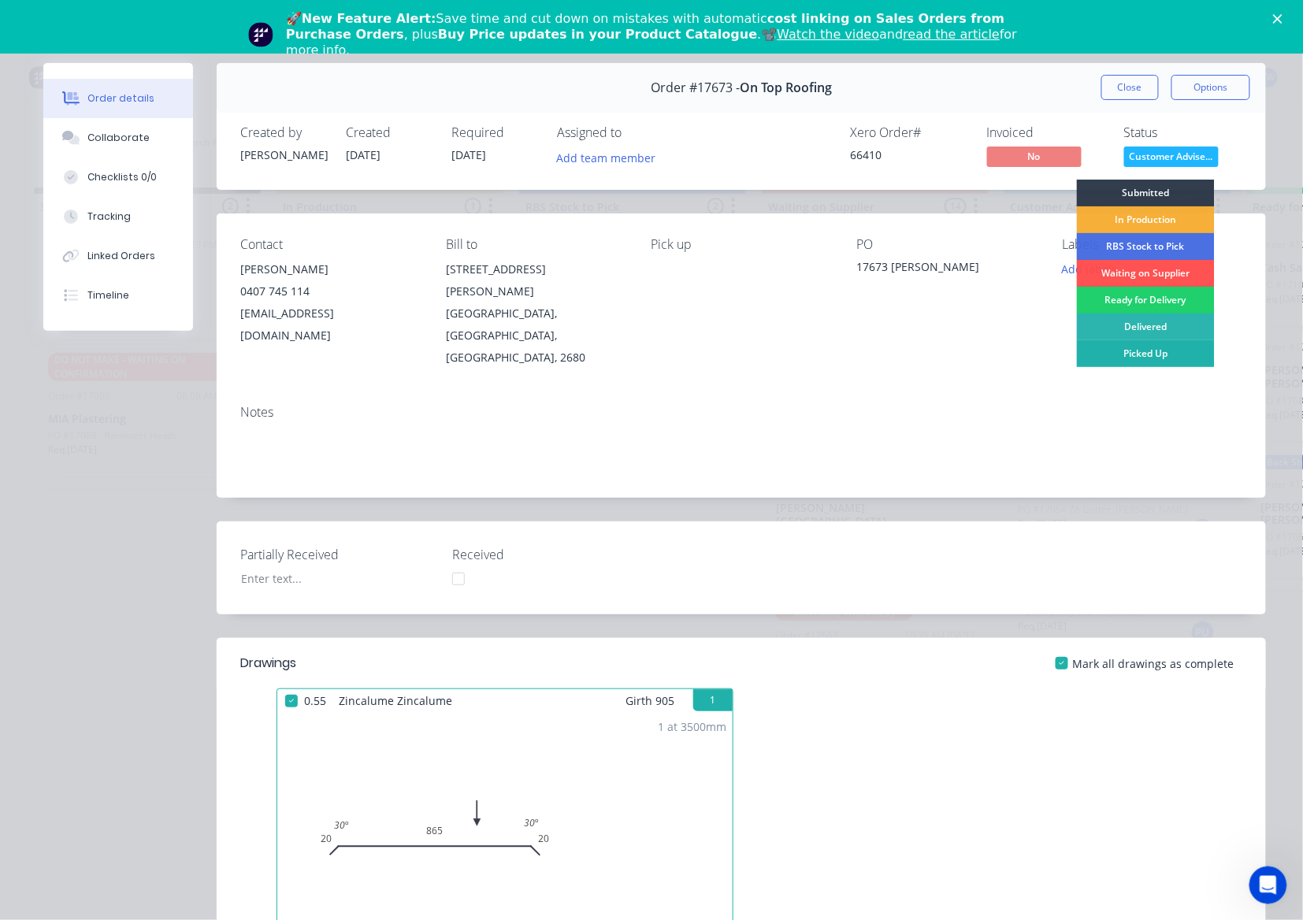
click at [1169, 354] on div "Picked Up" at bounding box center [1146, 353] width 138 height 27
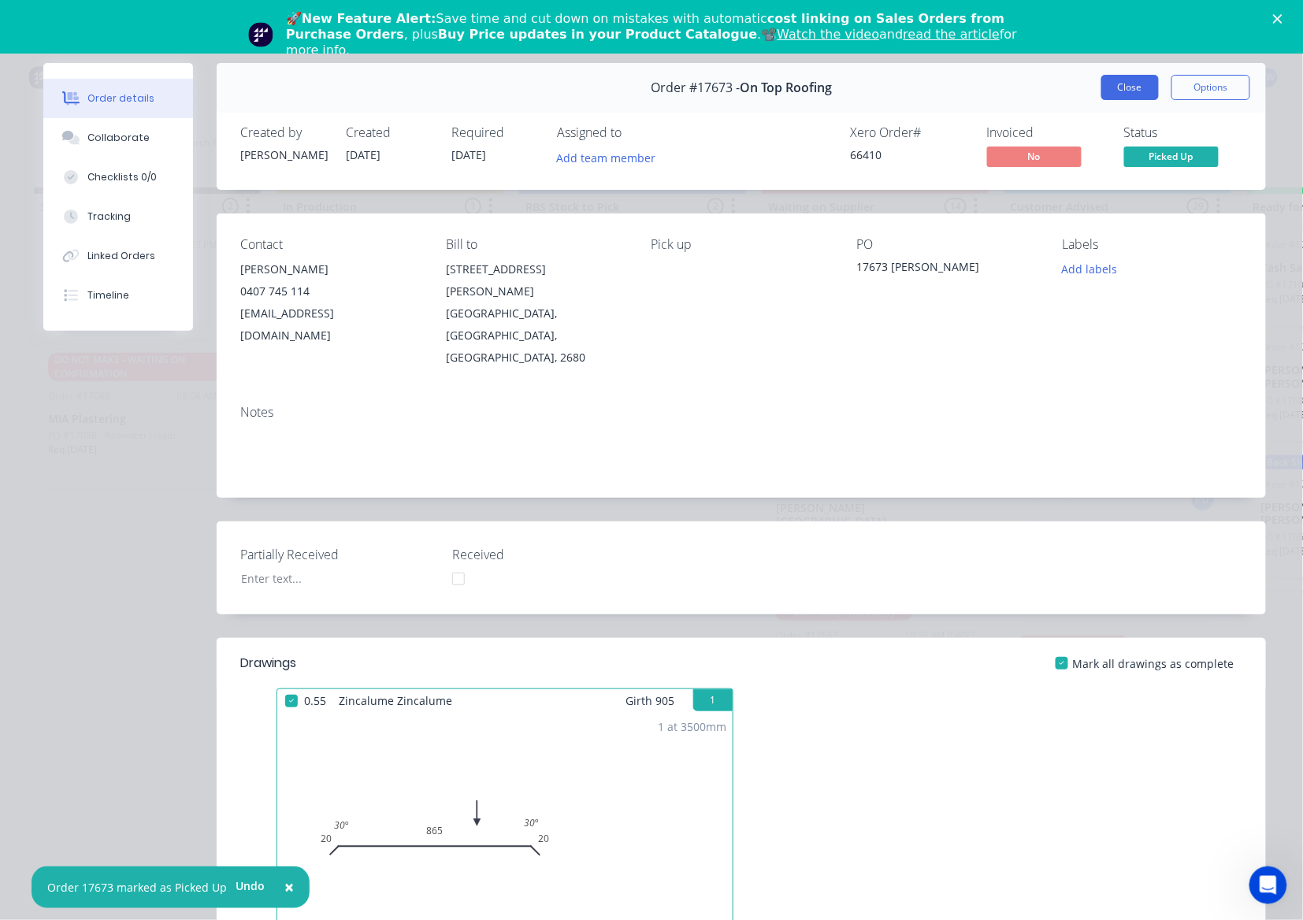
click at [1109, 80] on button "Close" at bounding box center [1129, 87] width 57 height 25
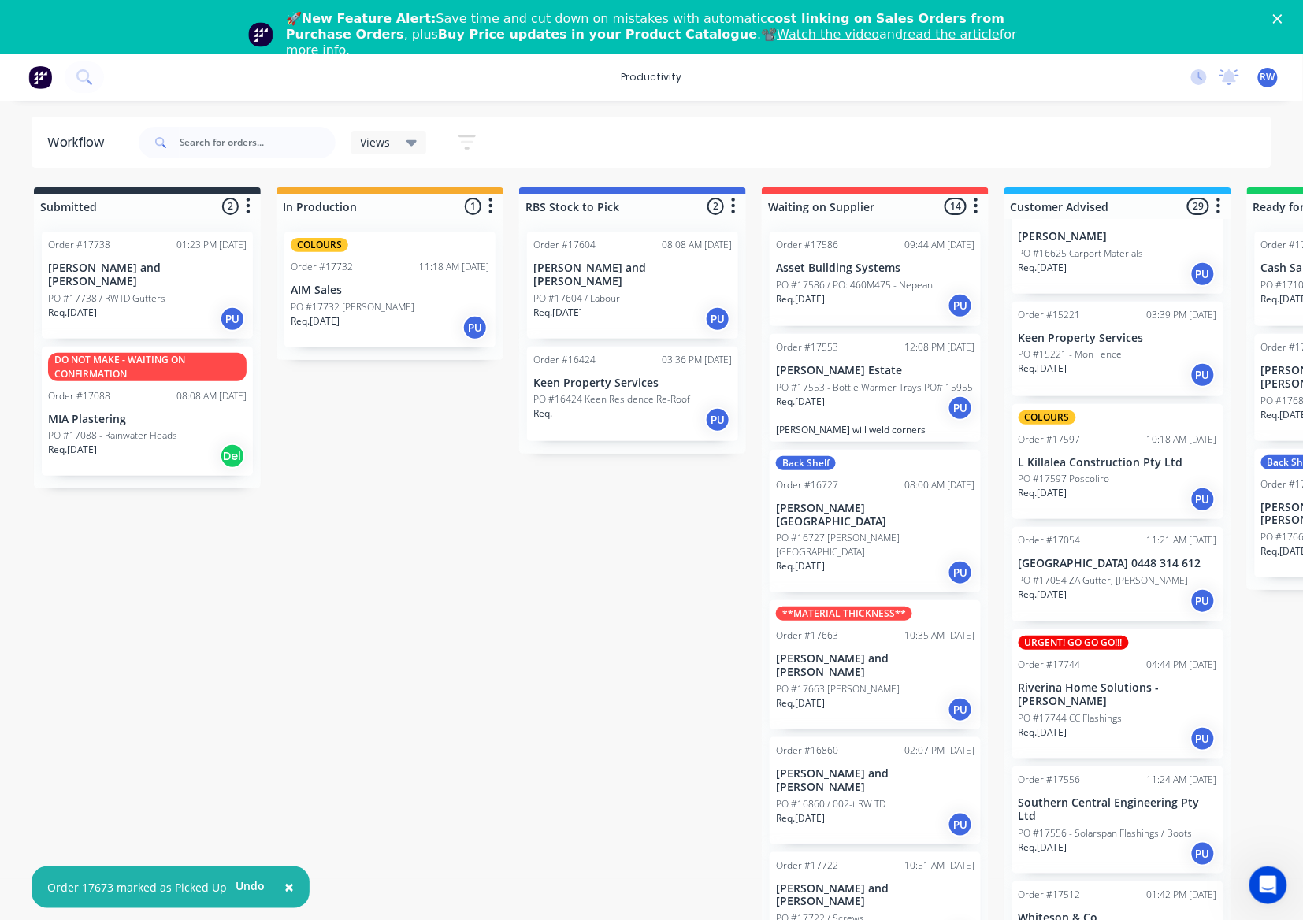
click at [1132, 725] on div "Req. [DATE] PU" at bounding box center [1117, 738] width 198 height 27
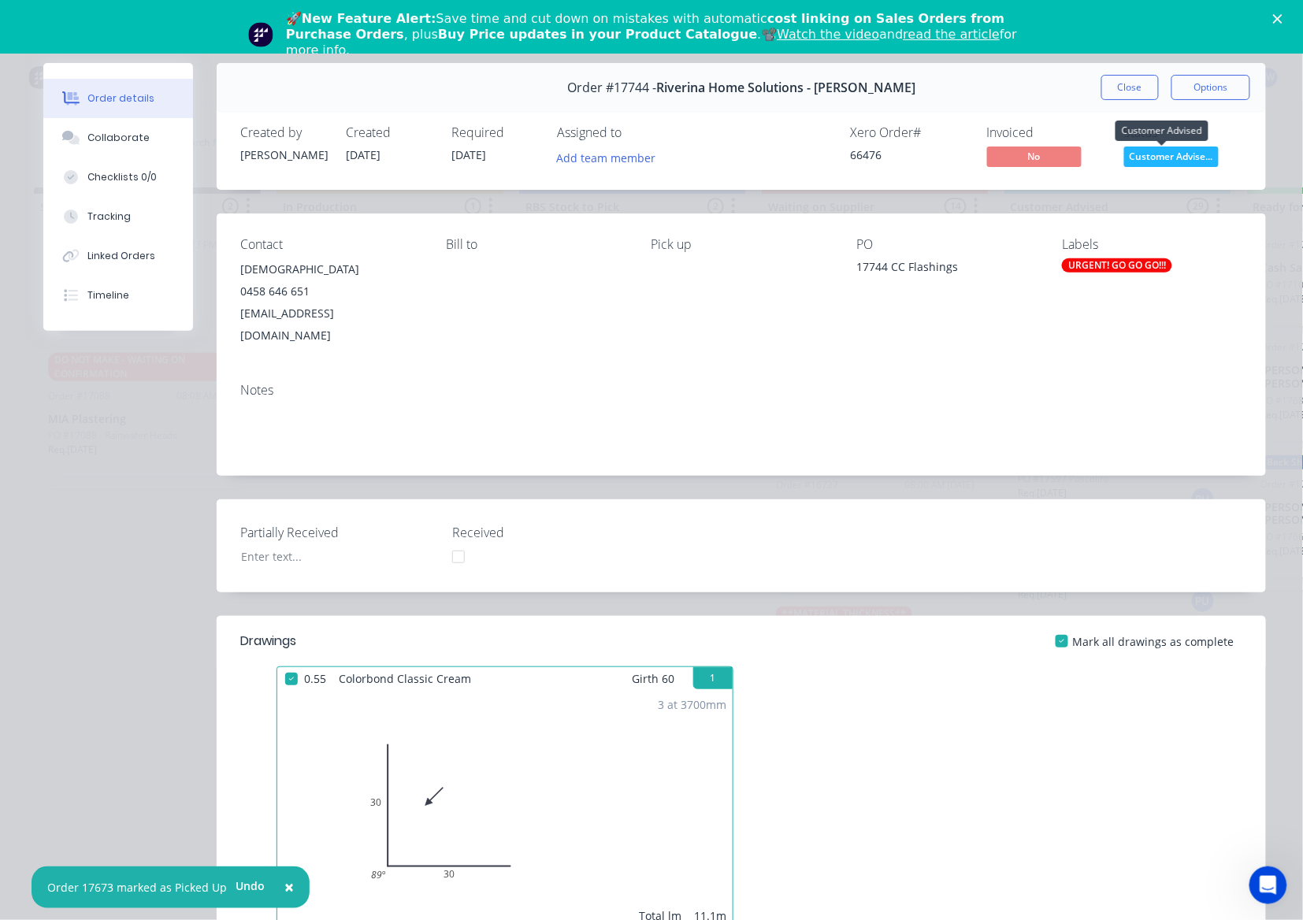
click at [1169, 158] on span "Customer Advise..." at bounding box center [1171, 156] width 95 height 20
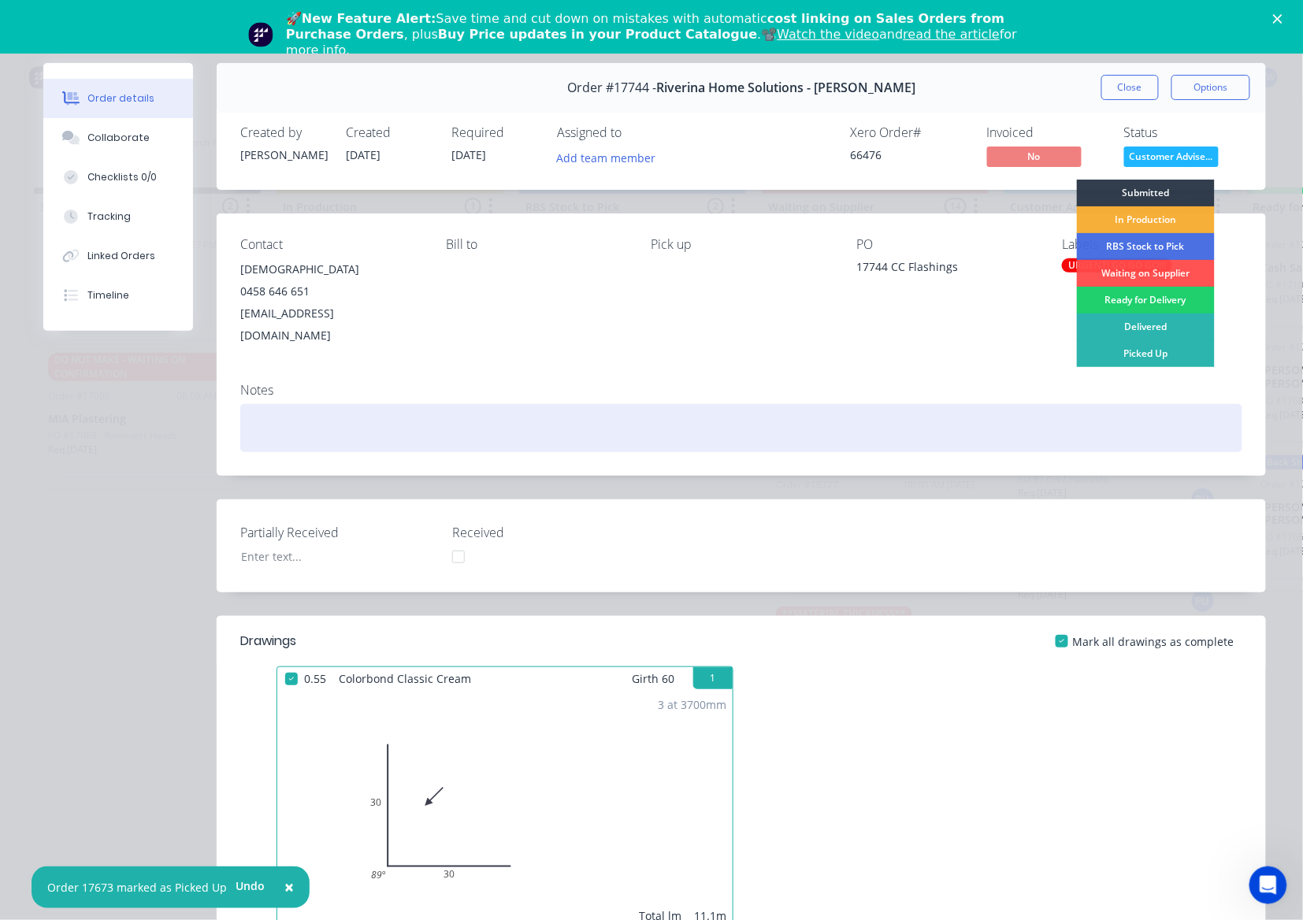
click at [955, 424] on div at bounding box center [741, 428] width 1002 height 48
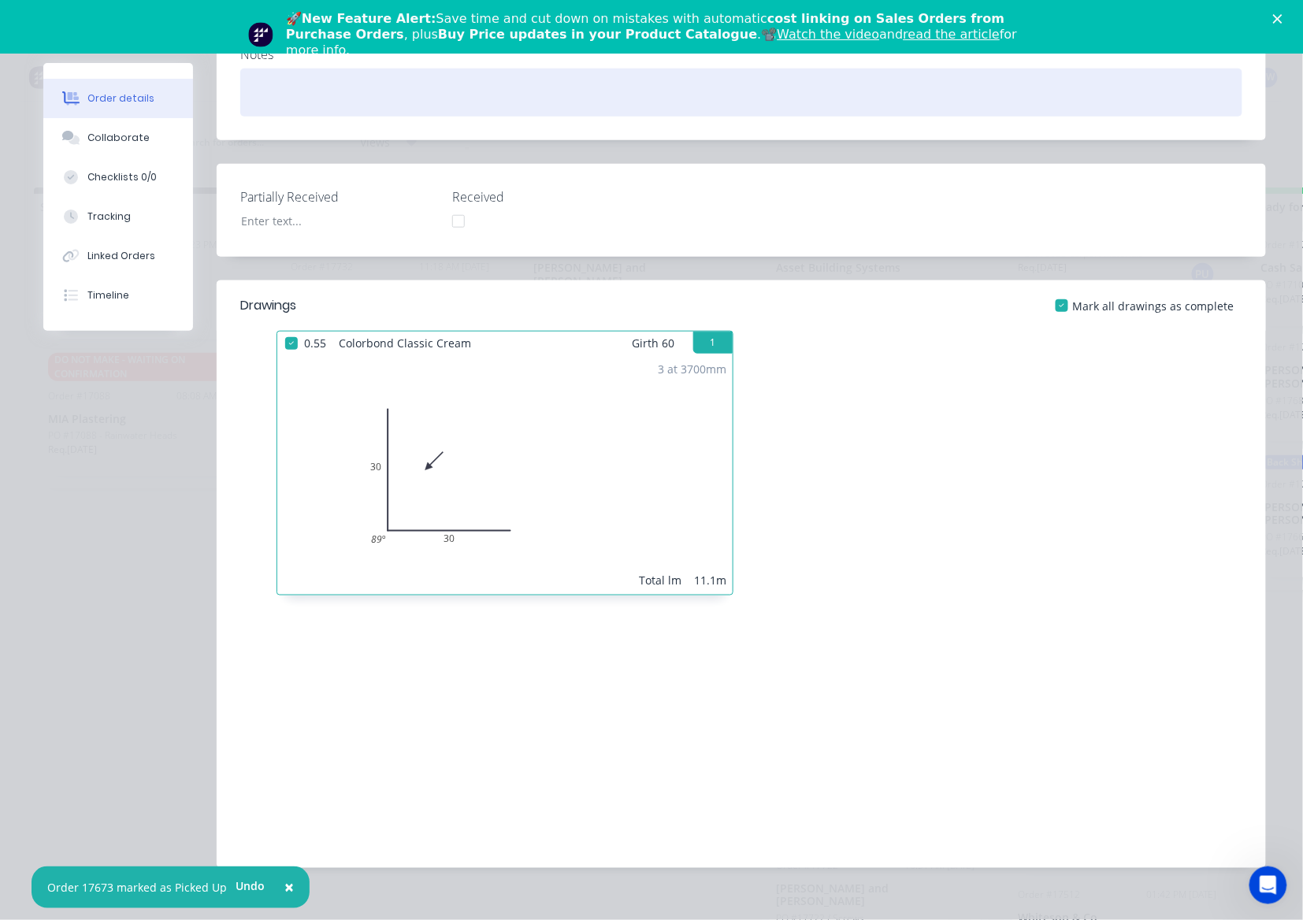
scroll to position [20, 0]
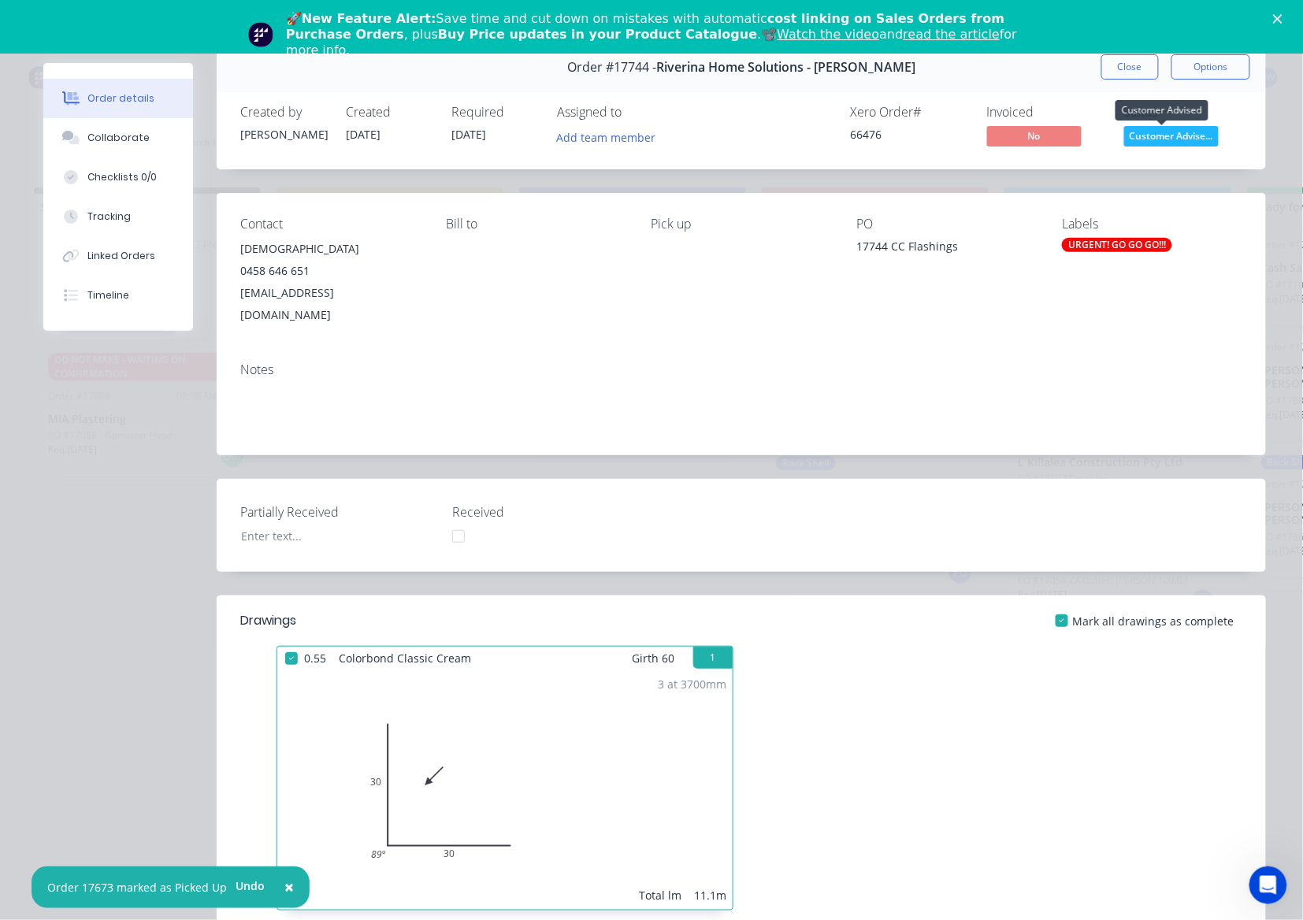
click at [1169, 135] on span "Customer Advise..." at bounding box center [1171, 136] width 95 height 20
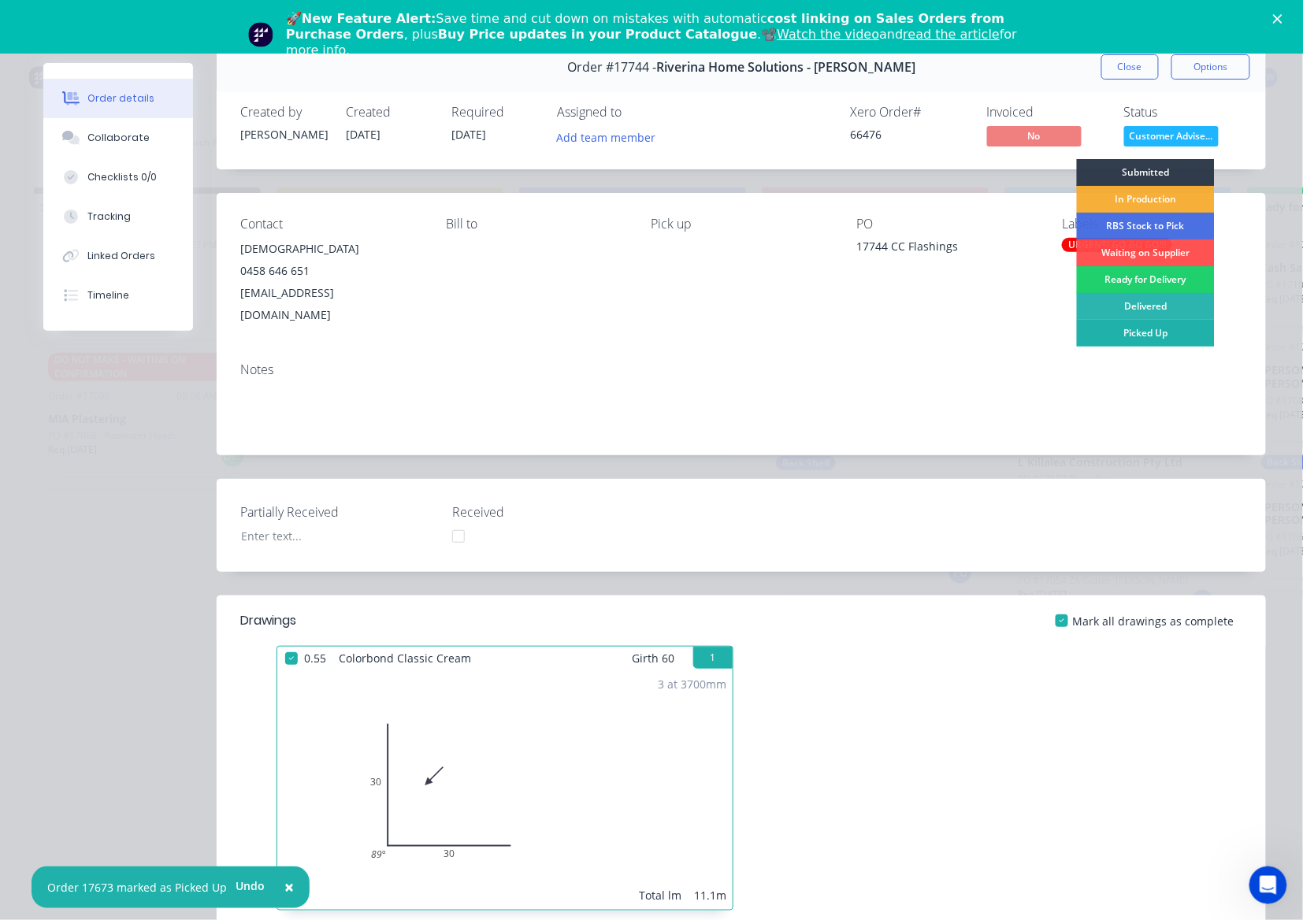
click at [1141, 337] on div "Picked Up" at bounding box center [1146, 333] width 138 height 27
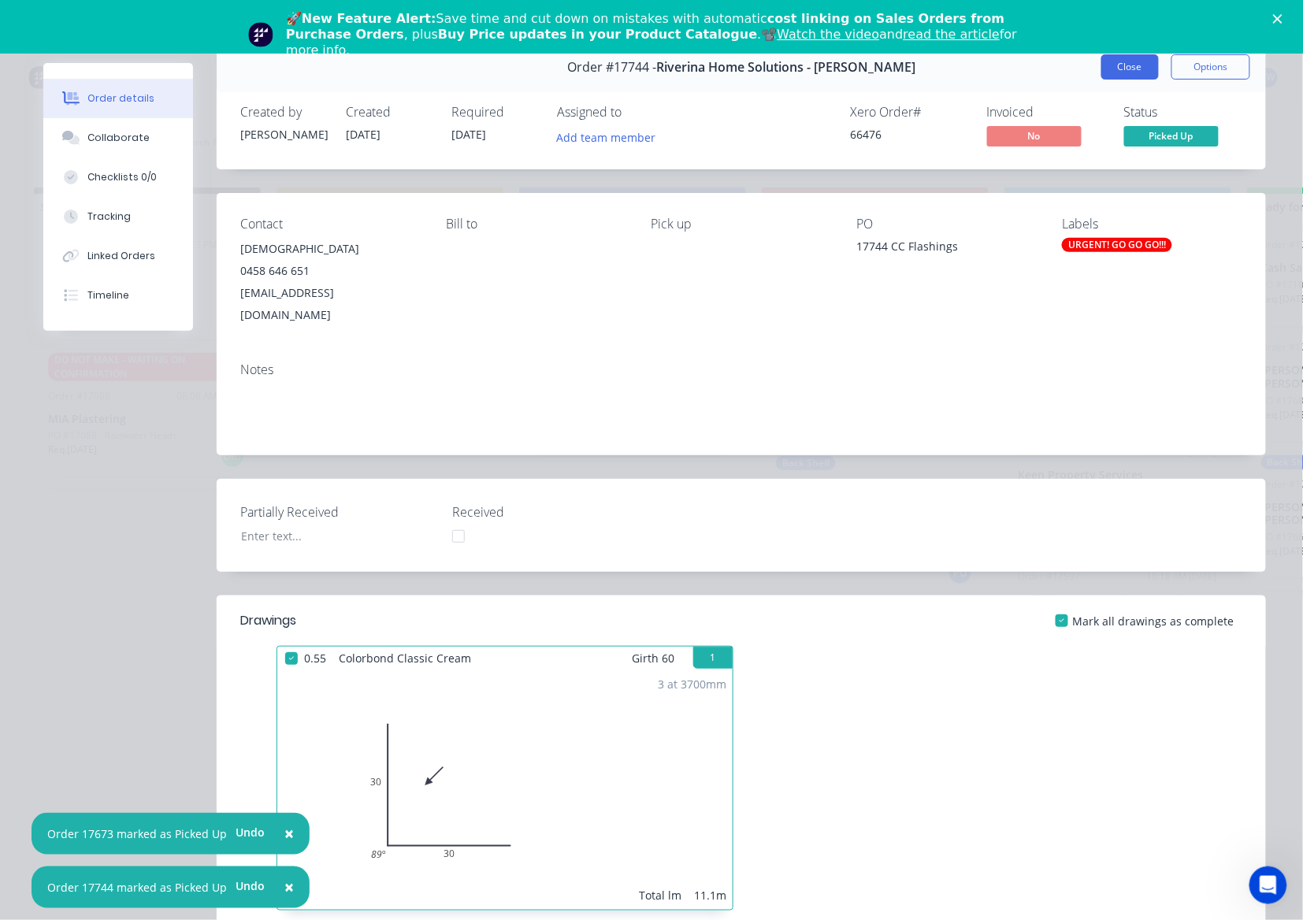
click at [1128, 67] on button "Close" at bounding box center [1129, 66] width 57 height 25
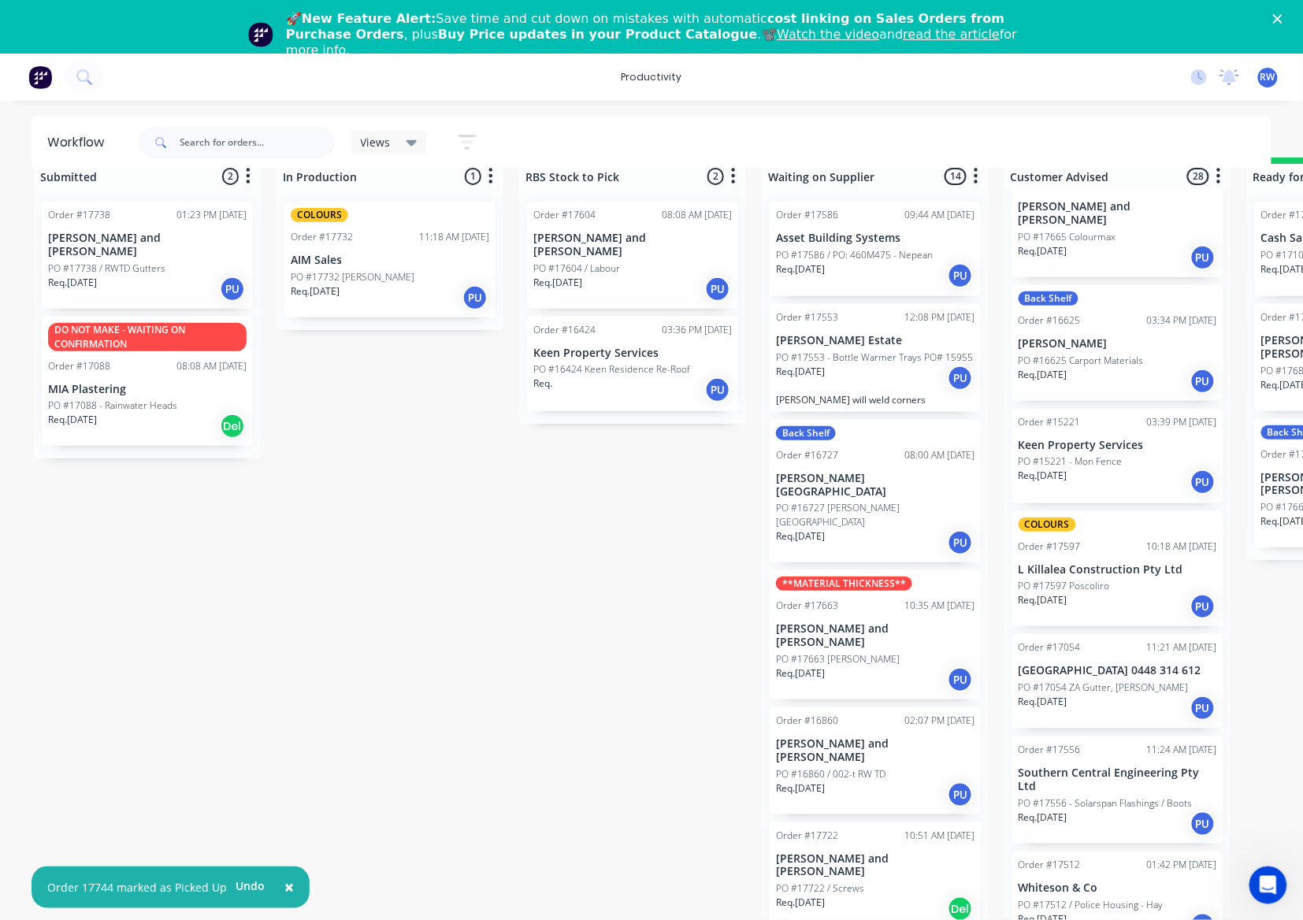
scroll to position [46, 0]
click at [921, 501] on div "PO #16727 [PERSON_NAME][GEOGRAPHIC_DATA]" at bounding box center [875, 515] width 198 height 28
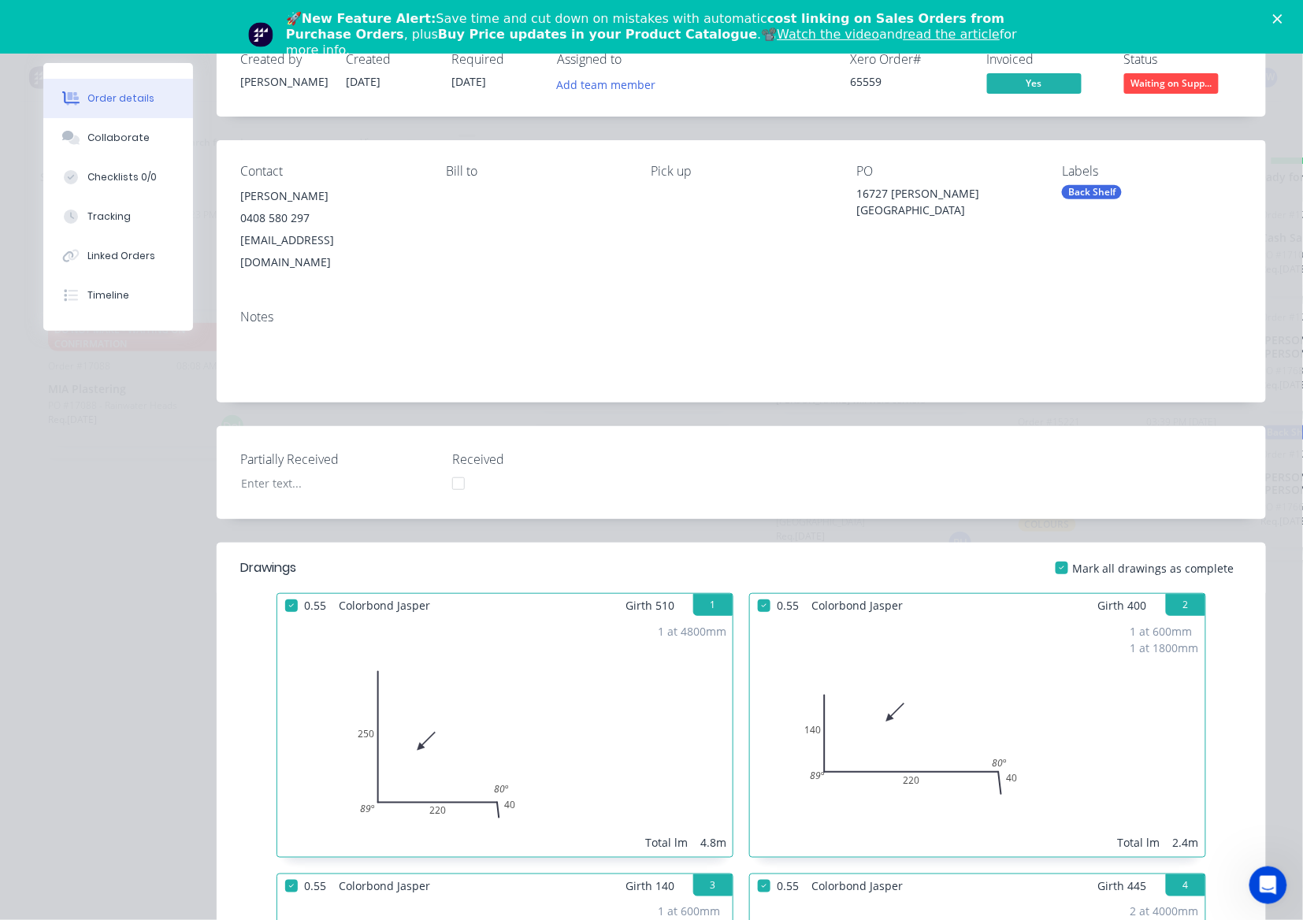
scroll to position [0, 0]
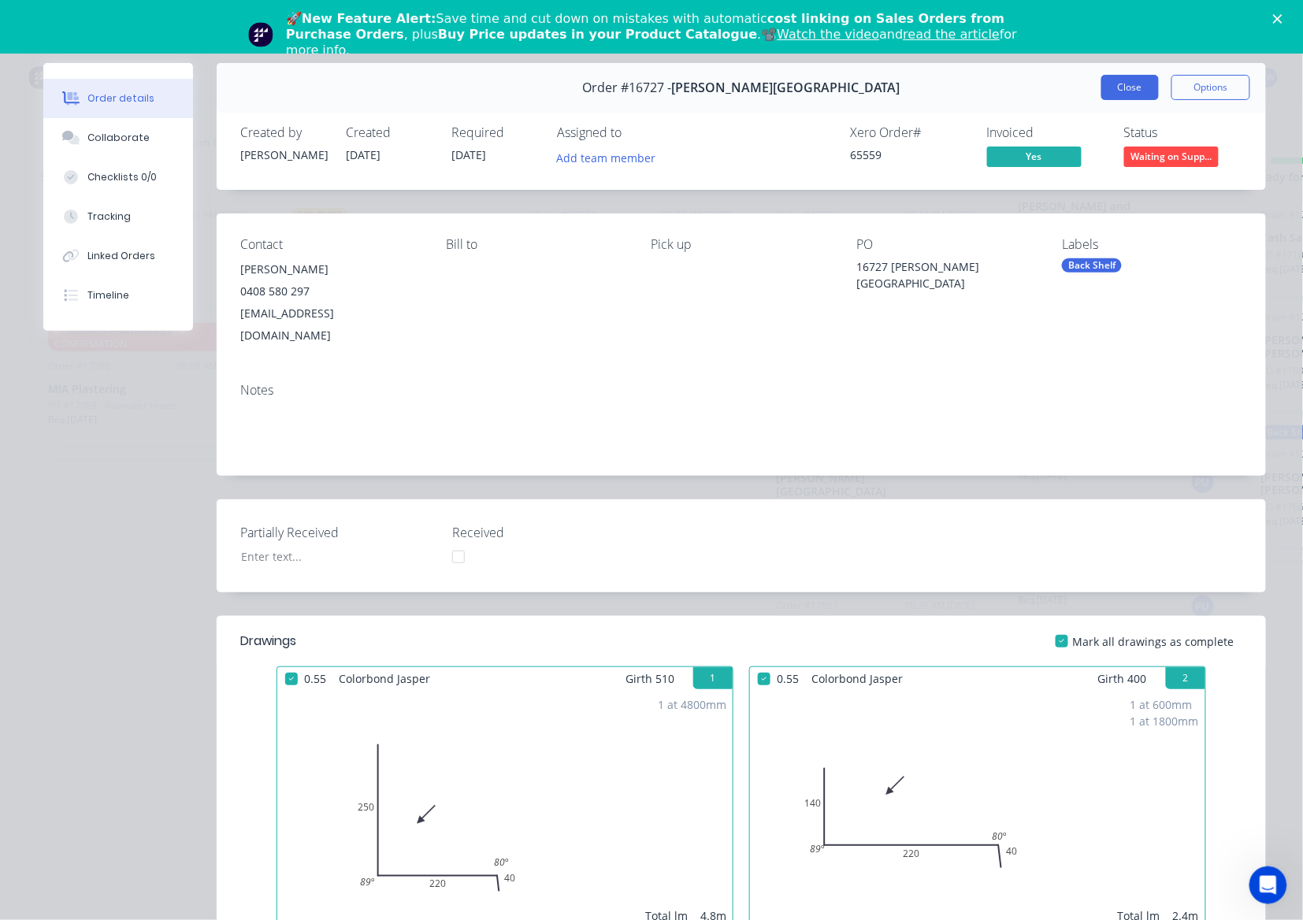
click at [1109, 87] on button "Close" at bounding box center [1129, 87] width 57 height 25
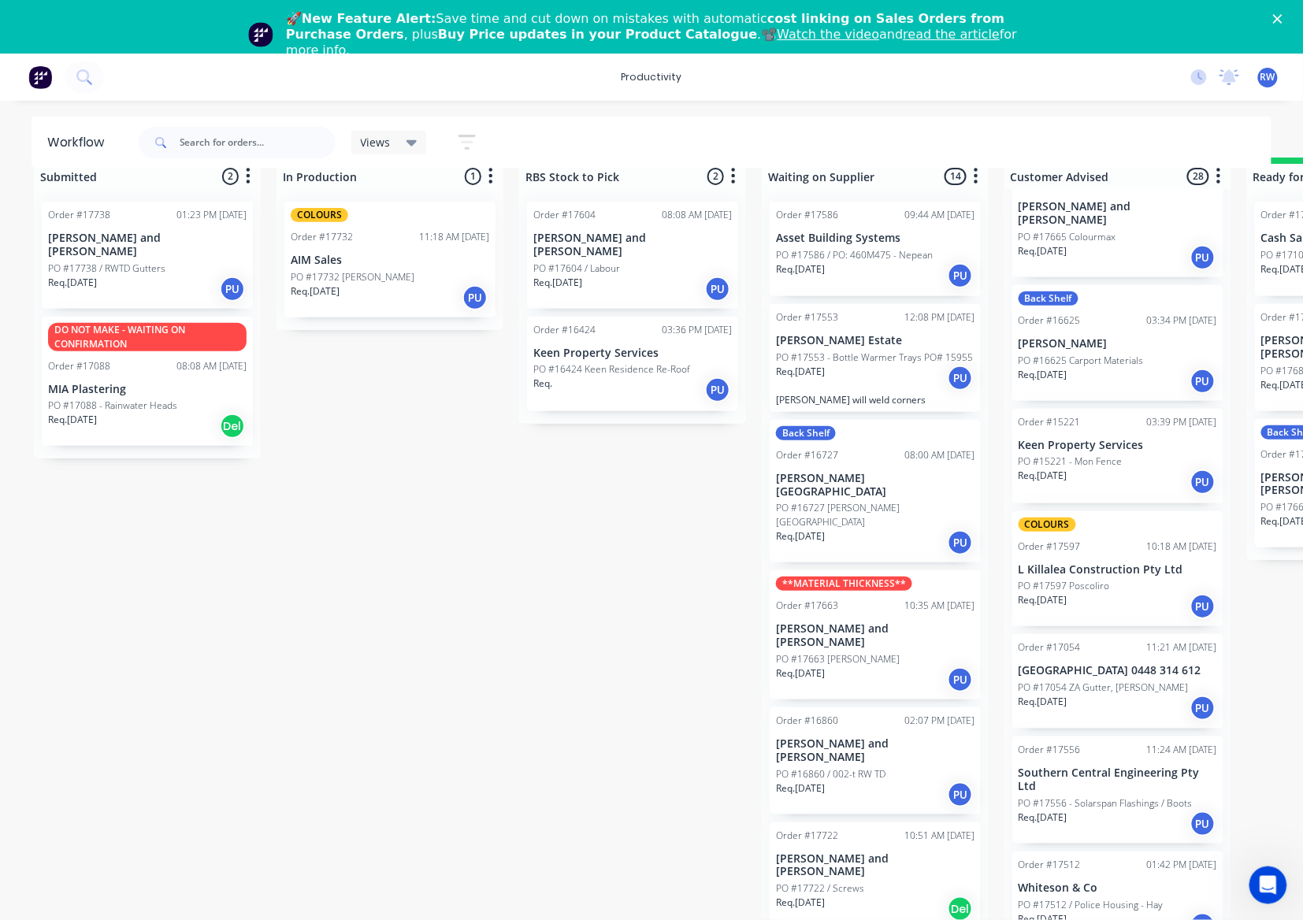
click at [1091, 368] on div "Req. [DATE] PU" at bounding box center [1117, 381] width 198 height 27
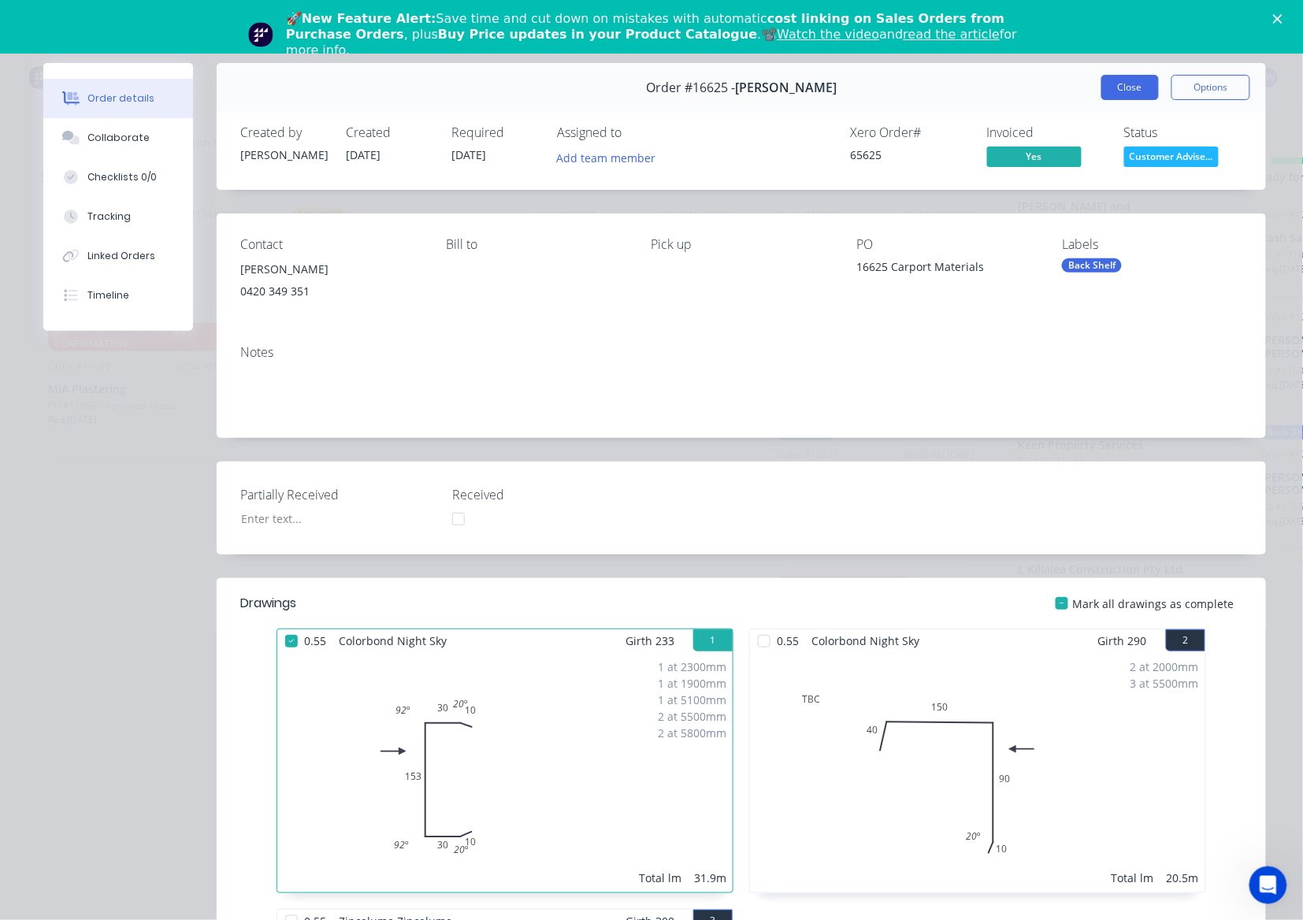
click at [1118, 93] on button "Close" at bounding box center [1129, 87] width 57 height 25
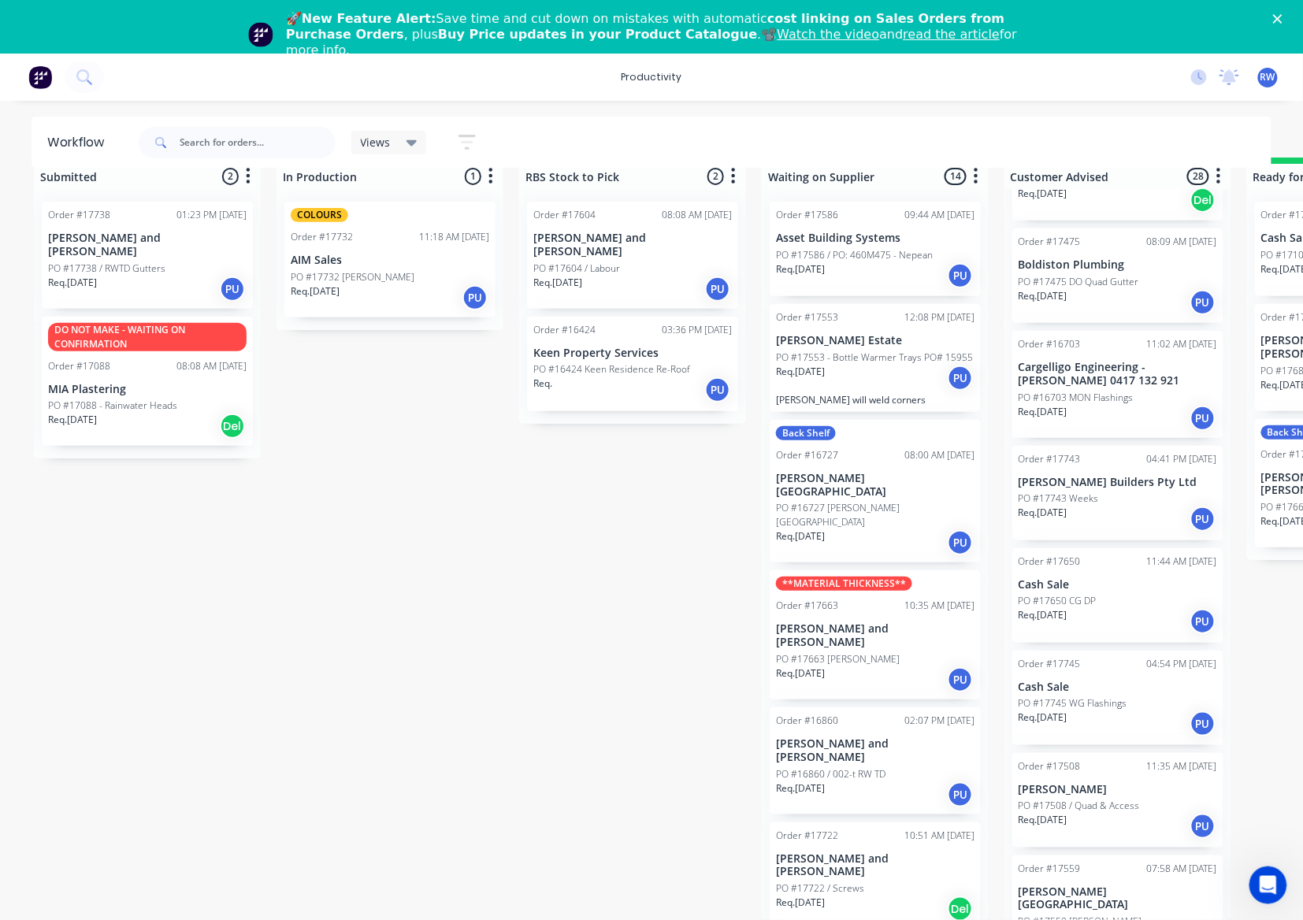
scroll to position [2, 0]
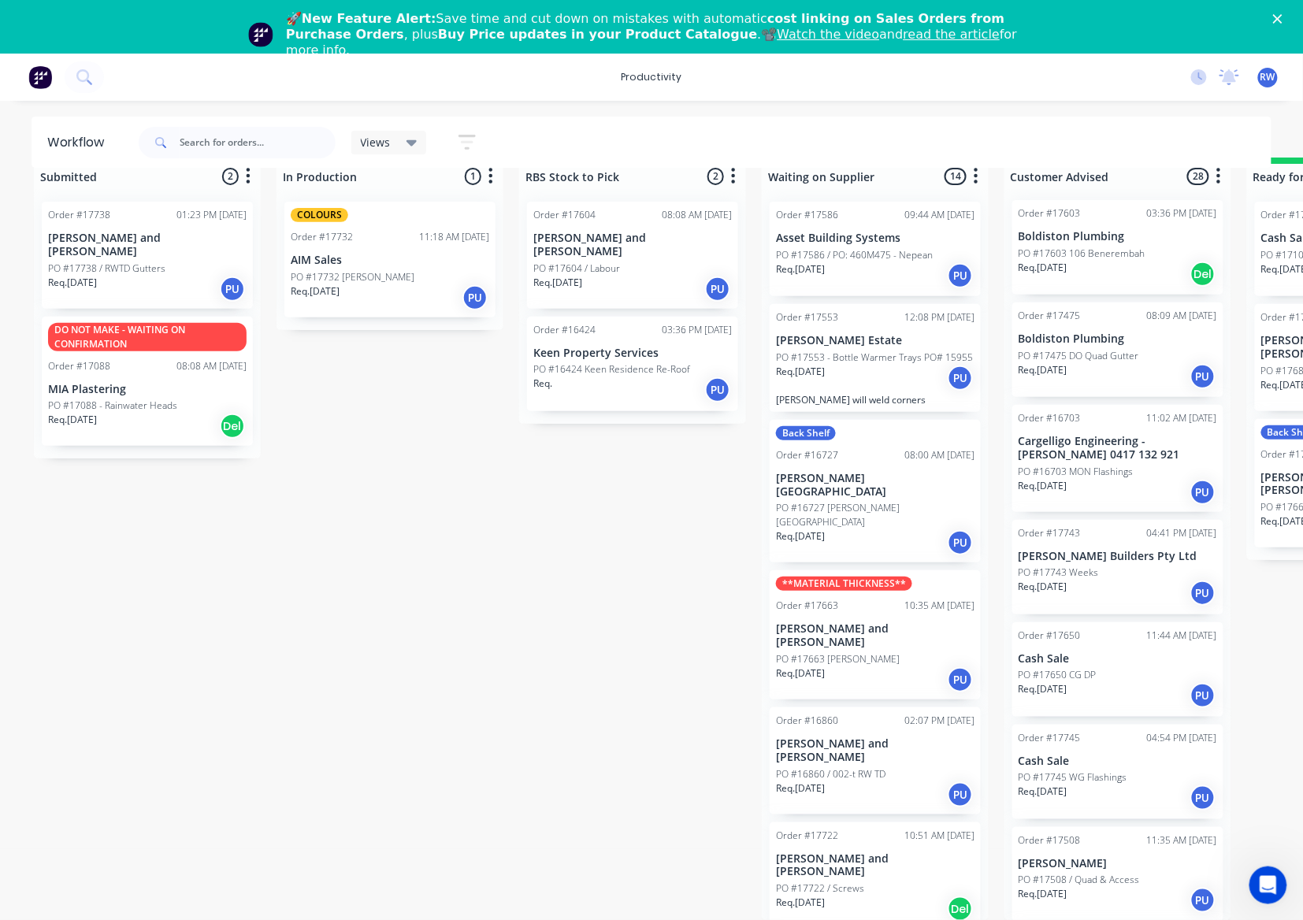
click at [1103, 682] on div "Req. [DATE] PU" at bounding box center [1117, 695] width 198 height 27
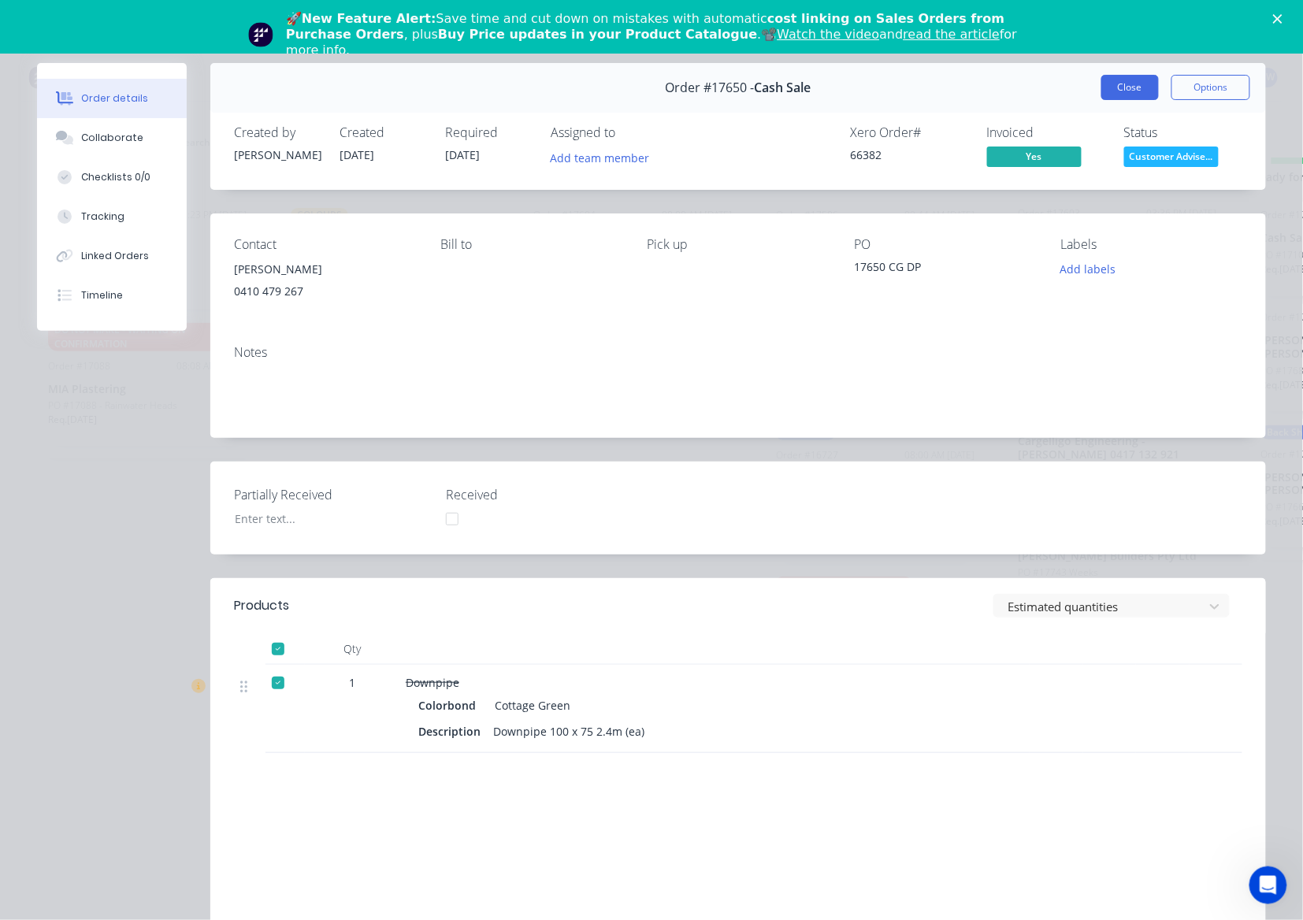
click at [1115, 89] on button "Close" at bounding box center [1129, 87] width 57 height 25
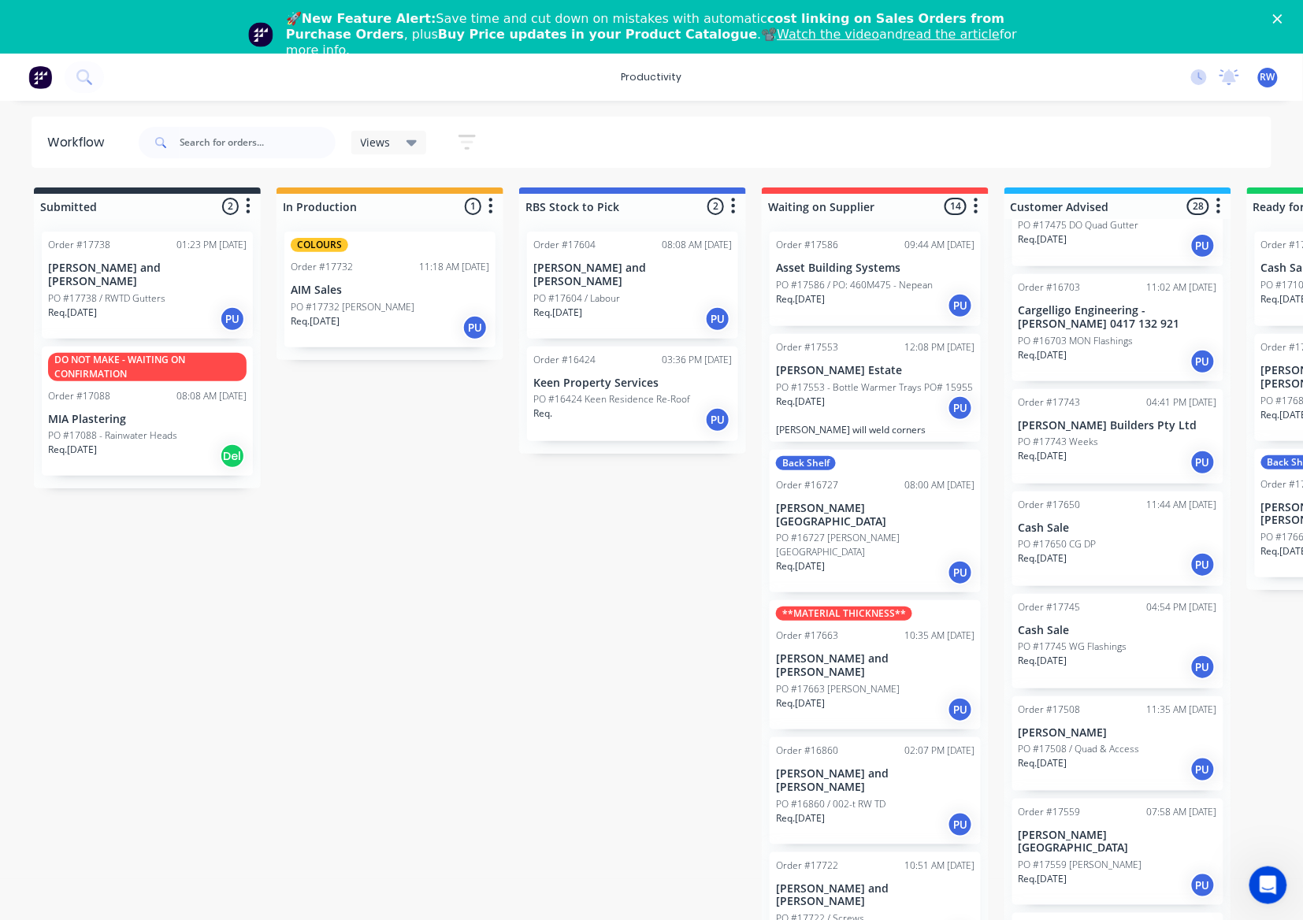
scroll to position [0, 0]
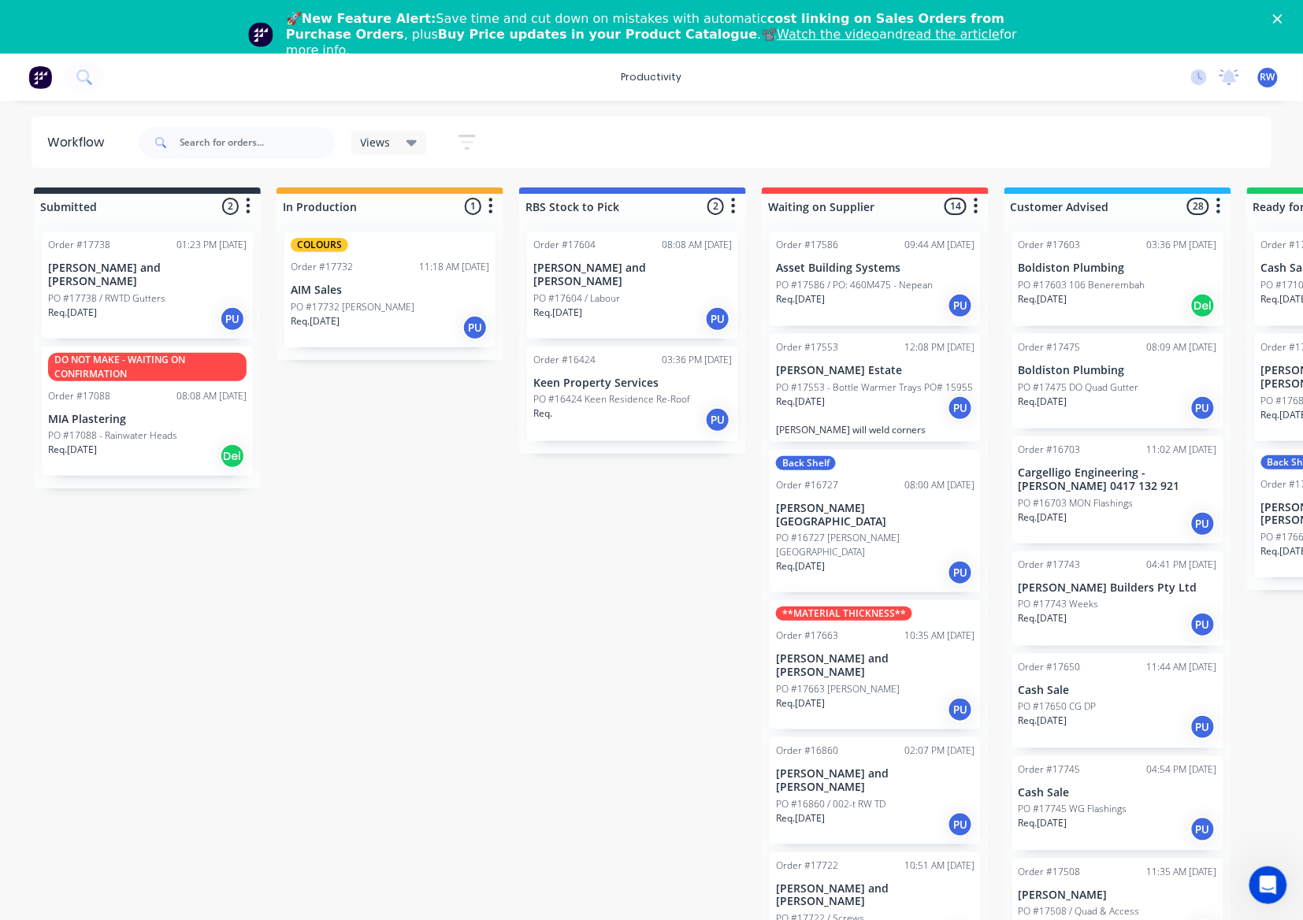
click at [1094, 610] on p "PO #17743 Weeks" at bounding box center [1058, 604] width 80 height 14
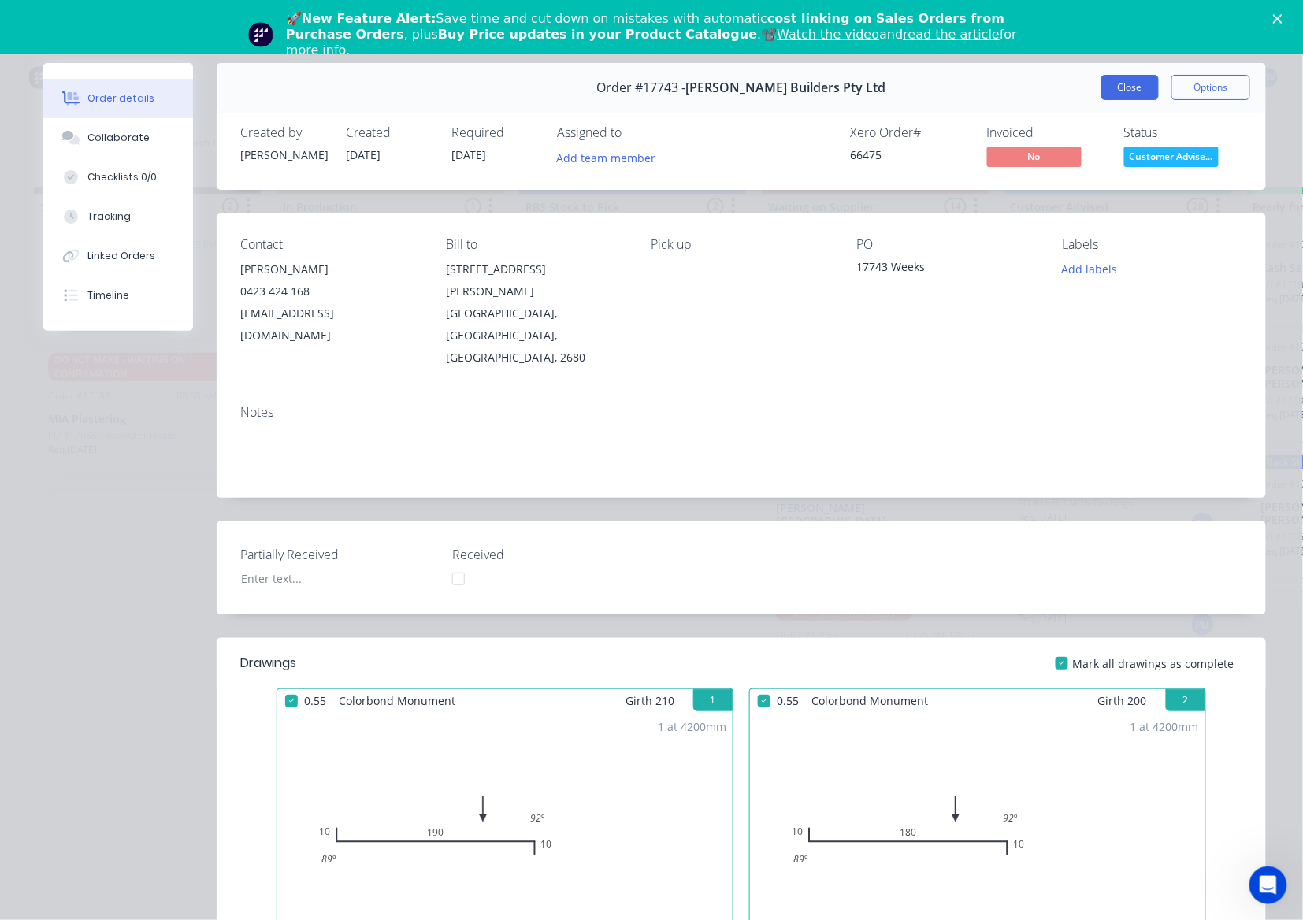
click at [1137, 83] on button "Close" at bounding box center [1129, 87] width 57 height 25
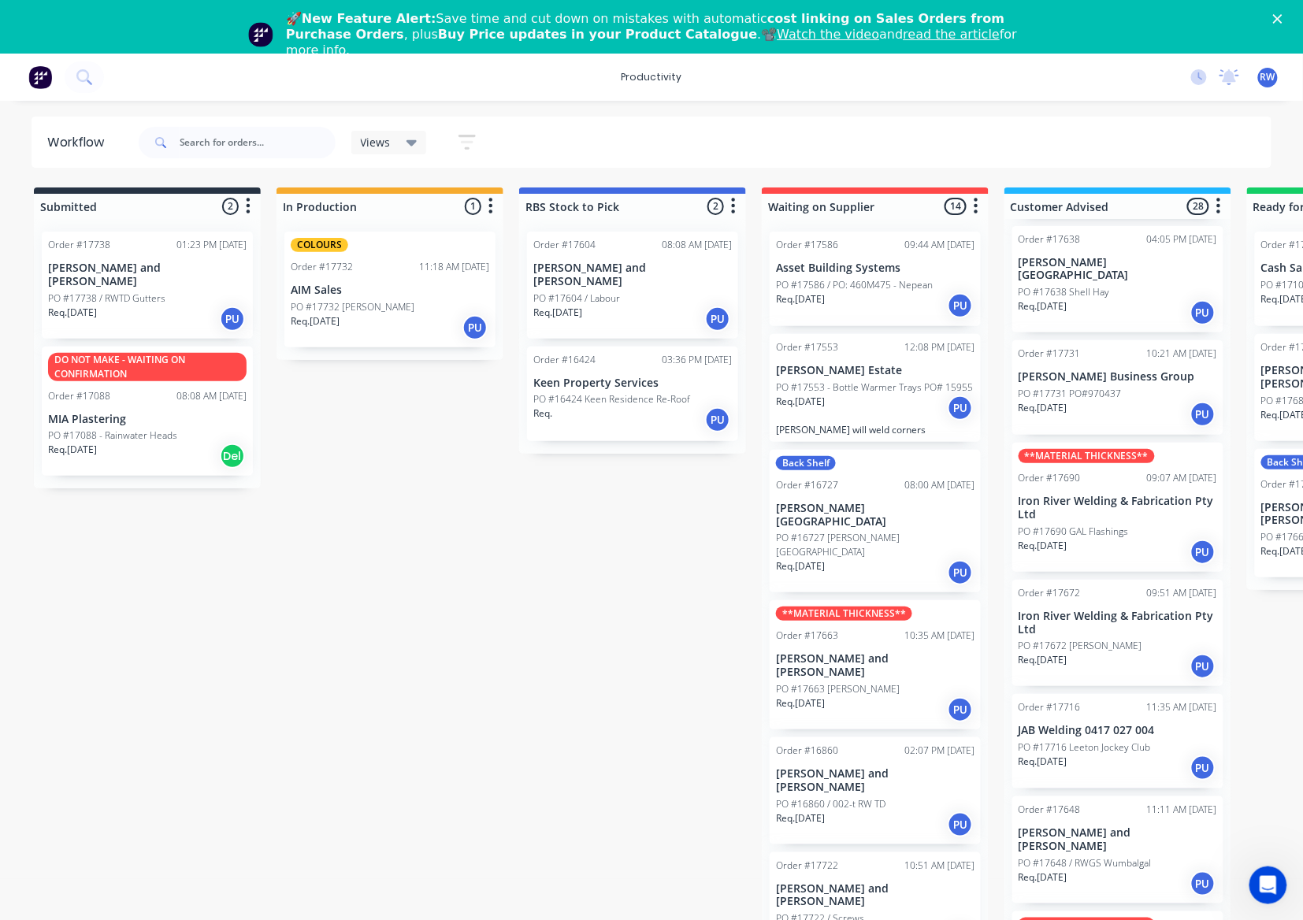
scroll to position [1365, 0]
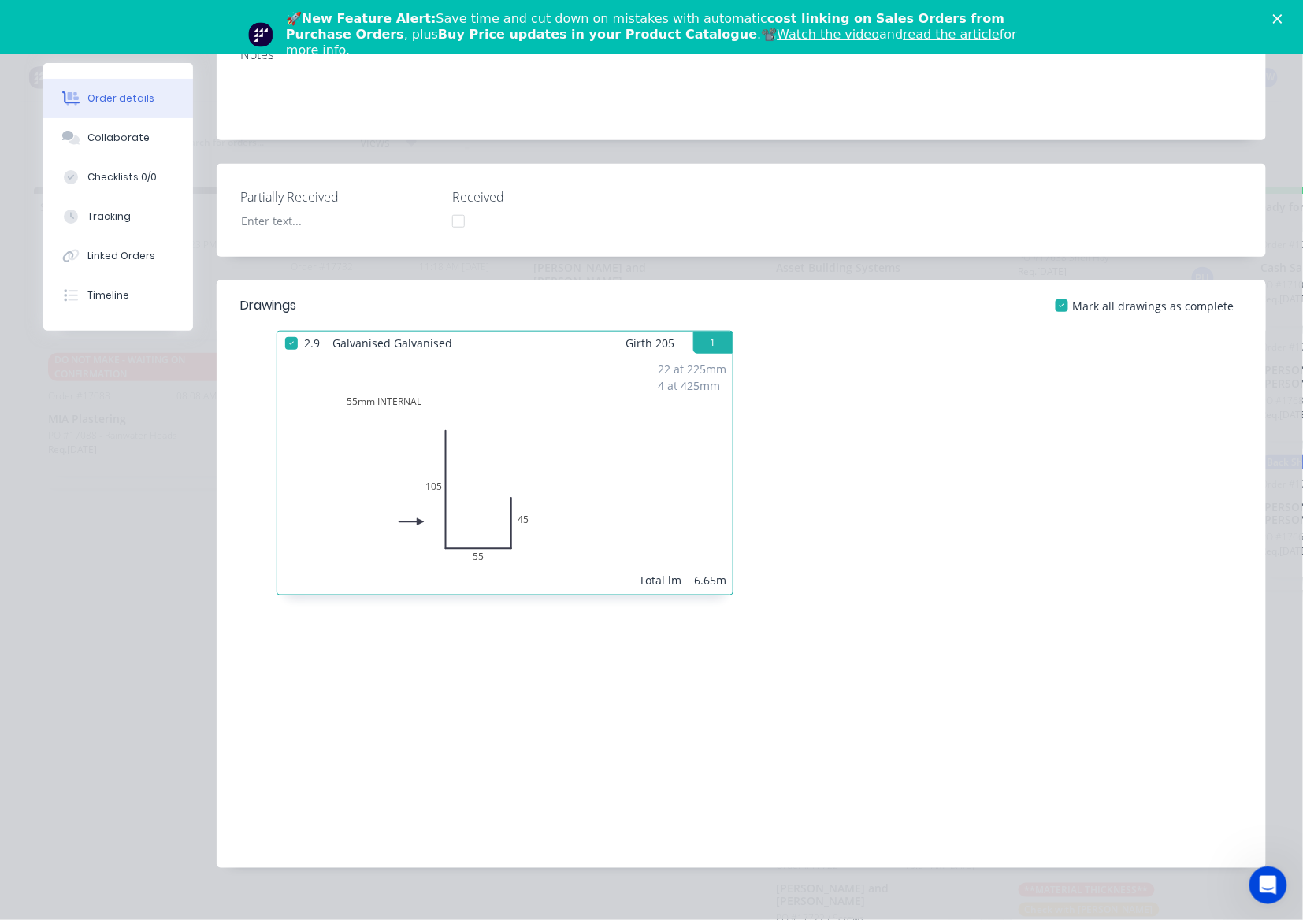
scroll to position [20, 0]
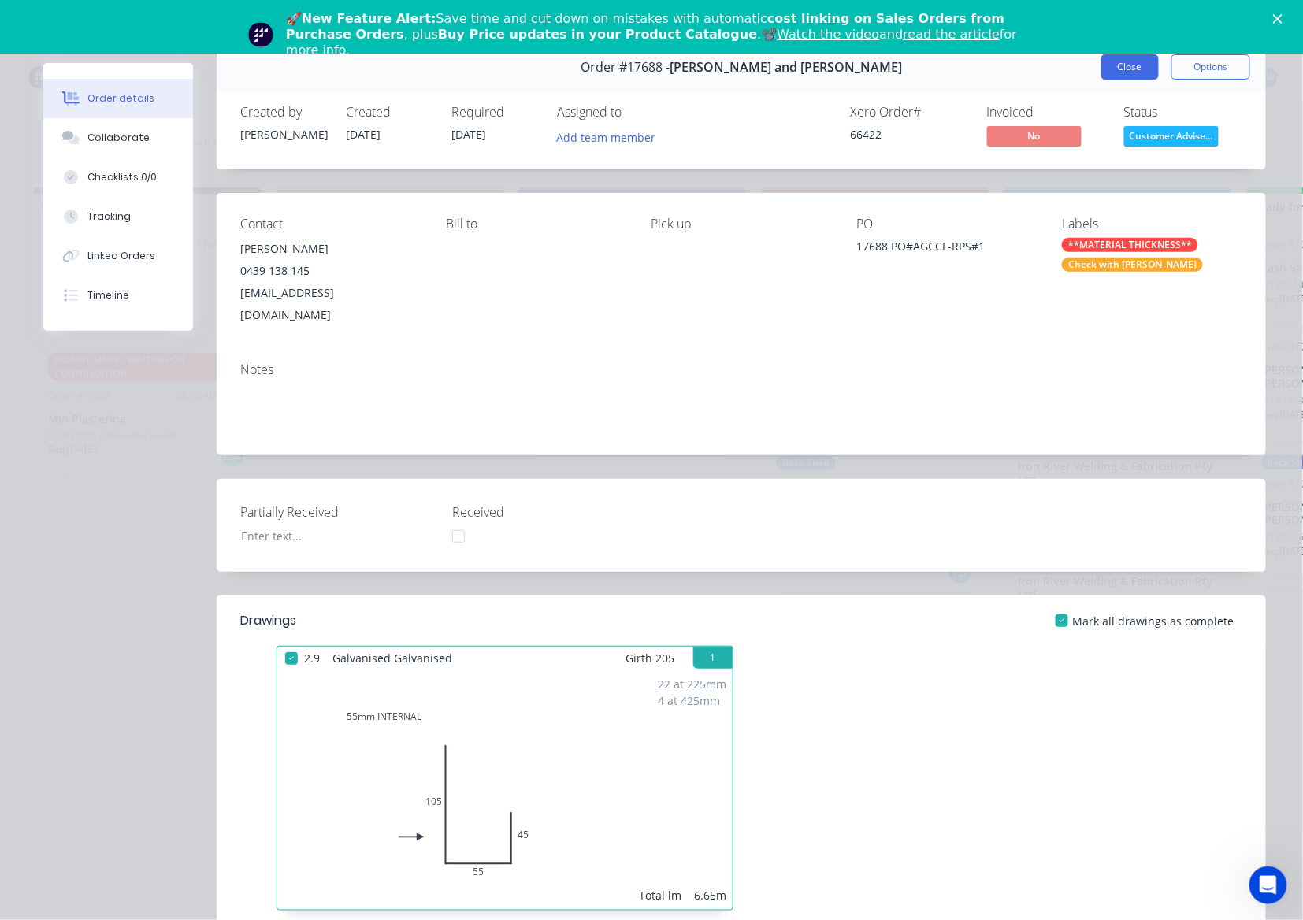
click at [1119, 67] on button "Close" at bounding box center [1129, 66] width 57 height 25
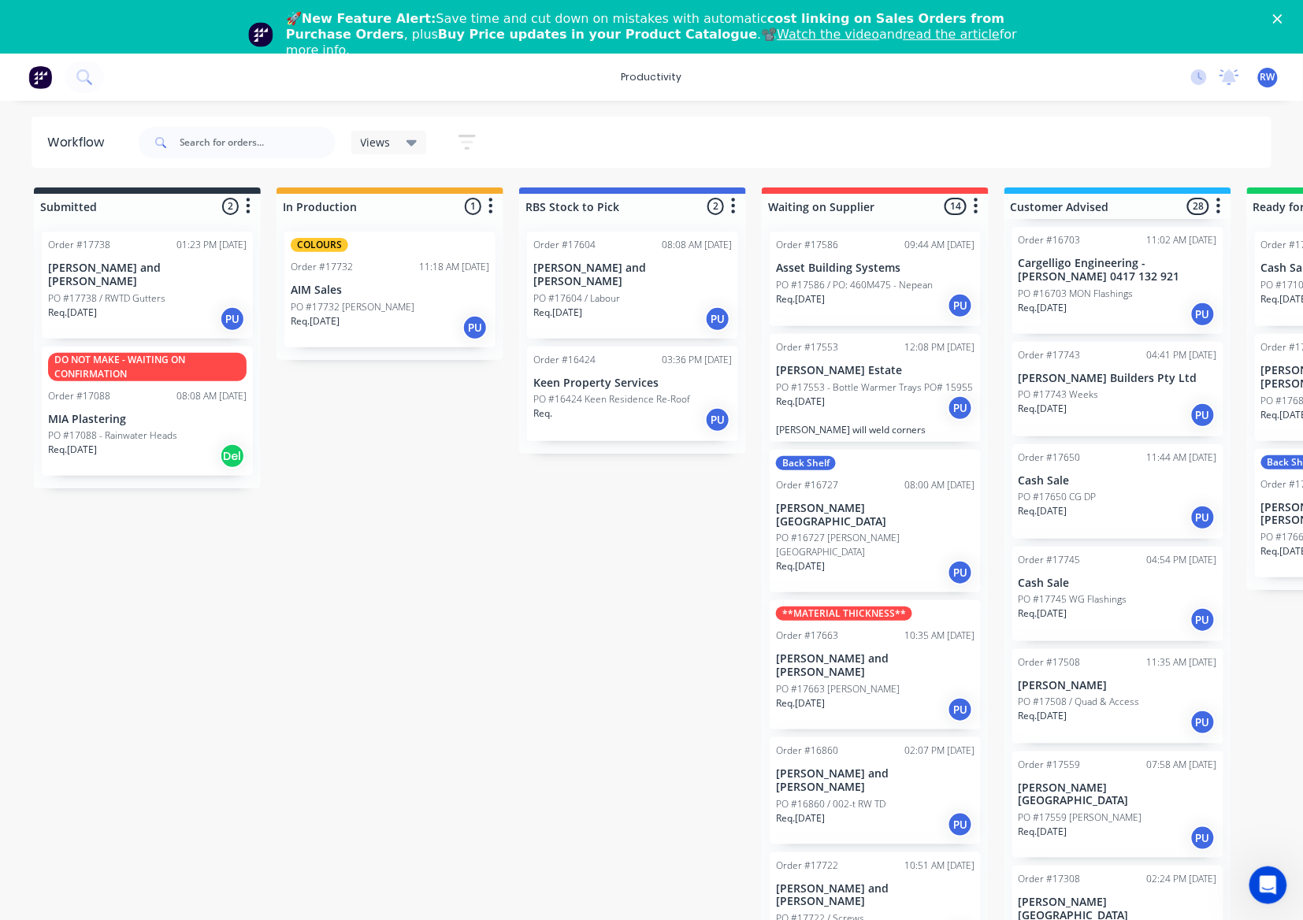
scroll to position [0, 0]
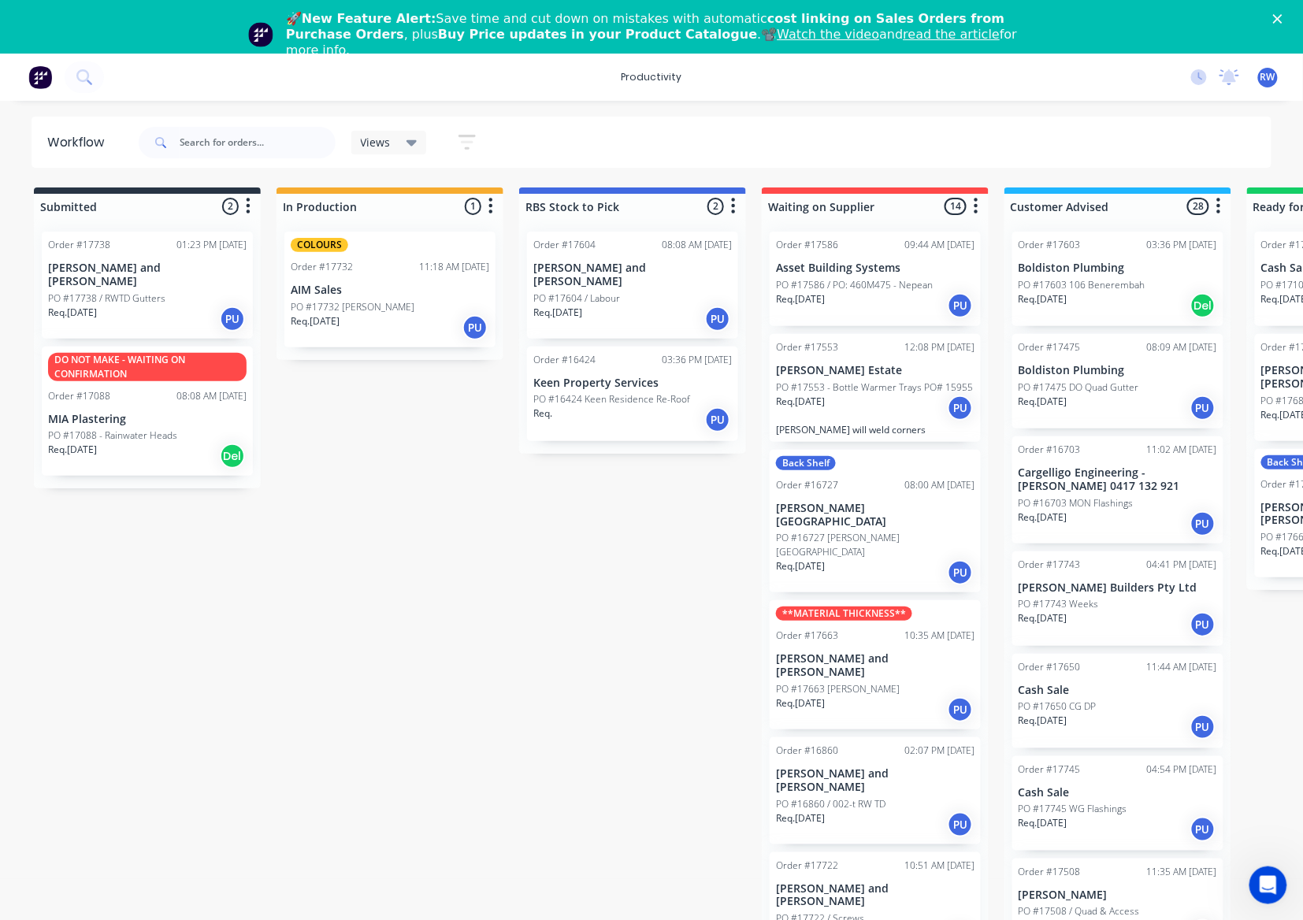
click at [1109, 810] on p "PO #17745 WG Flashings" at bounding box center [1072, 809] width 109 height 14
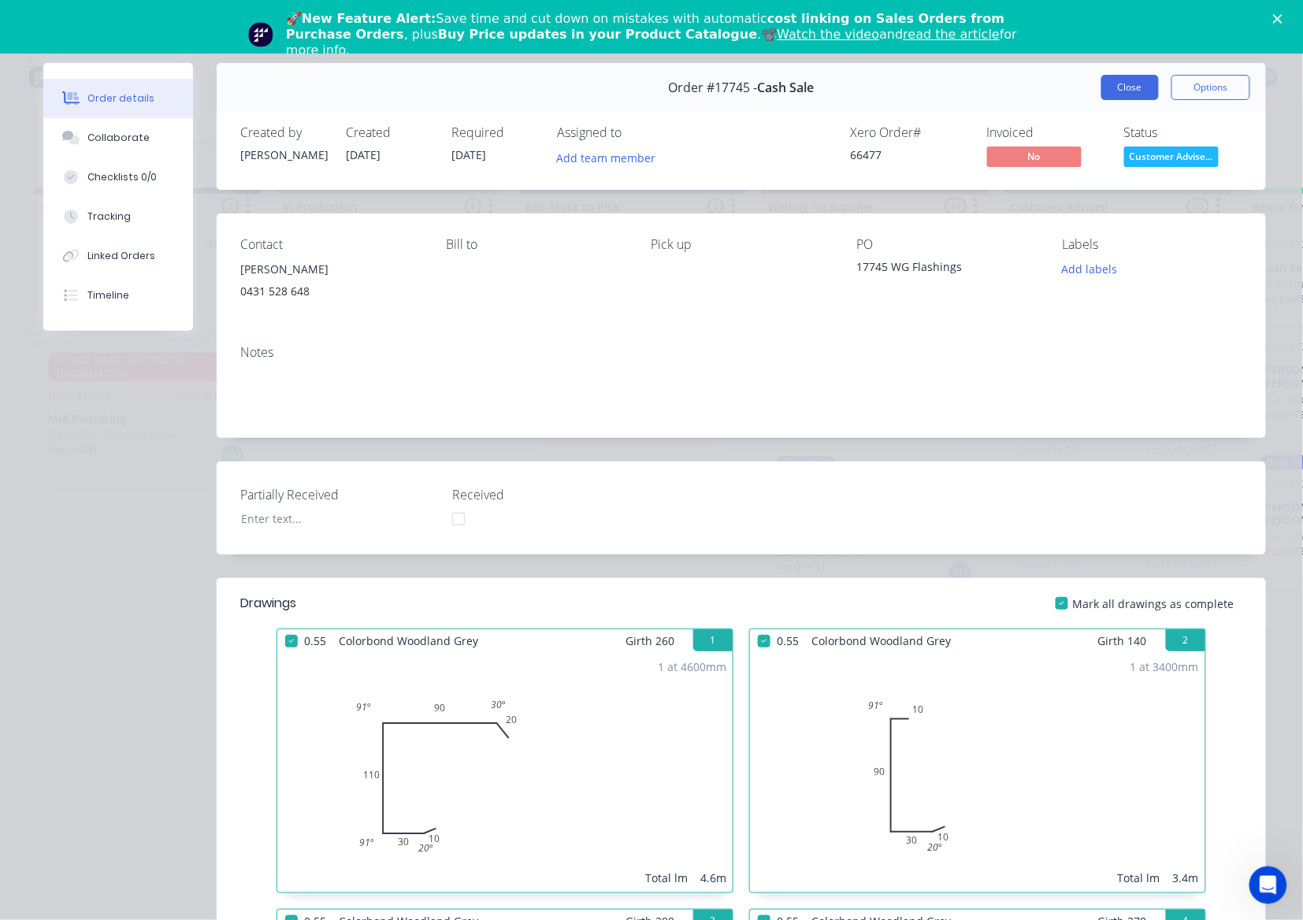
click at [1134, 83] on button "Close" at bounding box center [1129, 87] width 57 height 25
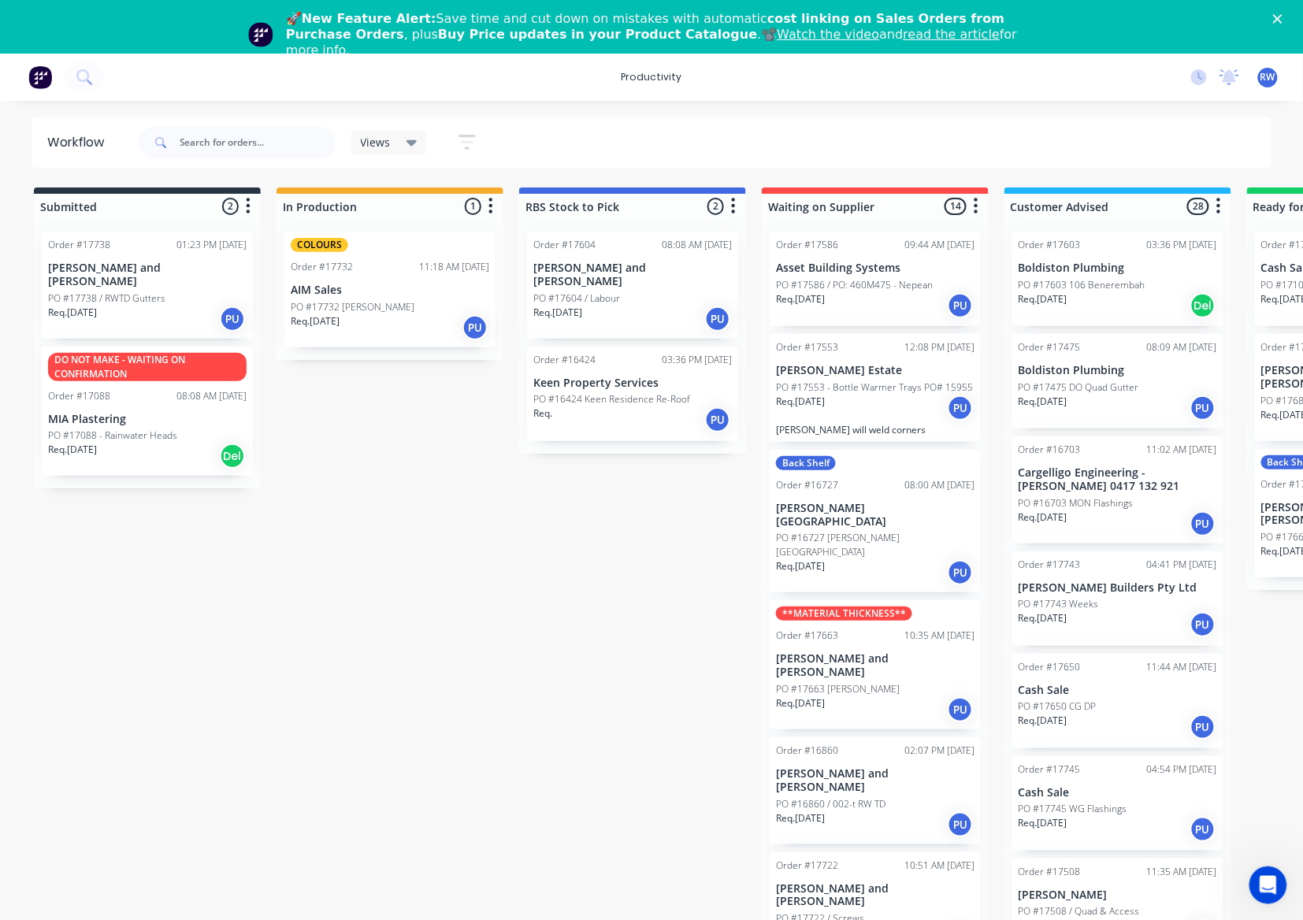
click at [334, 325] on p "Req. [DATE]" at bounding box center [315, 321] width 49 height 14
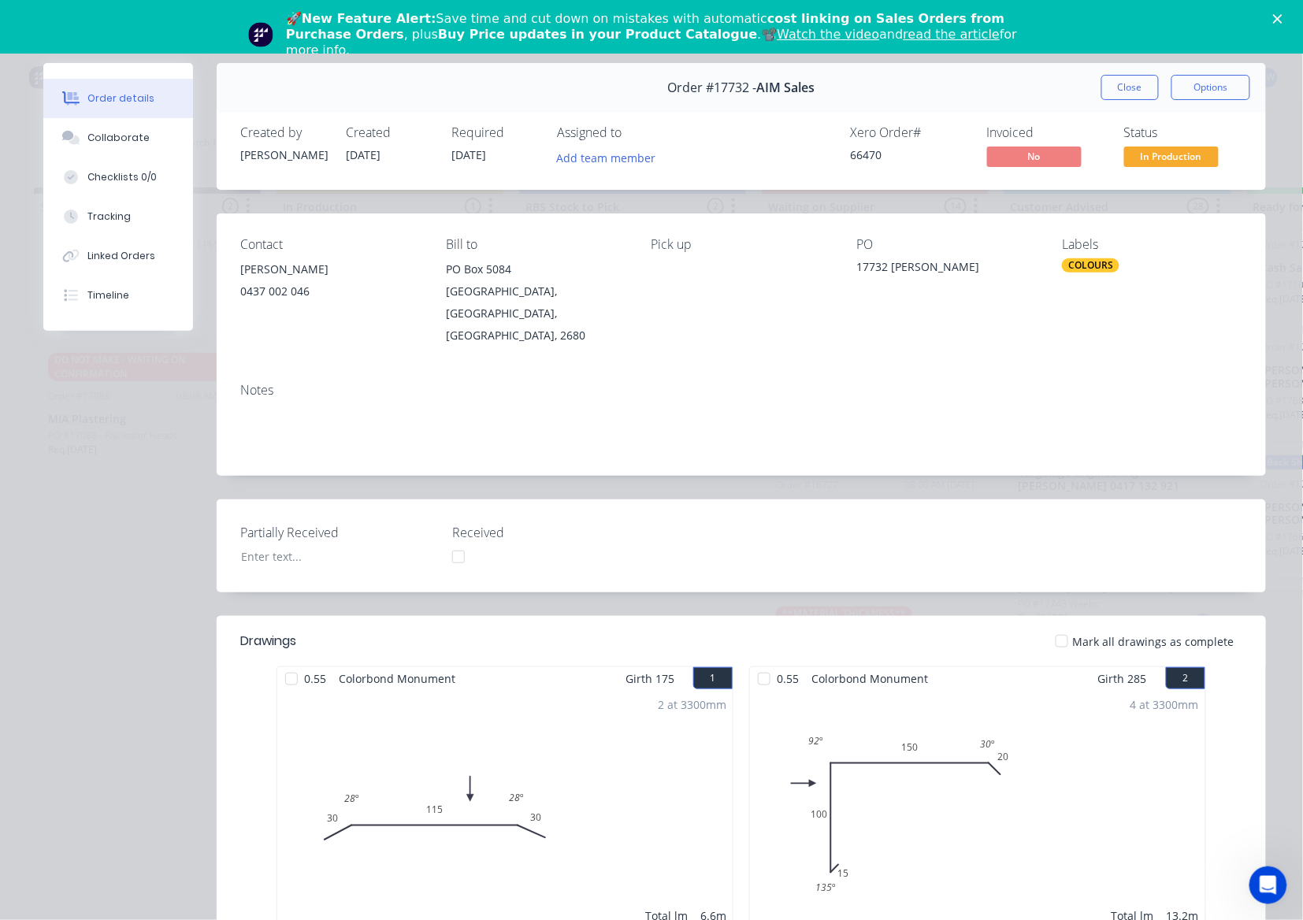
click at [1055, 625] on div at bounding box center [1062, 641] width 32 height 32
click at [1124, 162] on span "In Production" at bounding box center [1171, 156] width 95 height 20
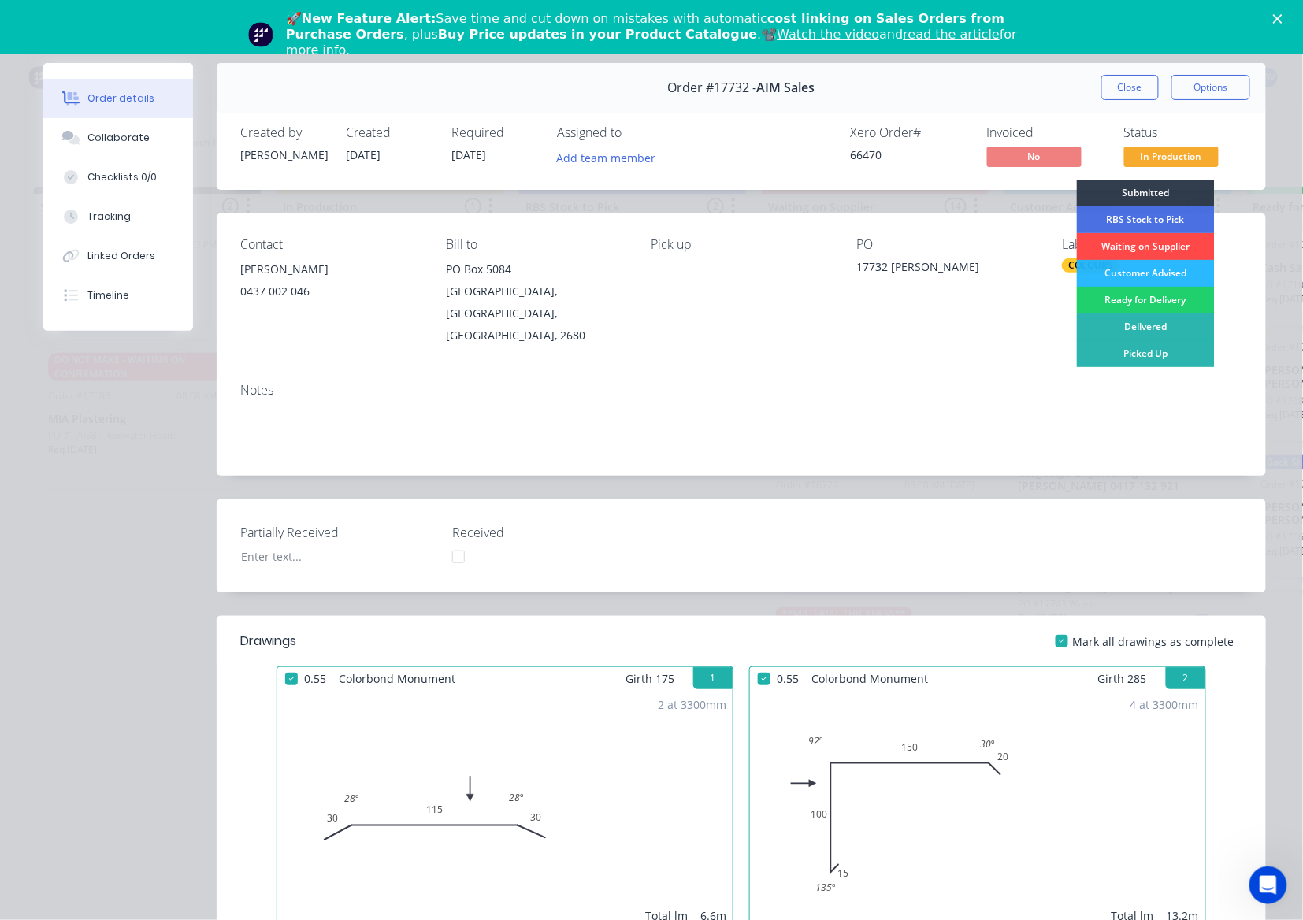
click at [1122, 244] on div "Waiting on Supplier" at bounding box center [1146, 246] width 138 height 27
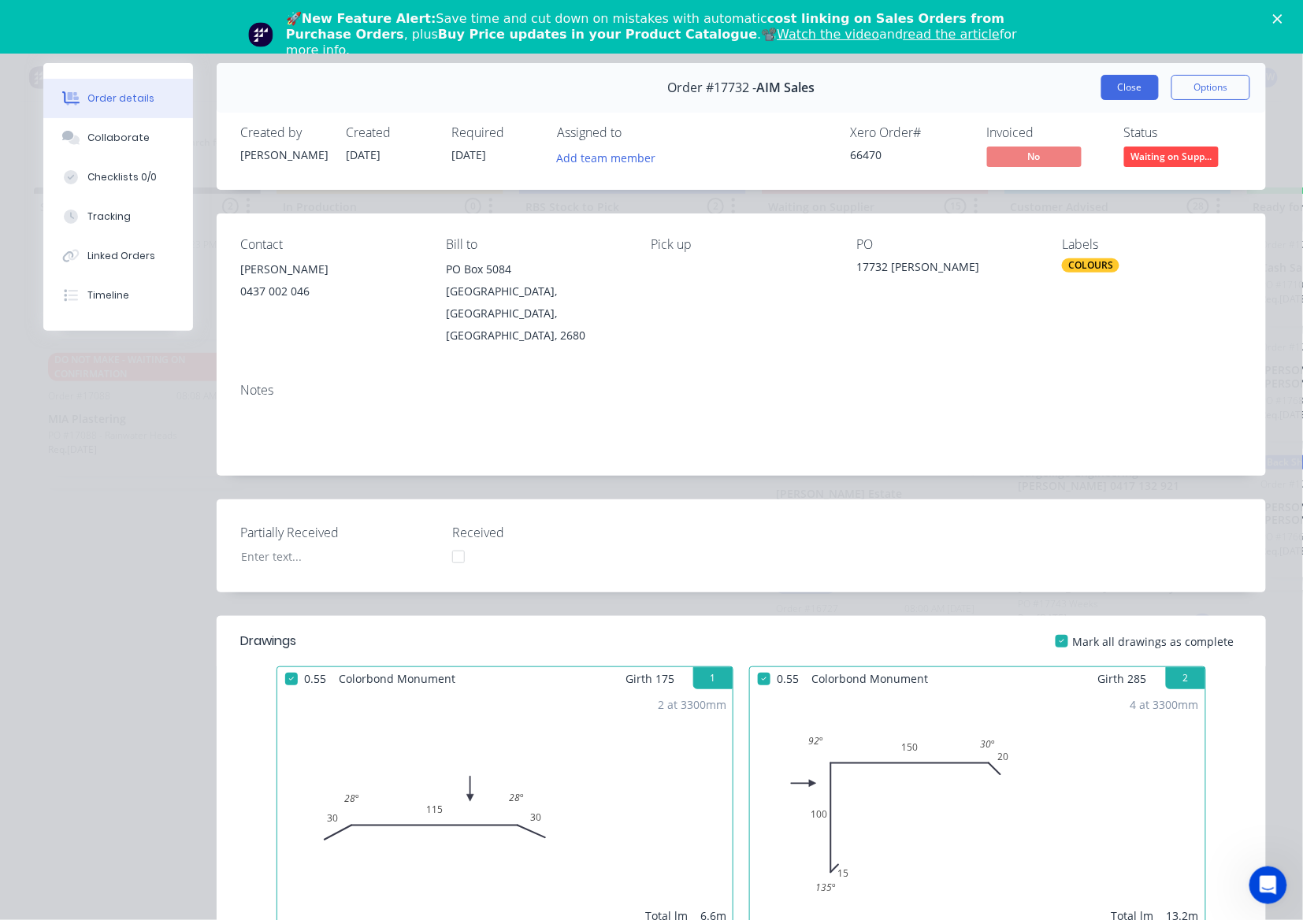
click at [1110, 90] on button "Close" at bounding box center [1129, 87] width 57 height 25
